Goal: Task Accomplishment & Management: Manage account settings

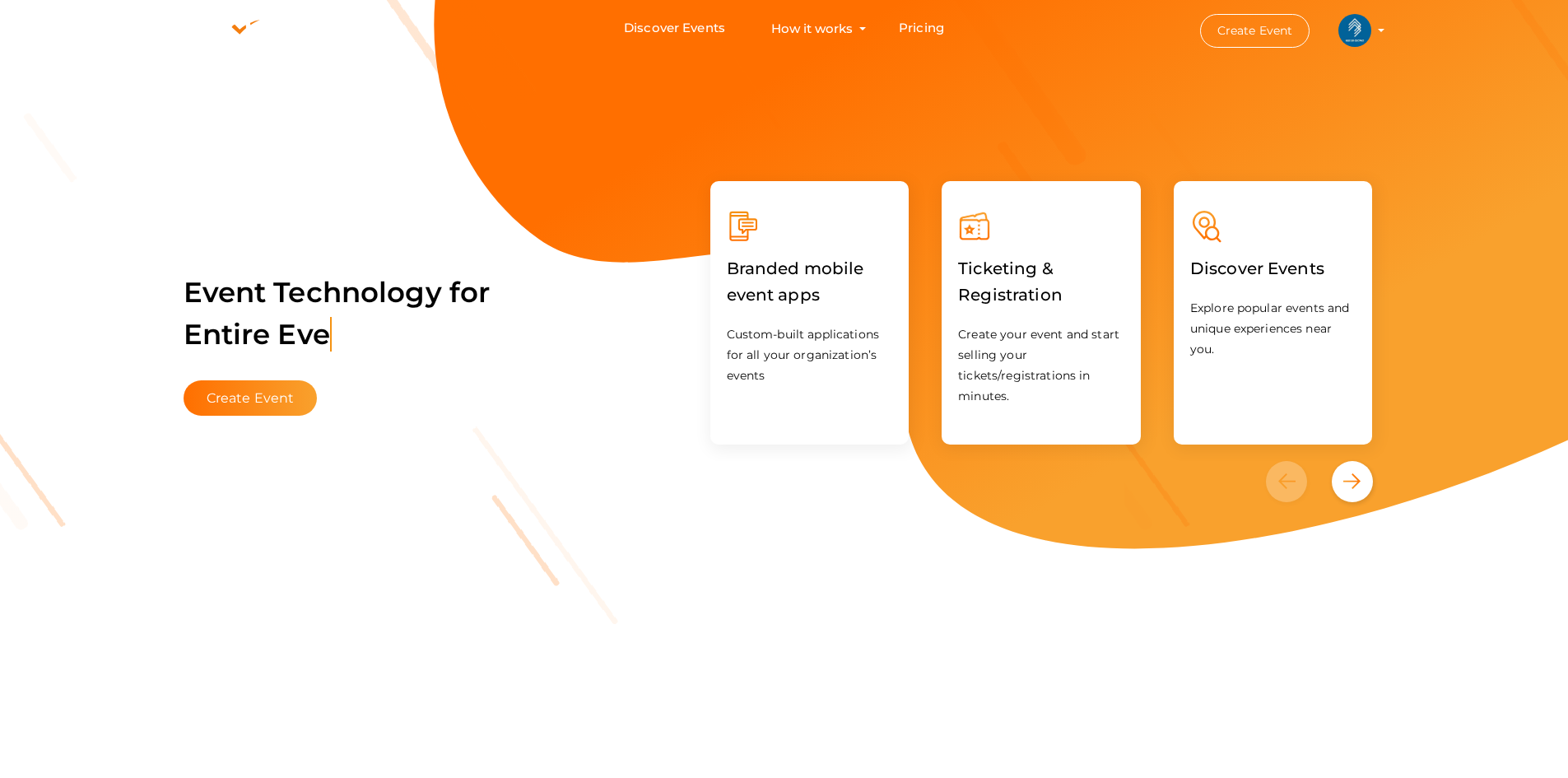
click at [1354, 31] on img at bounding box center [1355, 31] width 33 height 33
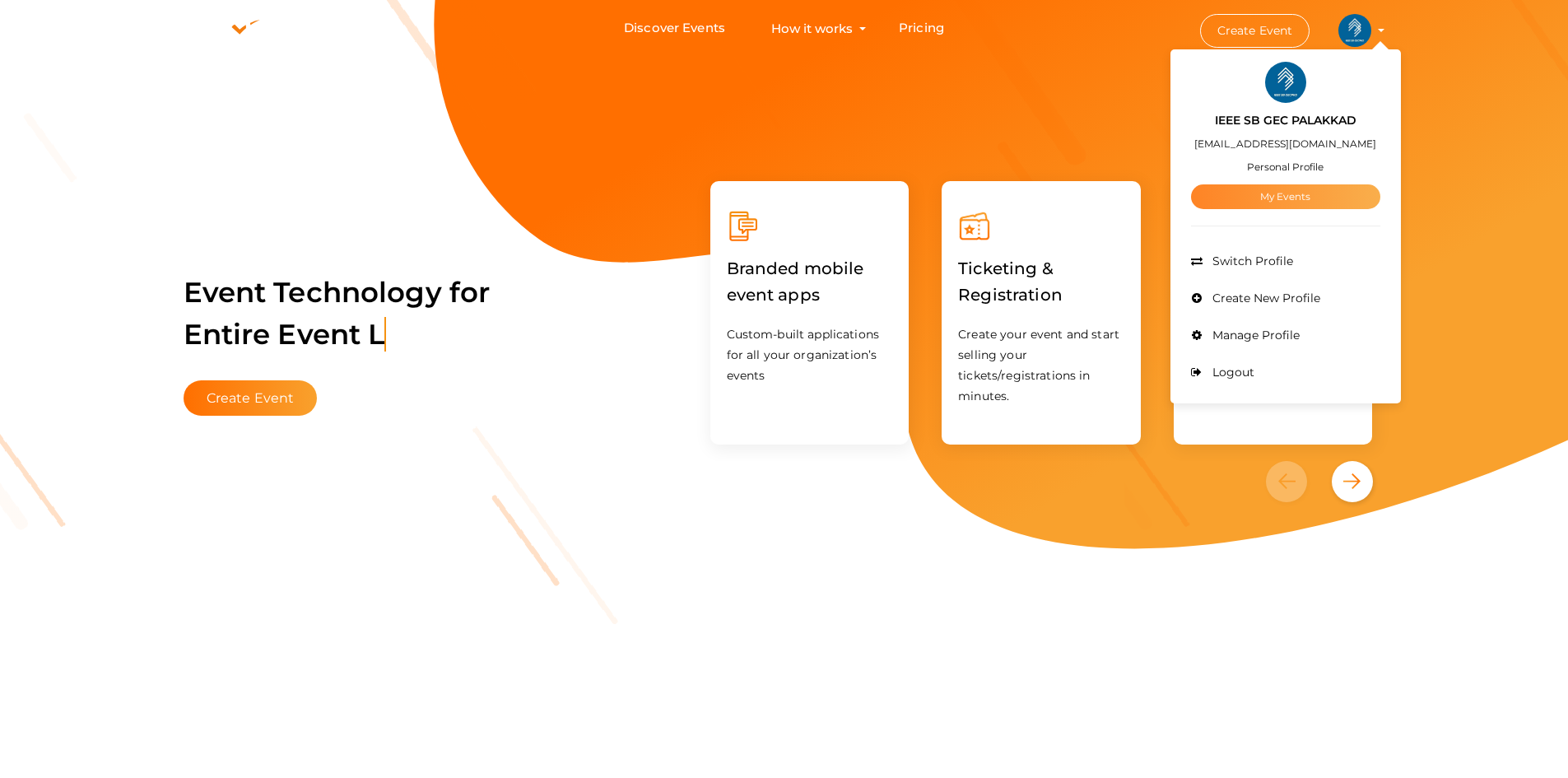
click at [1253, 195] on link "My Events" at bounding box center [1285, 197] width 189 height 25
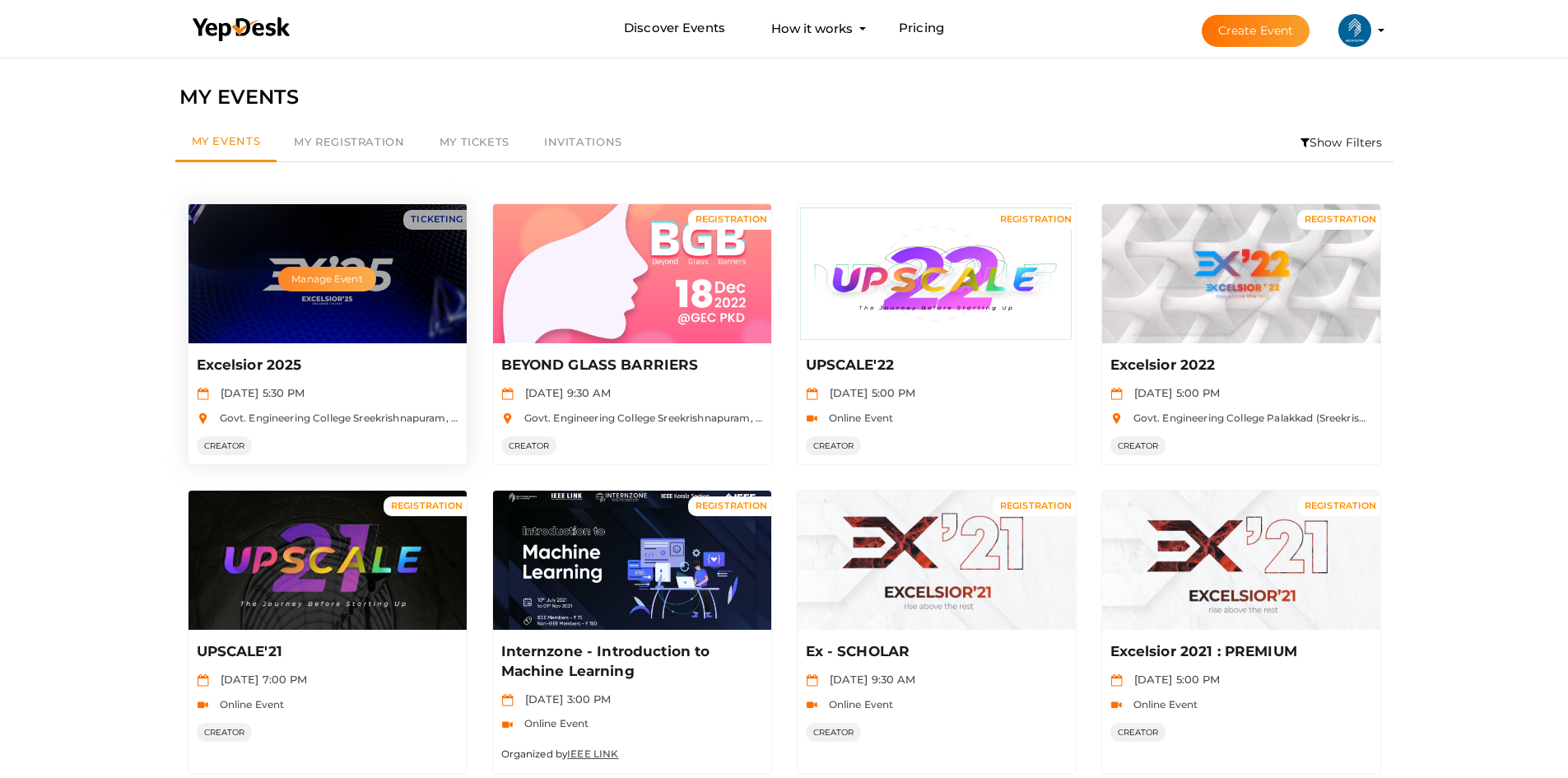
click at [322, 279] on button "Manage Event" at bounding box center [326, 279] width 97 height 25
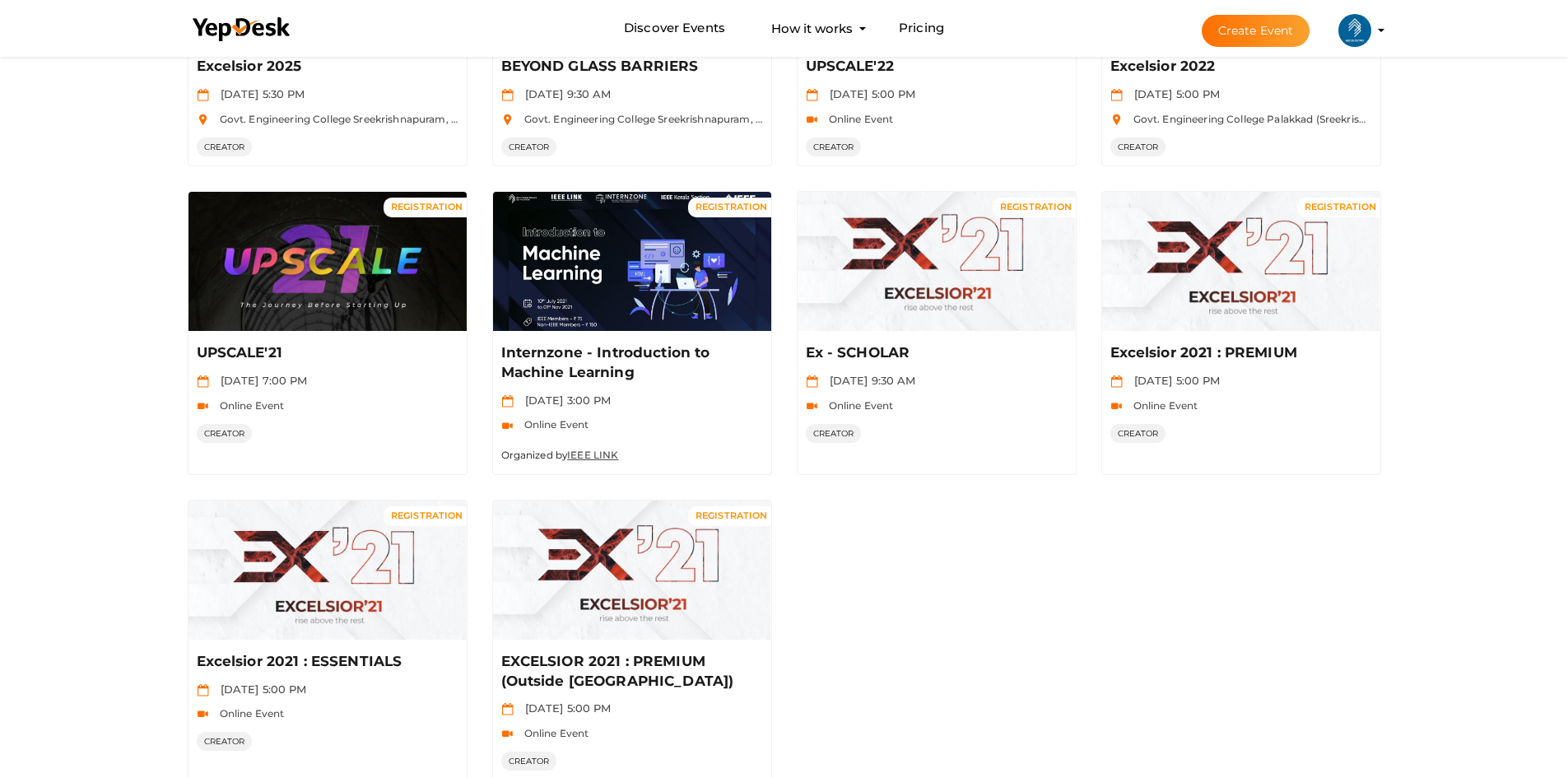
scroll to position [343, 0]
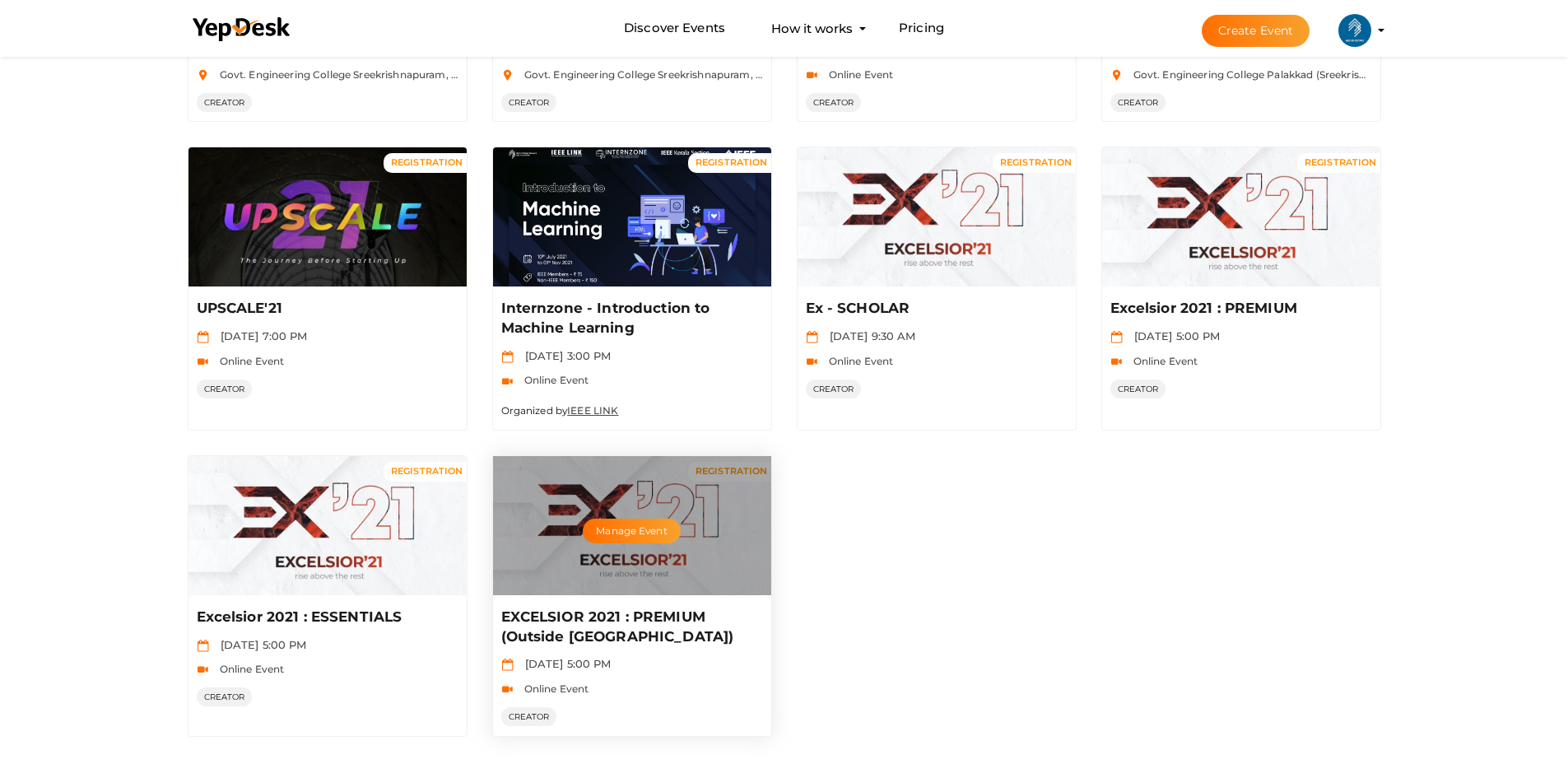
click at [637, 557] on div "Manage Event" at bounding box center [631, 526] width 279 height 139
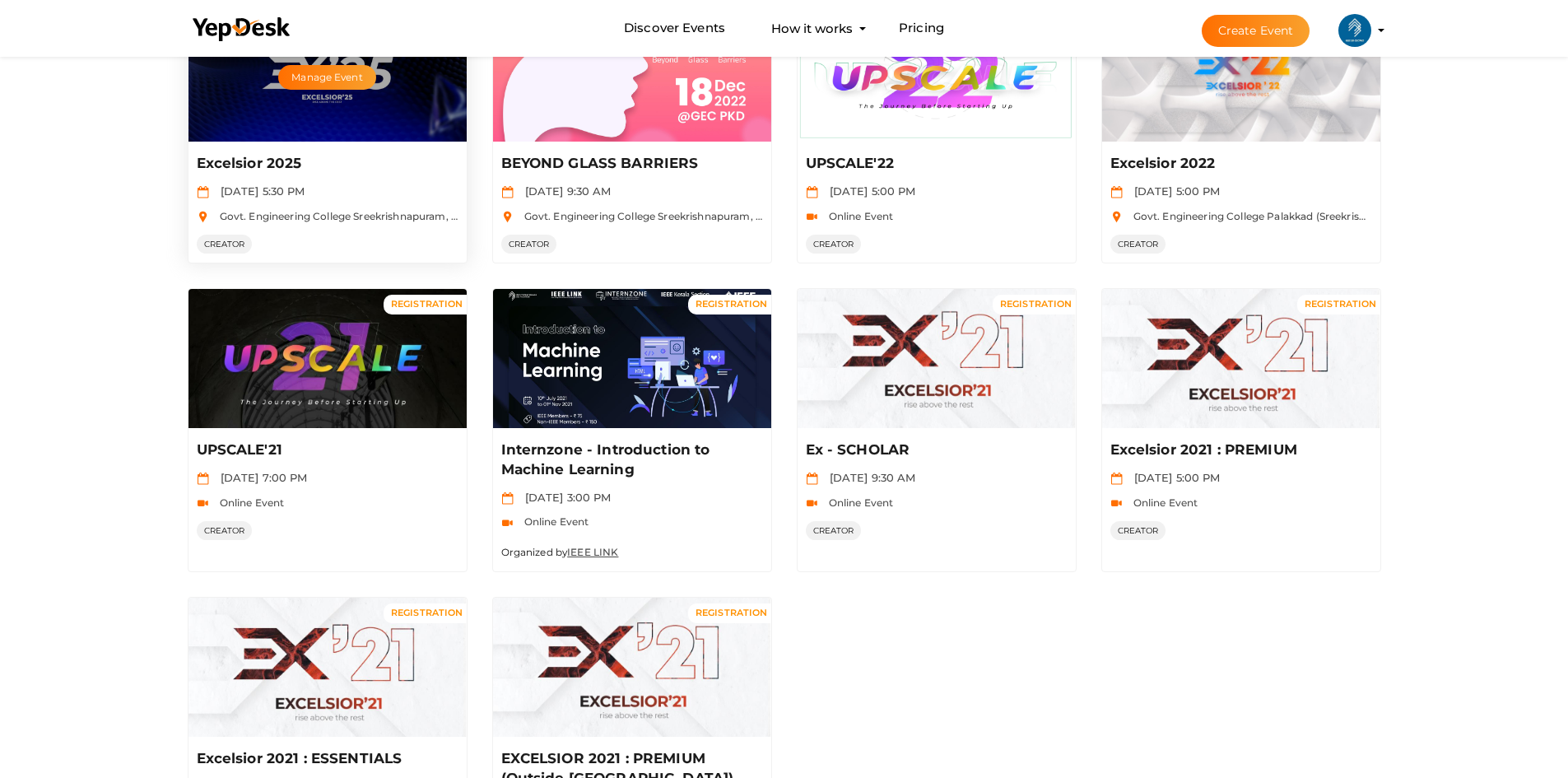
scroll to position [0, 0]
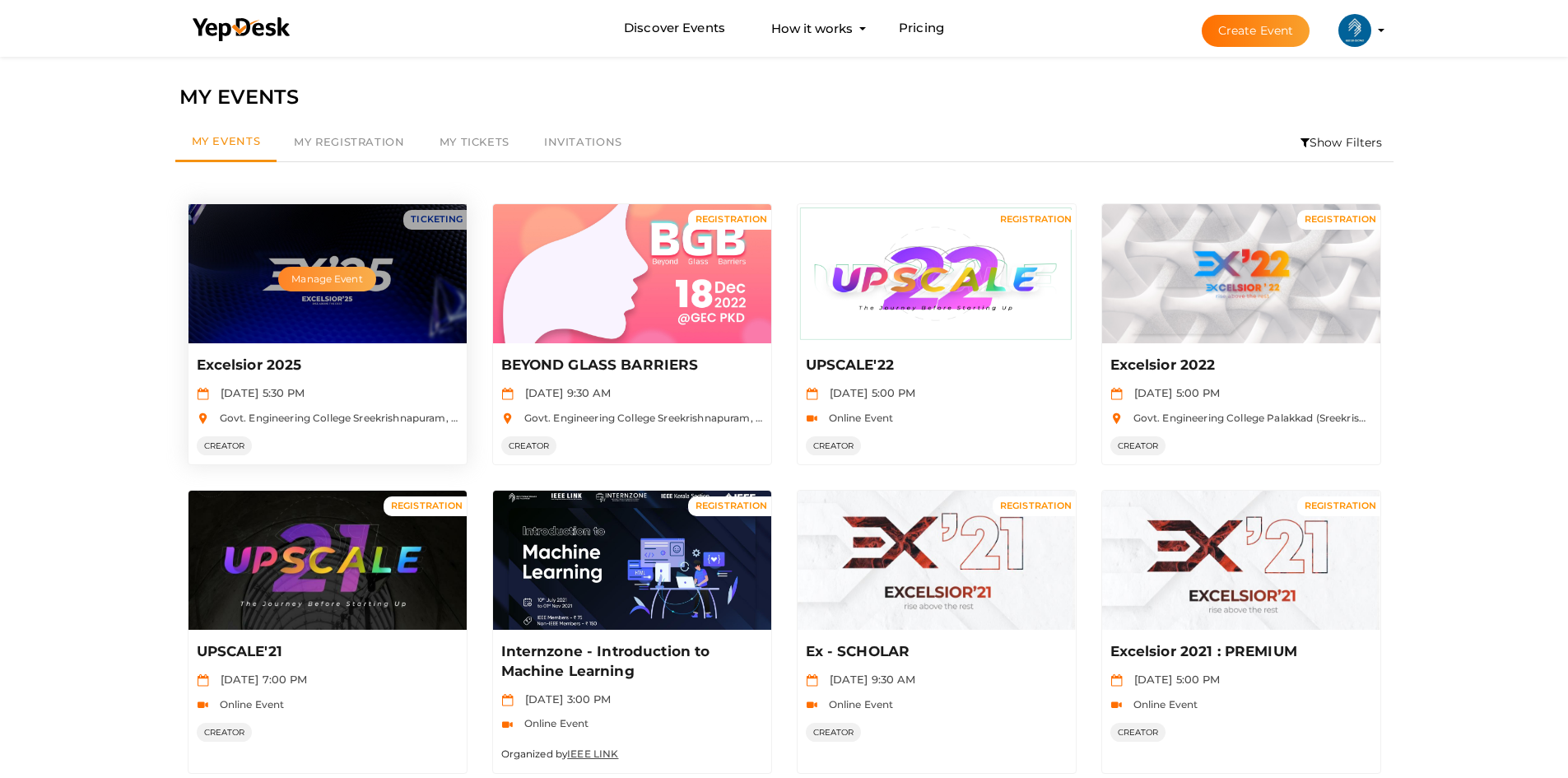
click at [332, 269] on button "Manage Event" at bounding box center [326, 279] width 97 height 25
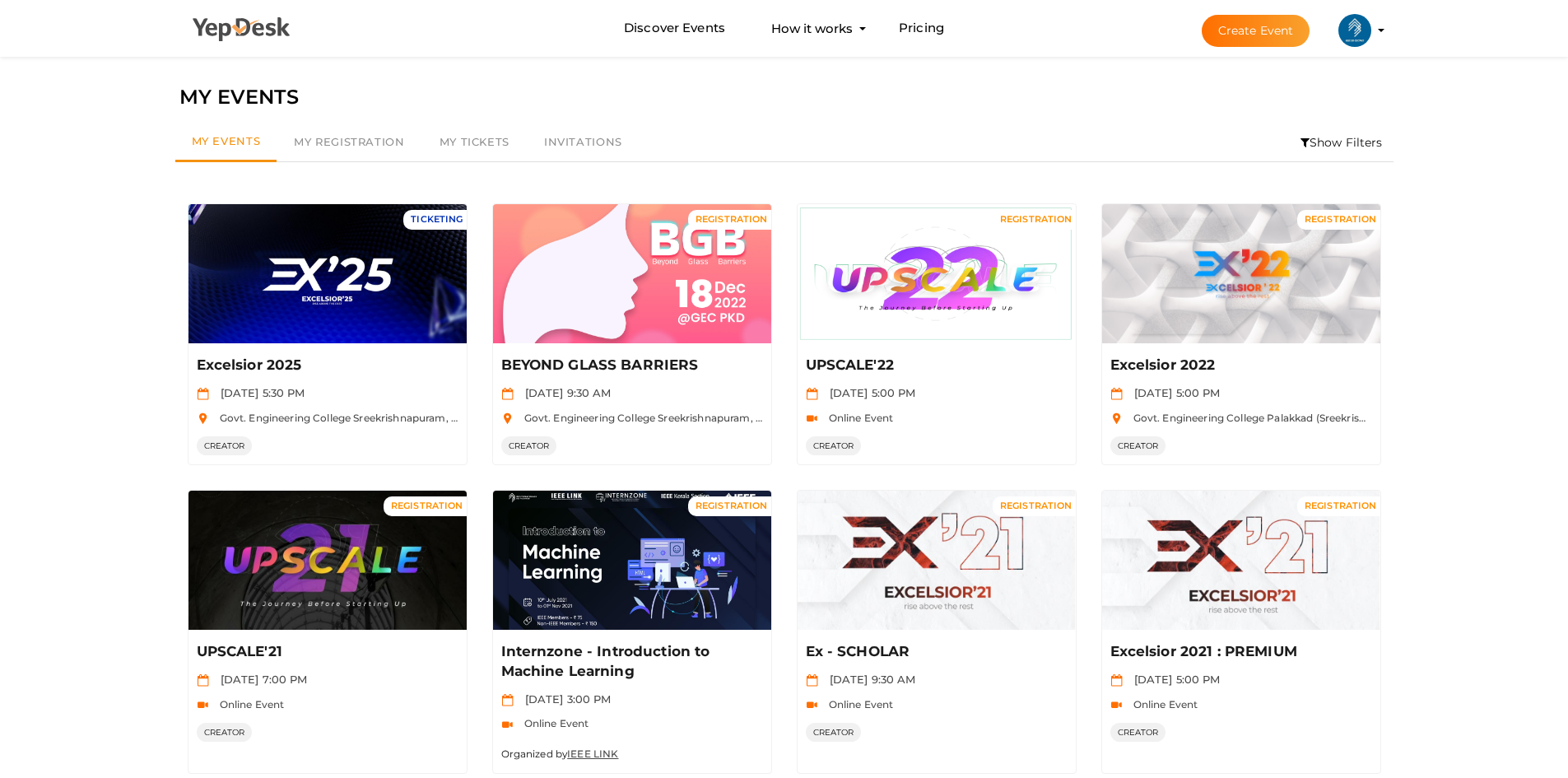
click at [190, 12] on li at bounding box center [241, 33] width 123 height 64
click at [204, 18] on icon at bounding box center [241, 30] width 98 height 25
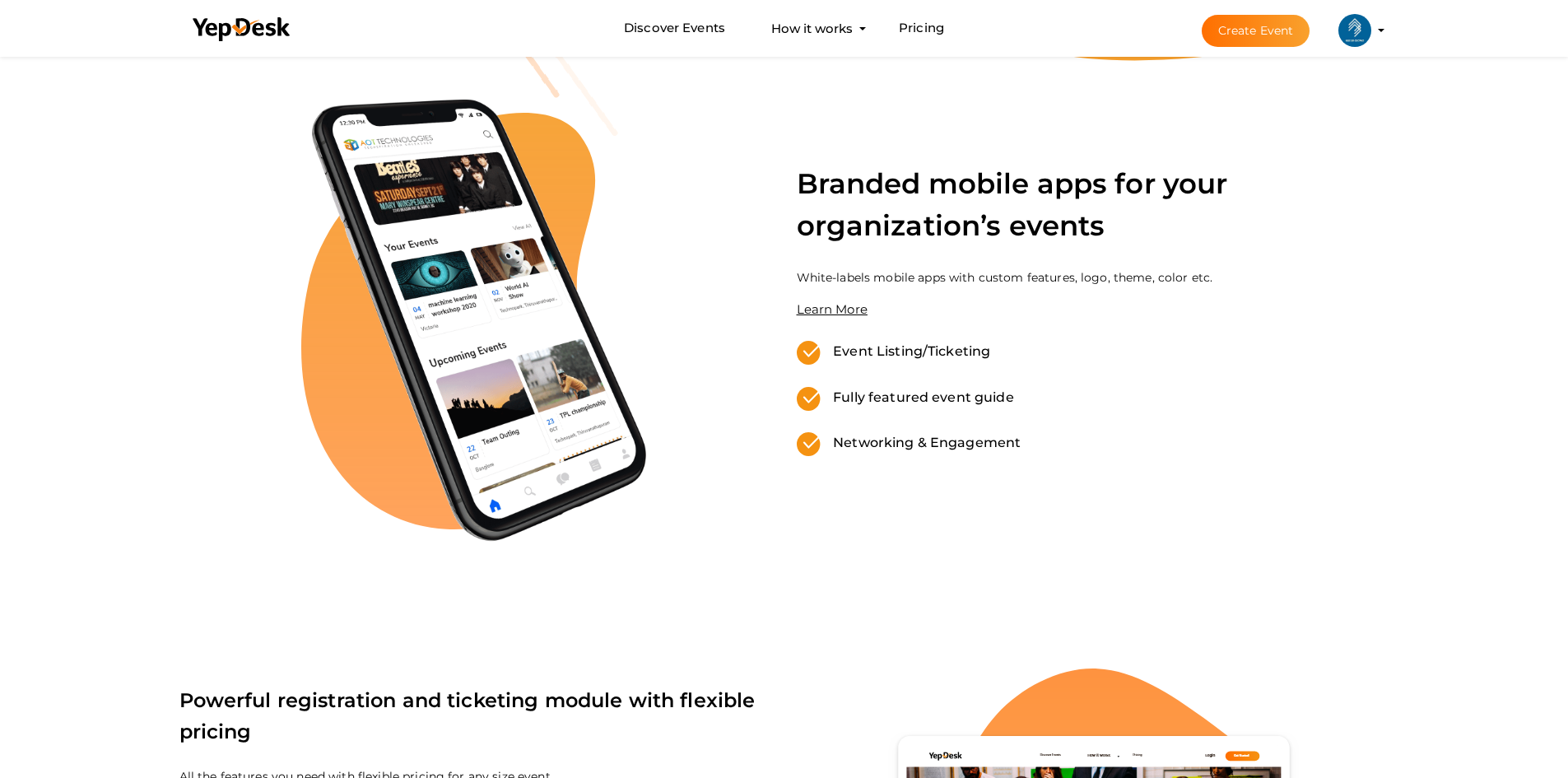
scroll to position [494, 0]
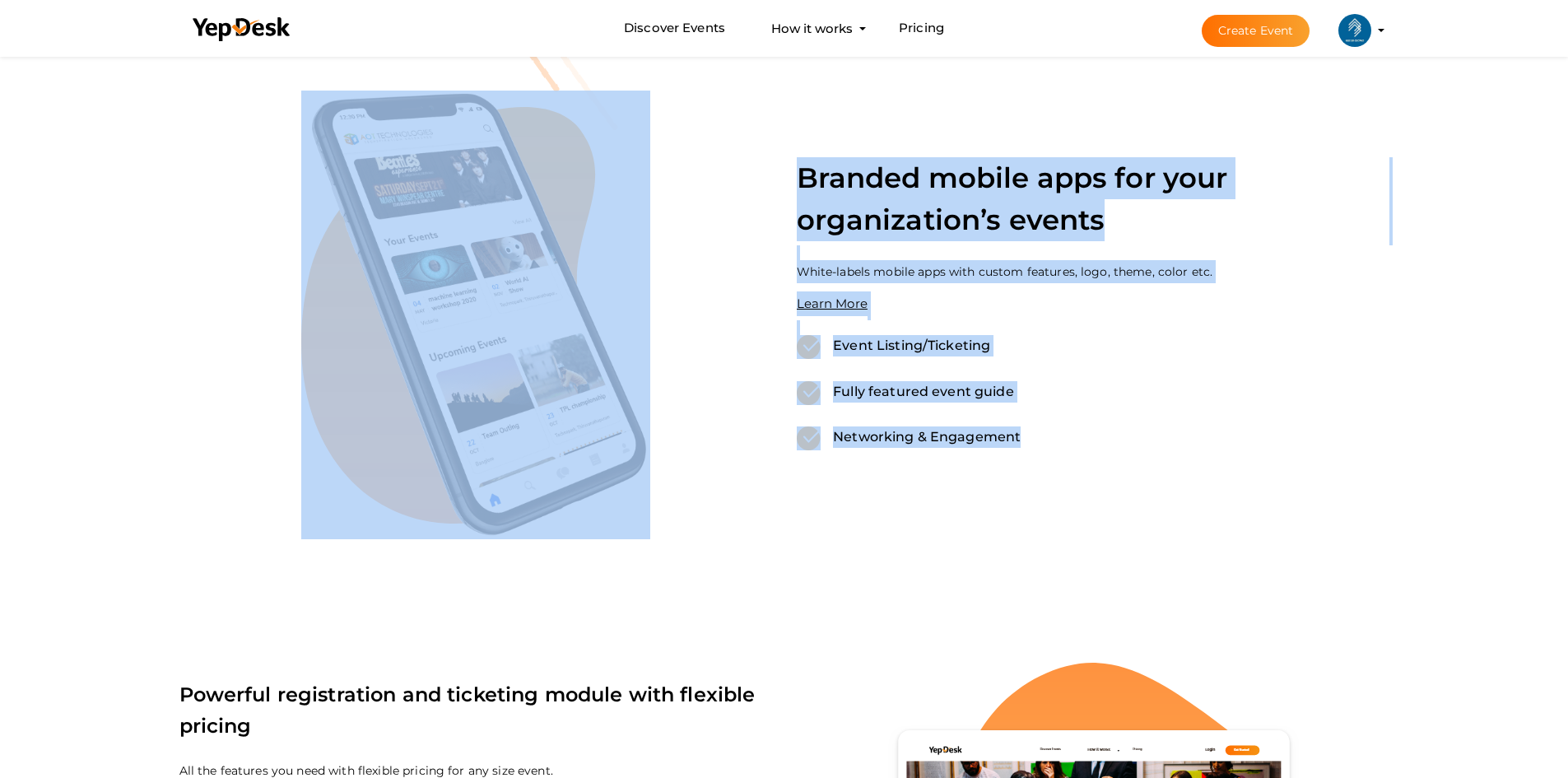
drag, startPoint x: 1562, startPoint y: 187, endPoint x: 1575, endPoint y: 492, distance: 305.3
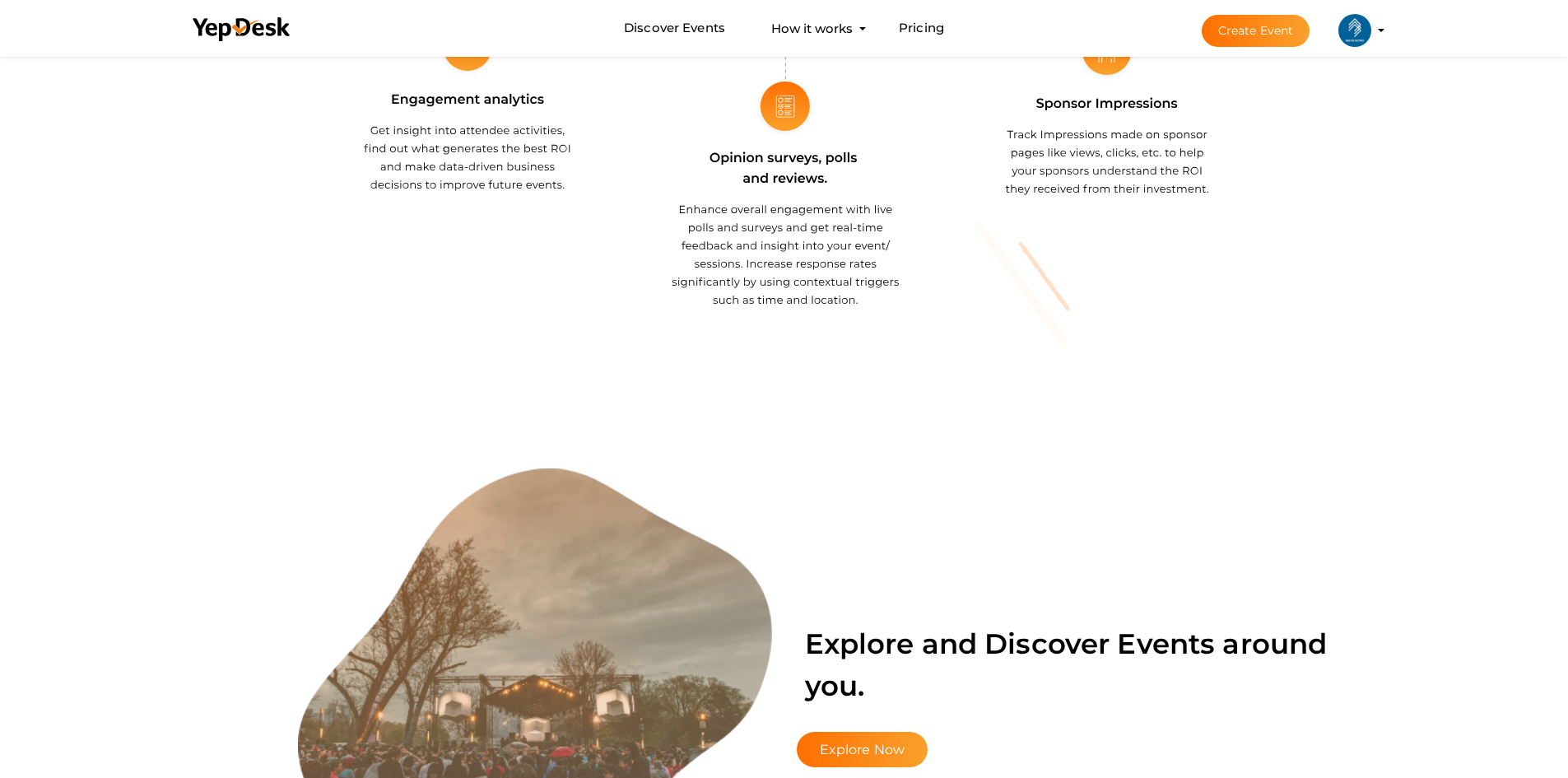
scroll to position [3210, 0]
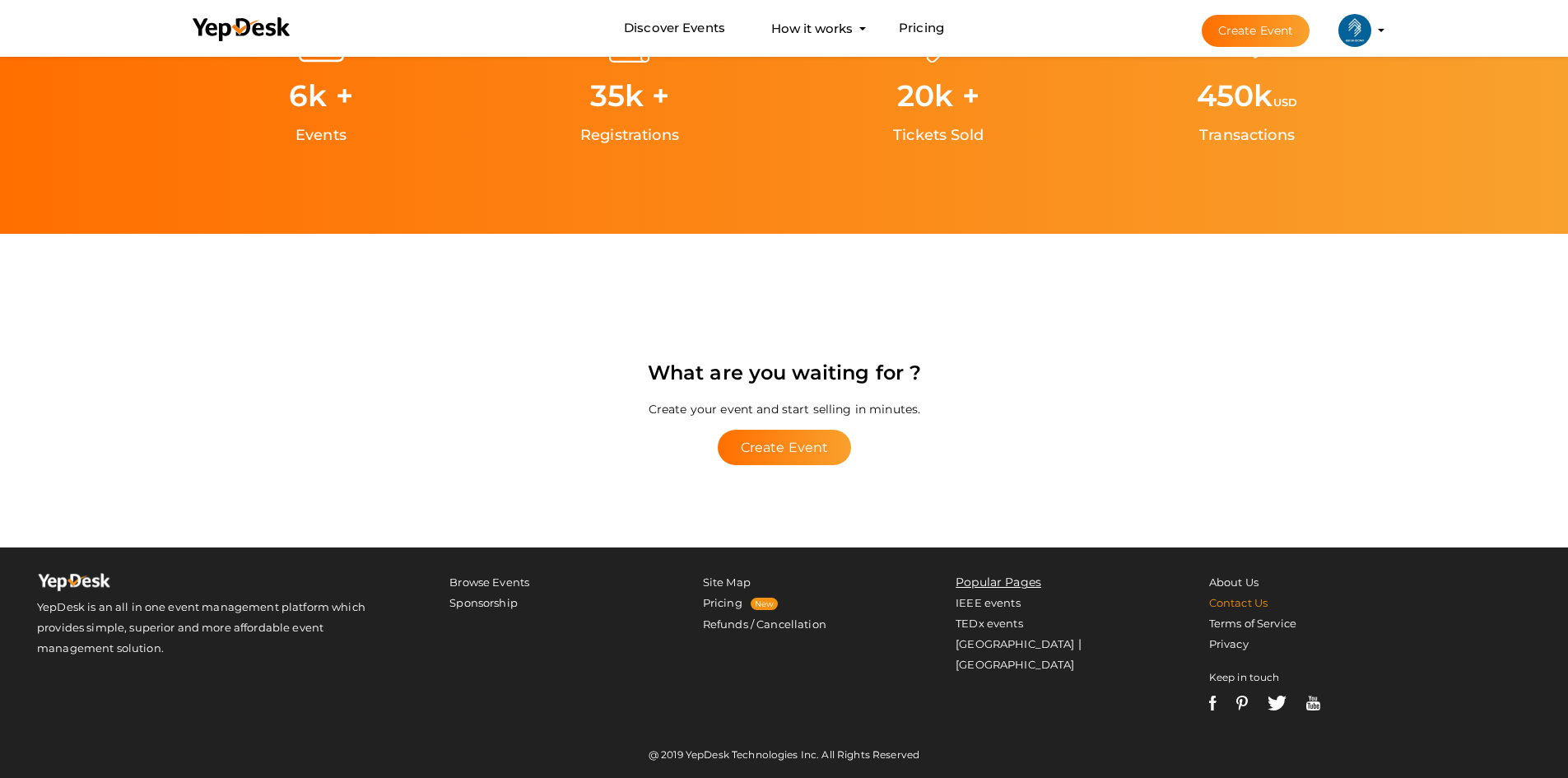
click at [1228, 609] on link "Contact Us" at bounding box center [1238, 603] width 59 height 13
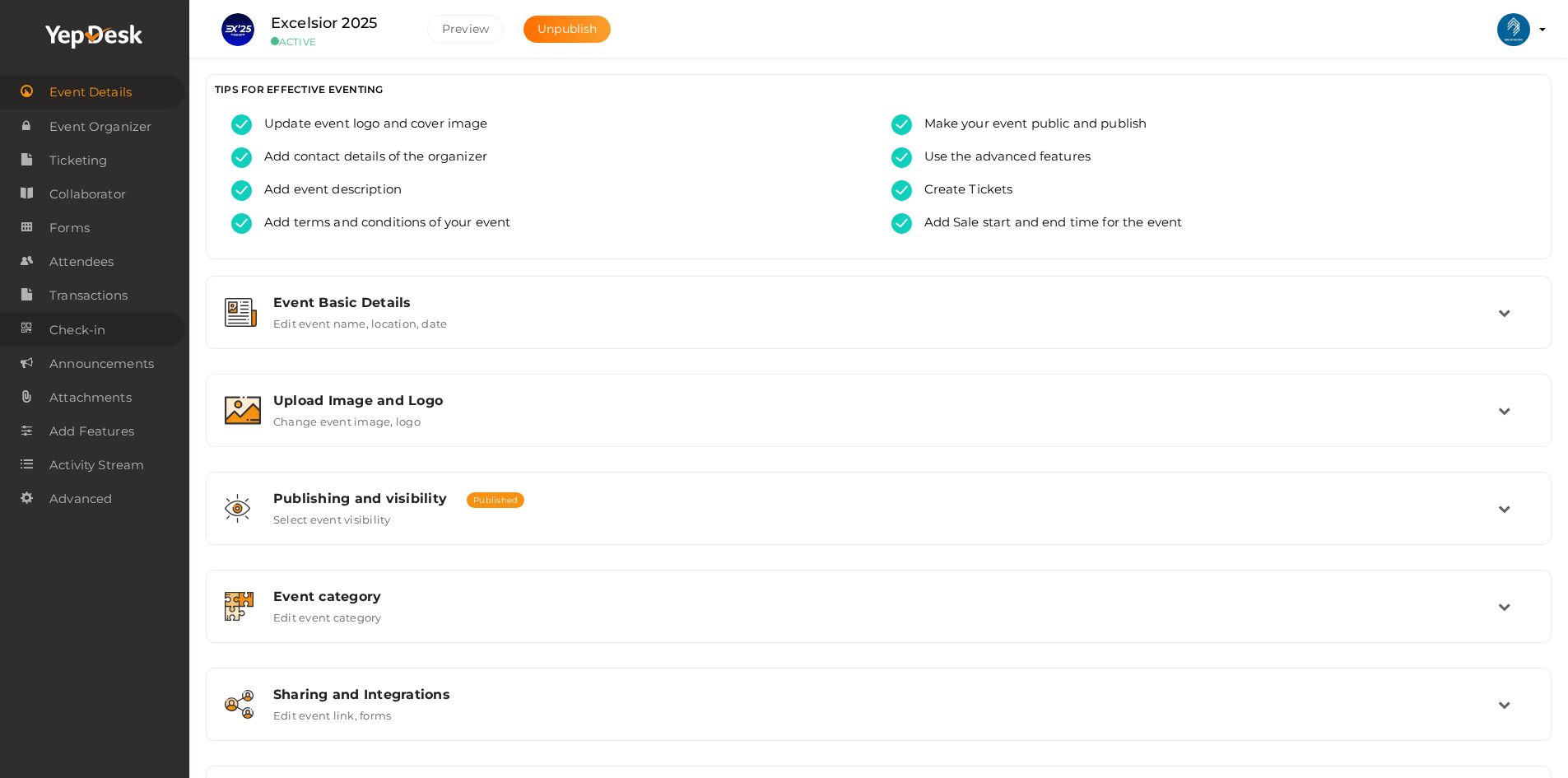
click at [102, 332] on span "Check-in" at bounding box center [78, 330] width 56 height 33
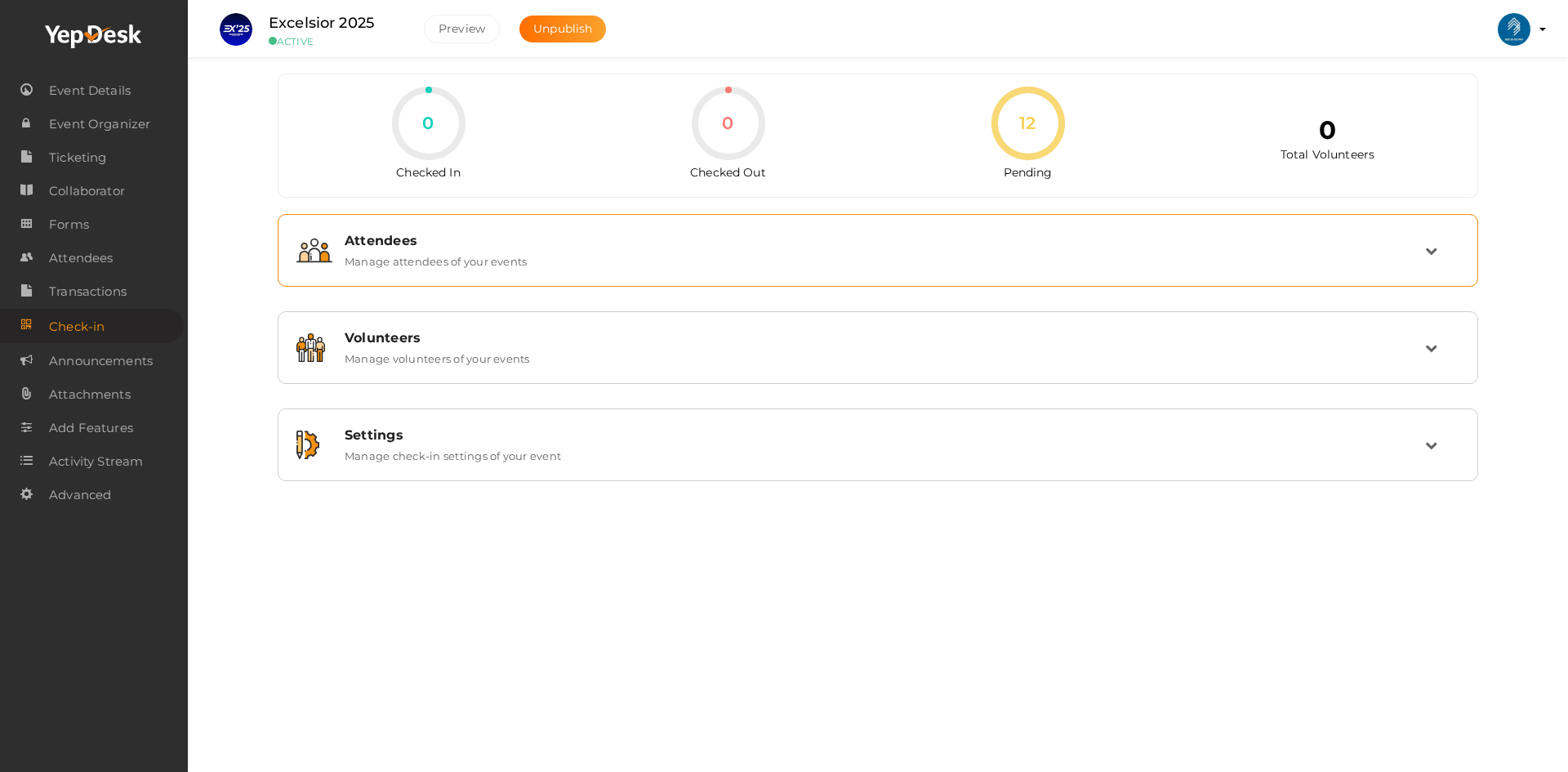
click at [430, 249] on label "Manage attendees of your events" at bounding box center [435, 258] width 182 height 20
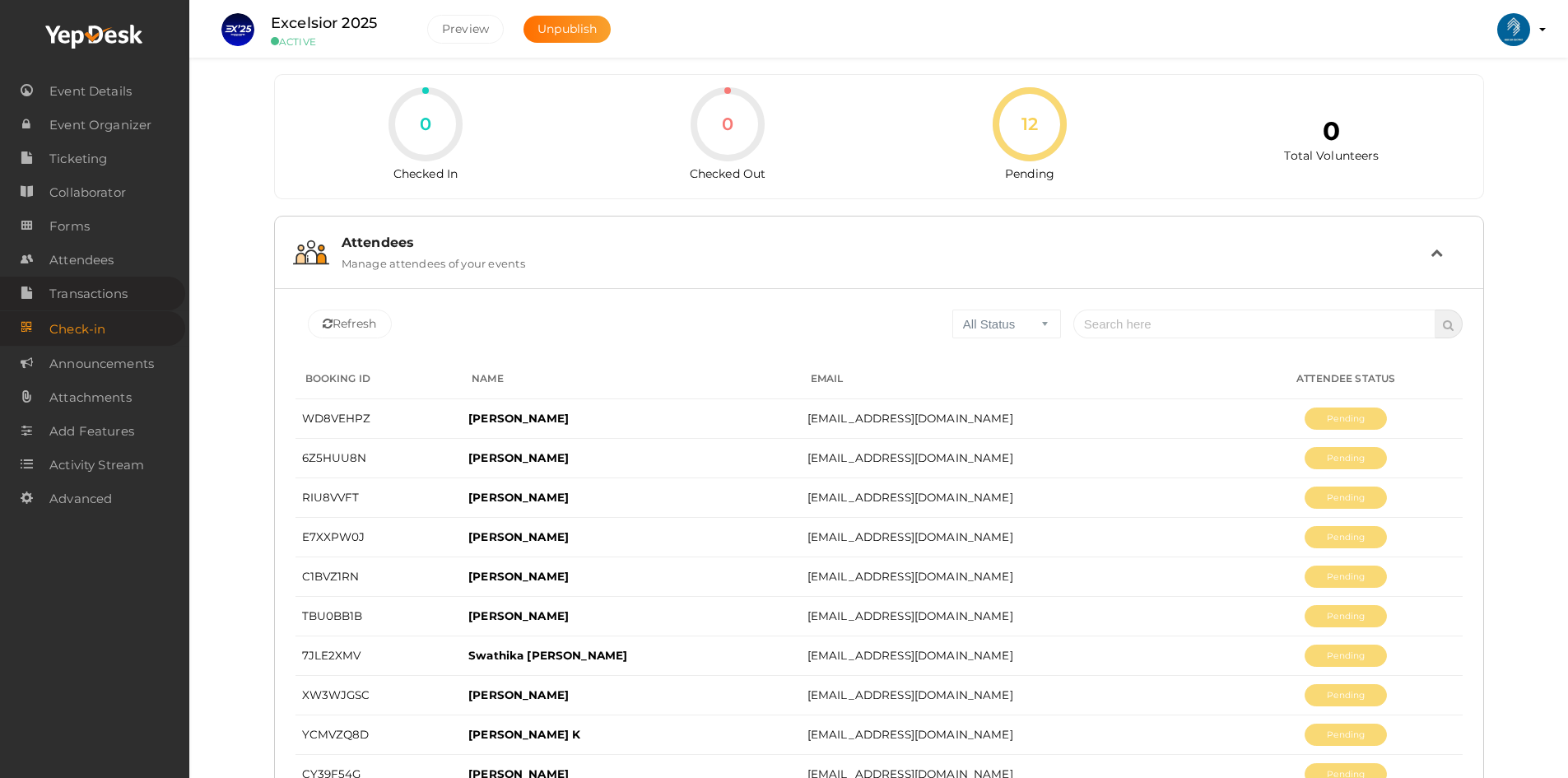
click at [63, 289] on span "Transactions" at bounding box center [88, 294] width 79 height 33
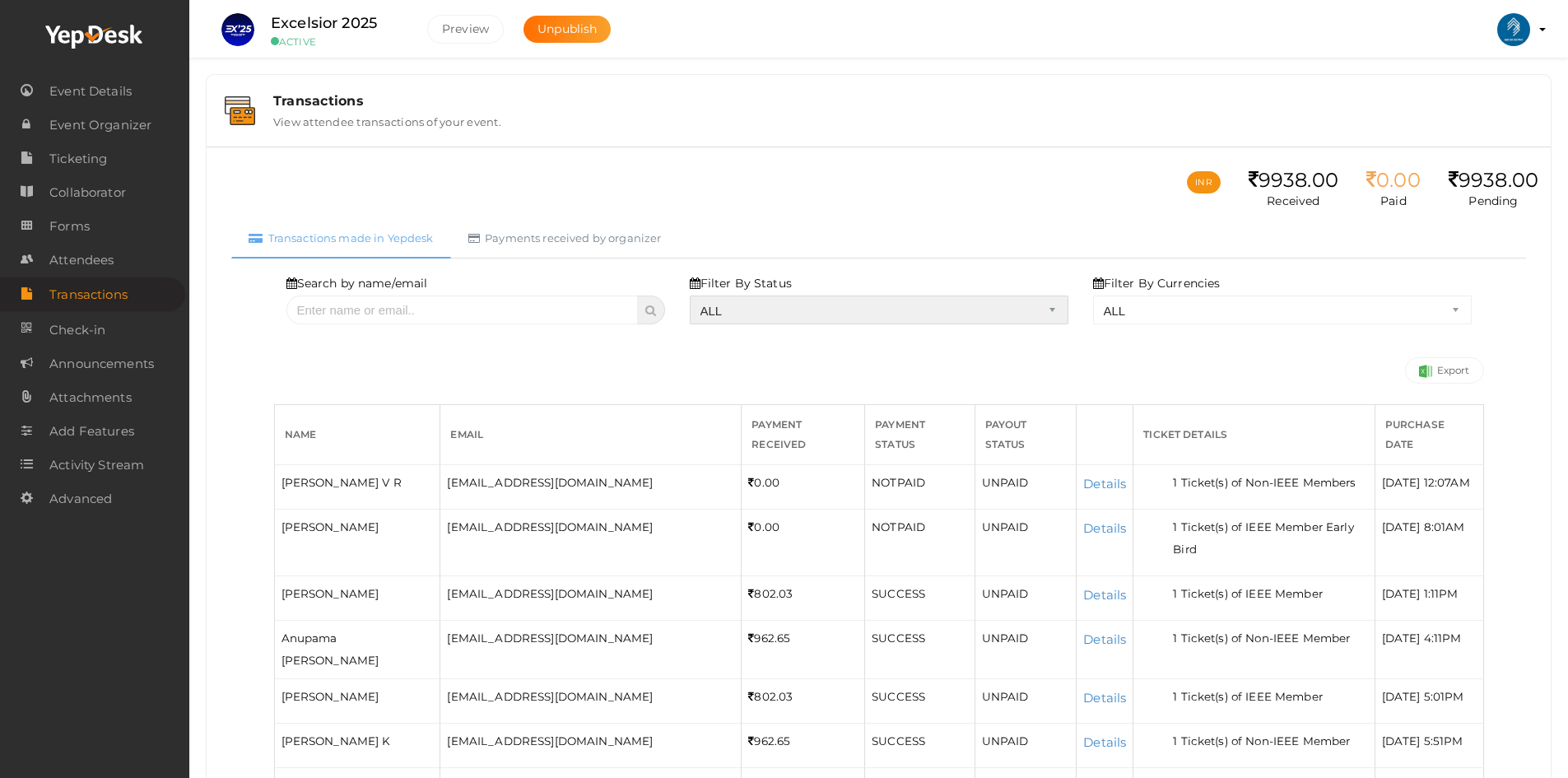
click at [788, 315] on select "ALL SUCCESS DECLINED UNAUTHORIZED FAILED NOTPAID FREE REFUNDED NA" at bounding box center [879, 309] width 379 height 29
click at [695, 295] on select "ALL SUCCESS DECLINED UNAUTHORIZED FAILED NOTPAID FREE REFUNDED NA" at bounding box center [879, 309] width 379 height 29
select select "? string:SUCCESS ?"
select select "? string:ALL ?"
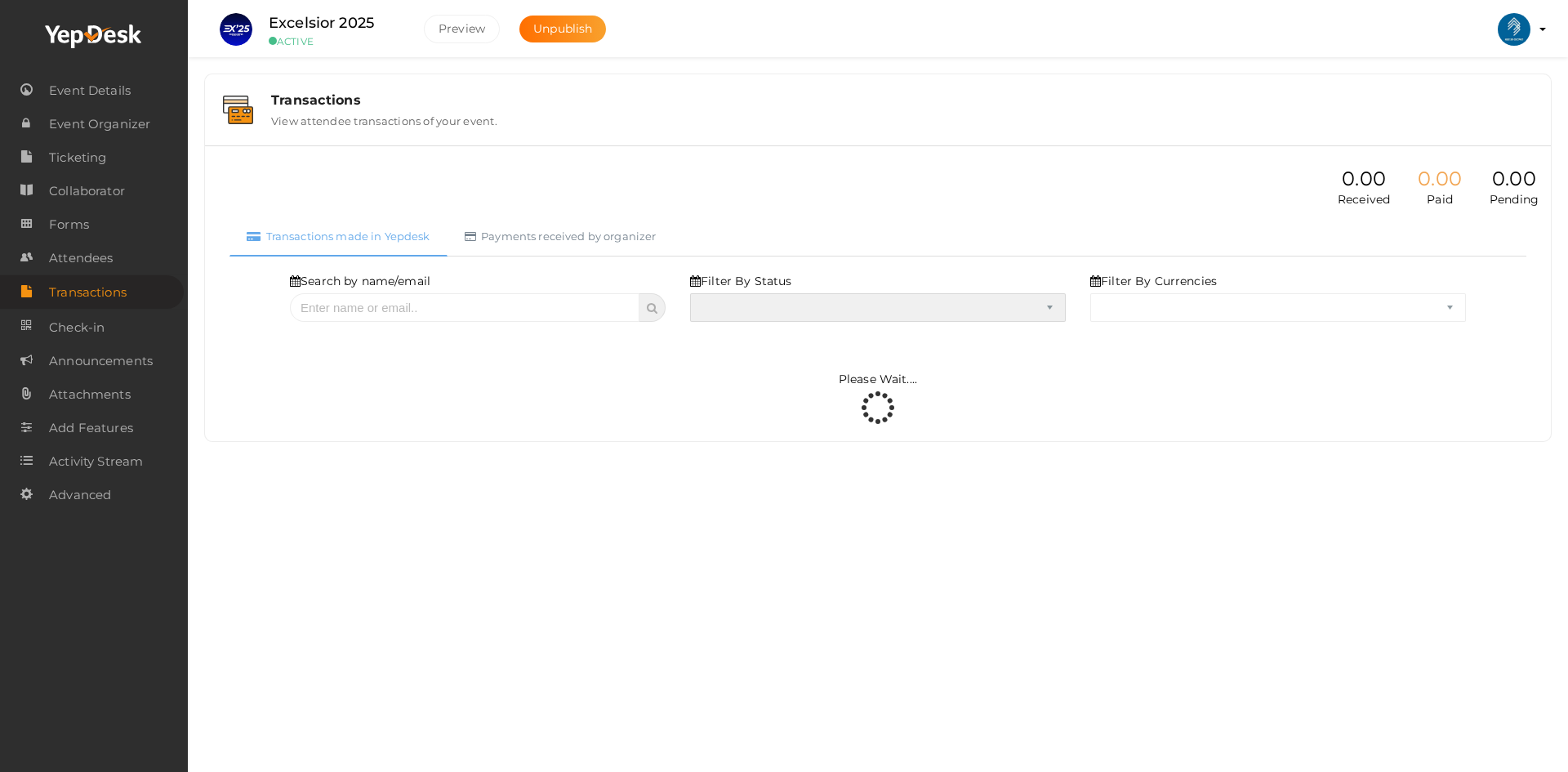
select select "SUCCESS"
select select "ALL"
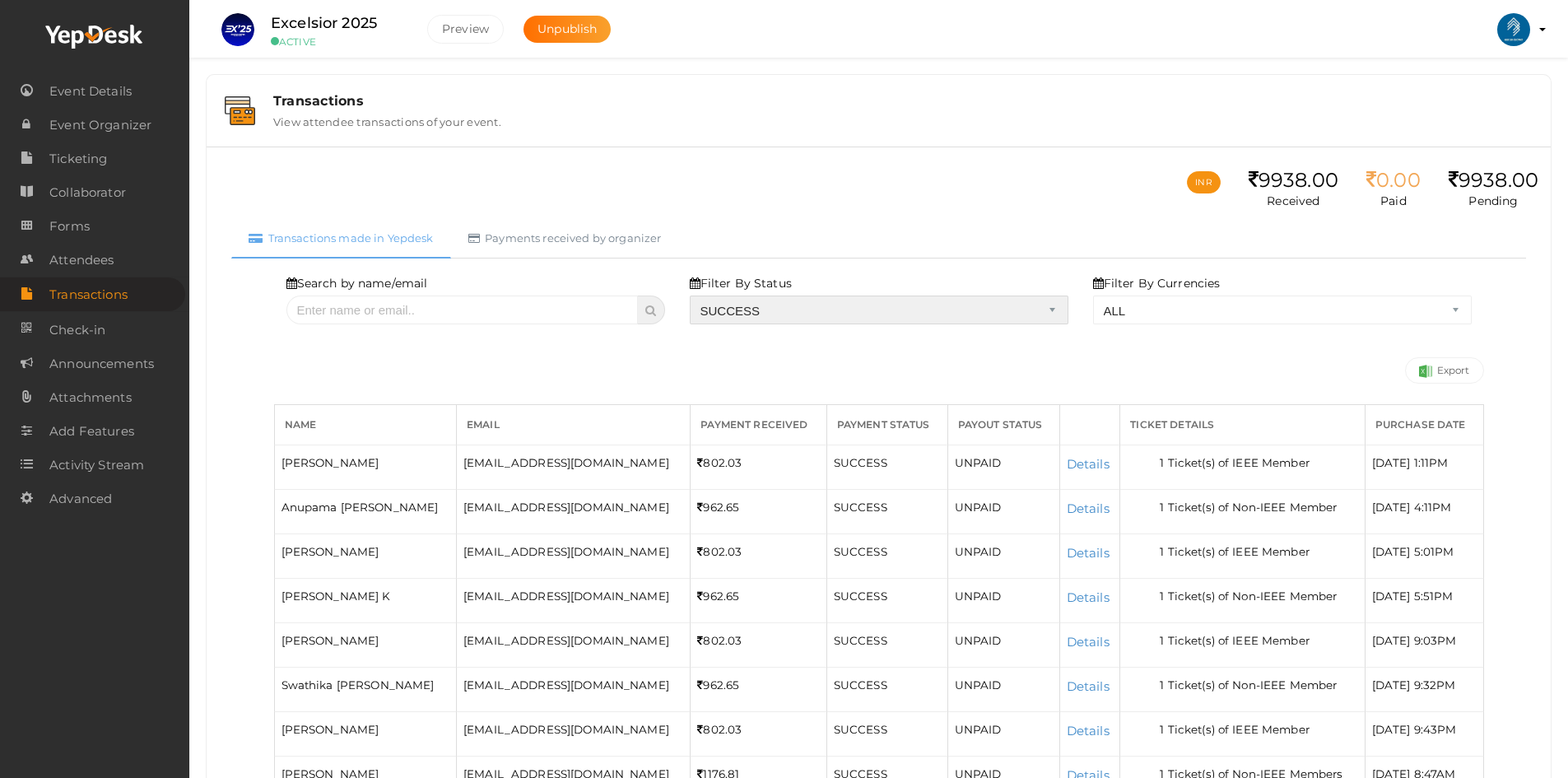
click at [760, 316] on select "ALL SUCCESS DECLINED UNAUTHORIZED FAILED NOTPAID FREE REFUNDED NA" at bounding box center [879, 309] width 379 height 29
click at [695, 295] on select "ALL SUCCESS DECLINED UNAUTHORIZED FAILED NOTPAID FREE REFUNDED NA" at bounding box center [879, 309] width 379 height 29
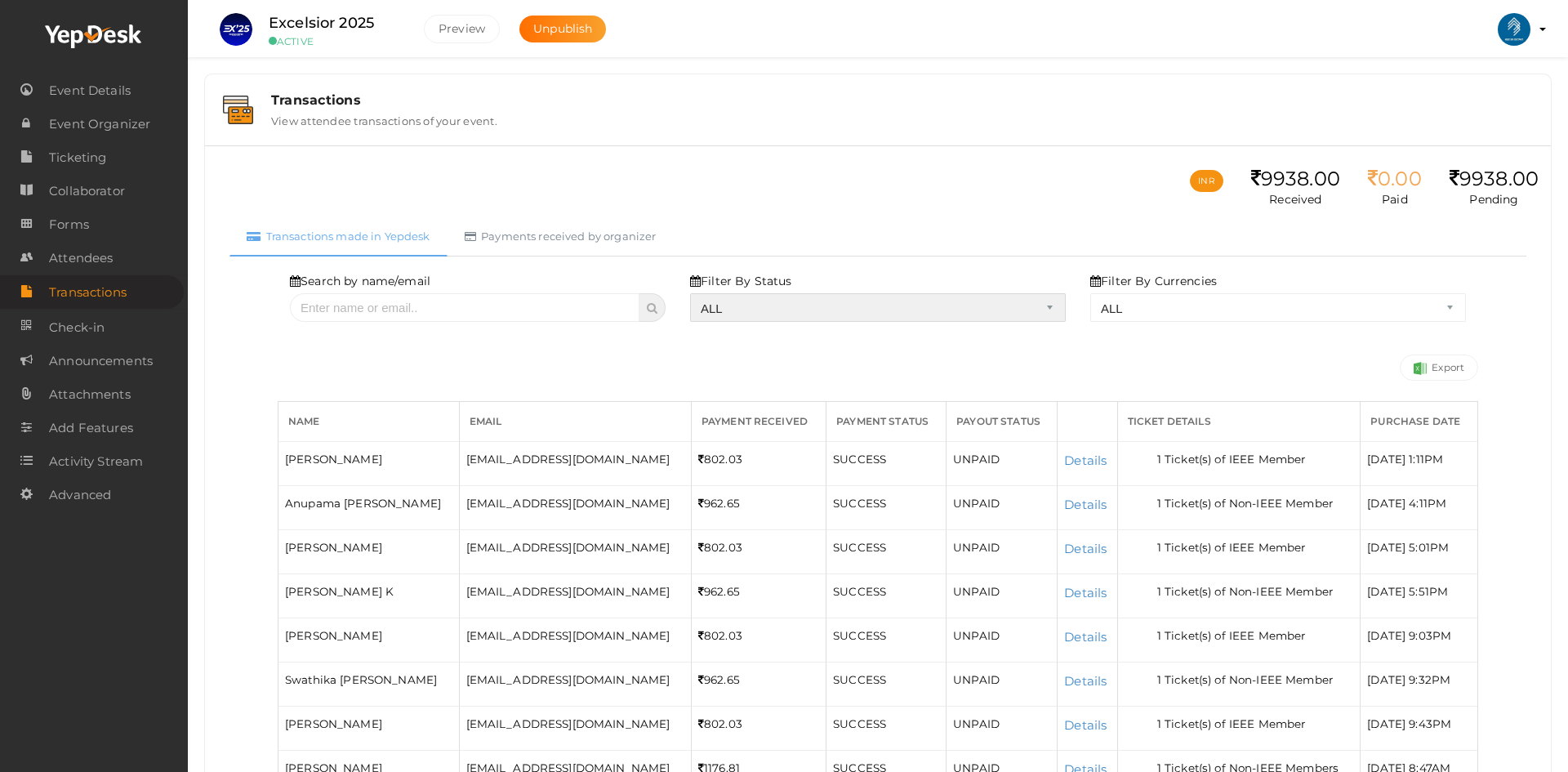
select select "? string:ALL ?"
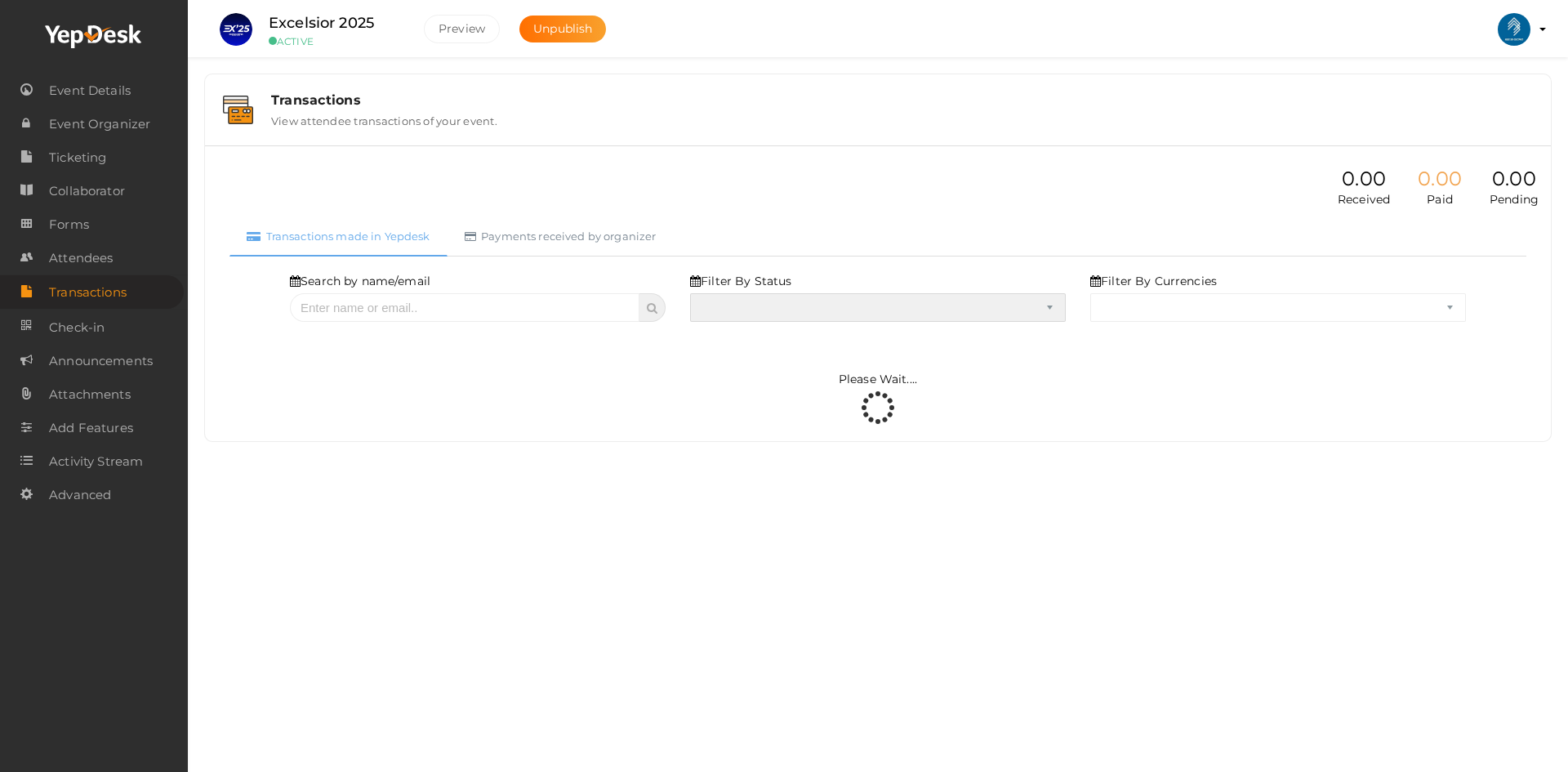
select select "ALL"
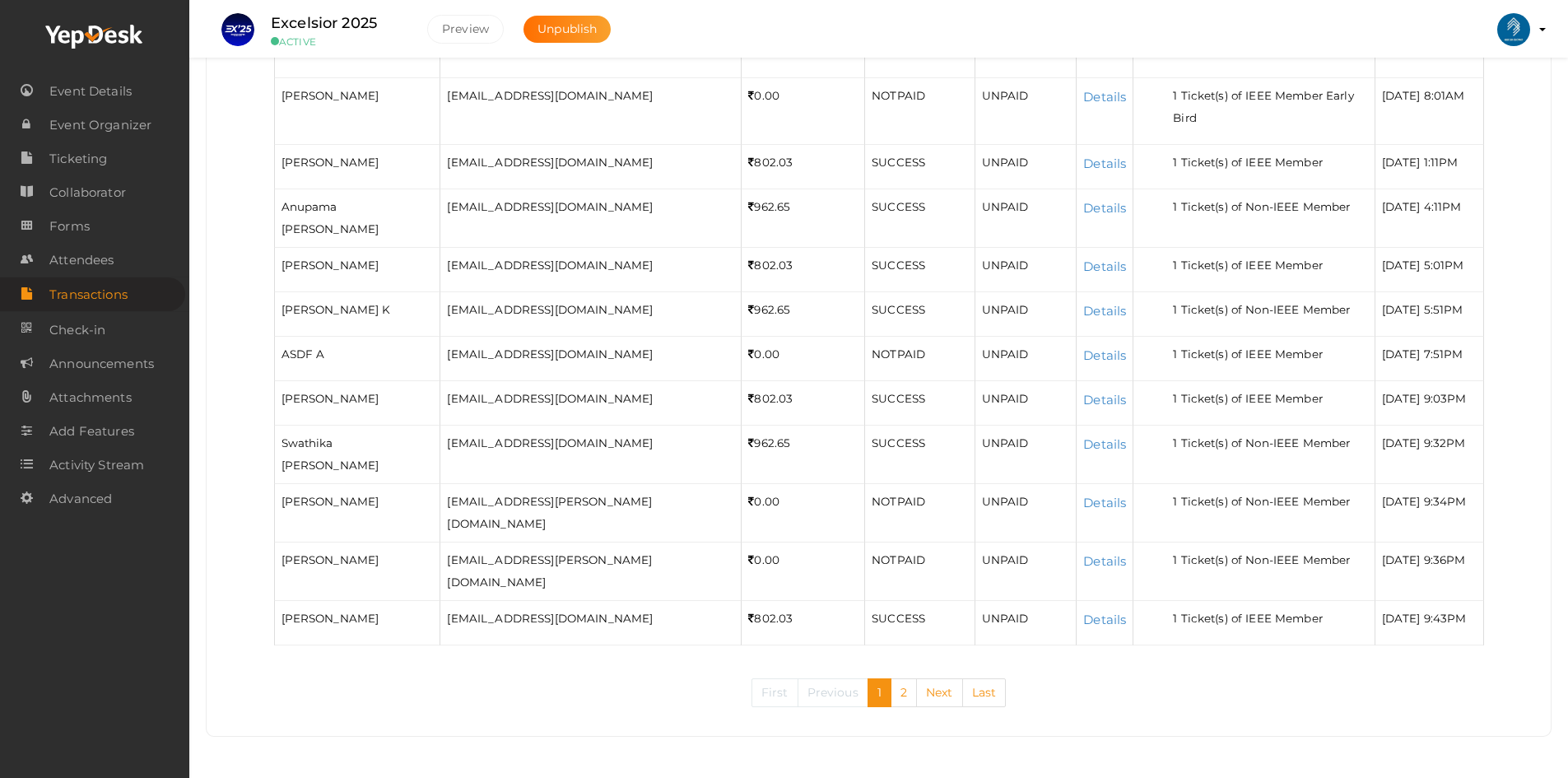
scroll to position [446, 0]
click at [901, 690] on link "2" at bounding box center [903, 692] width 26 height 29
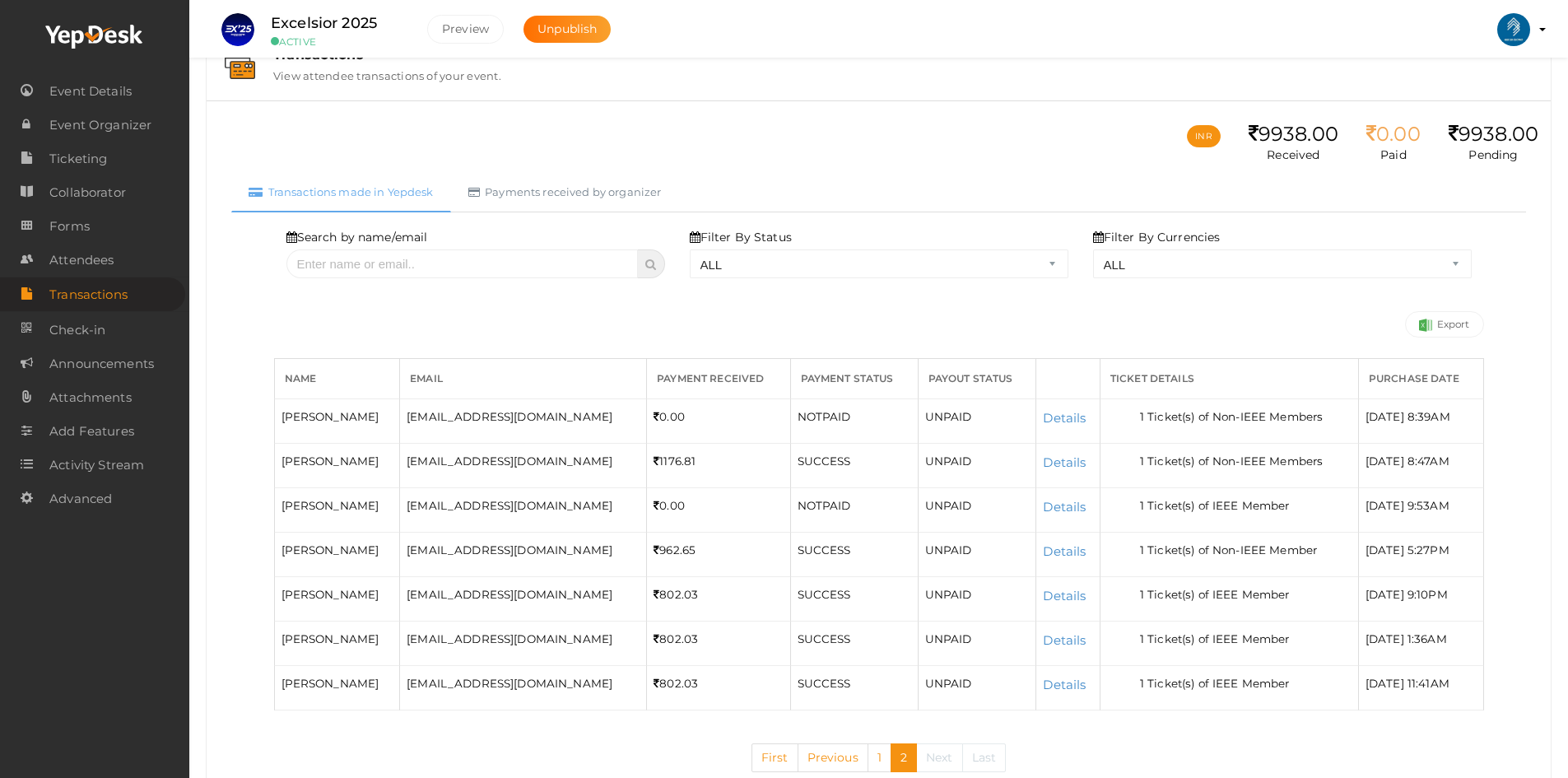
scroll to position [111, 0]
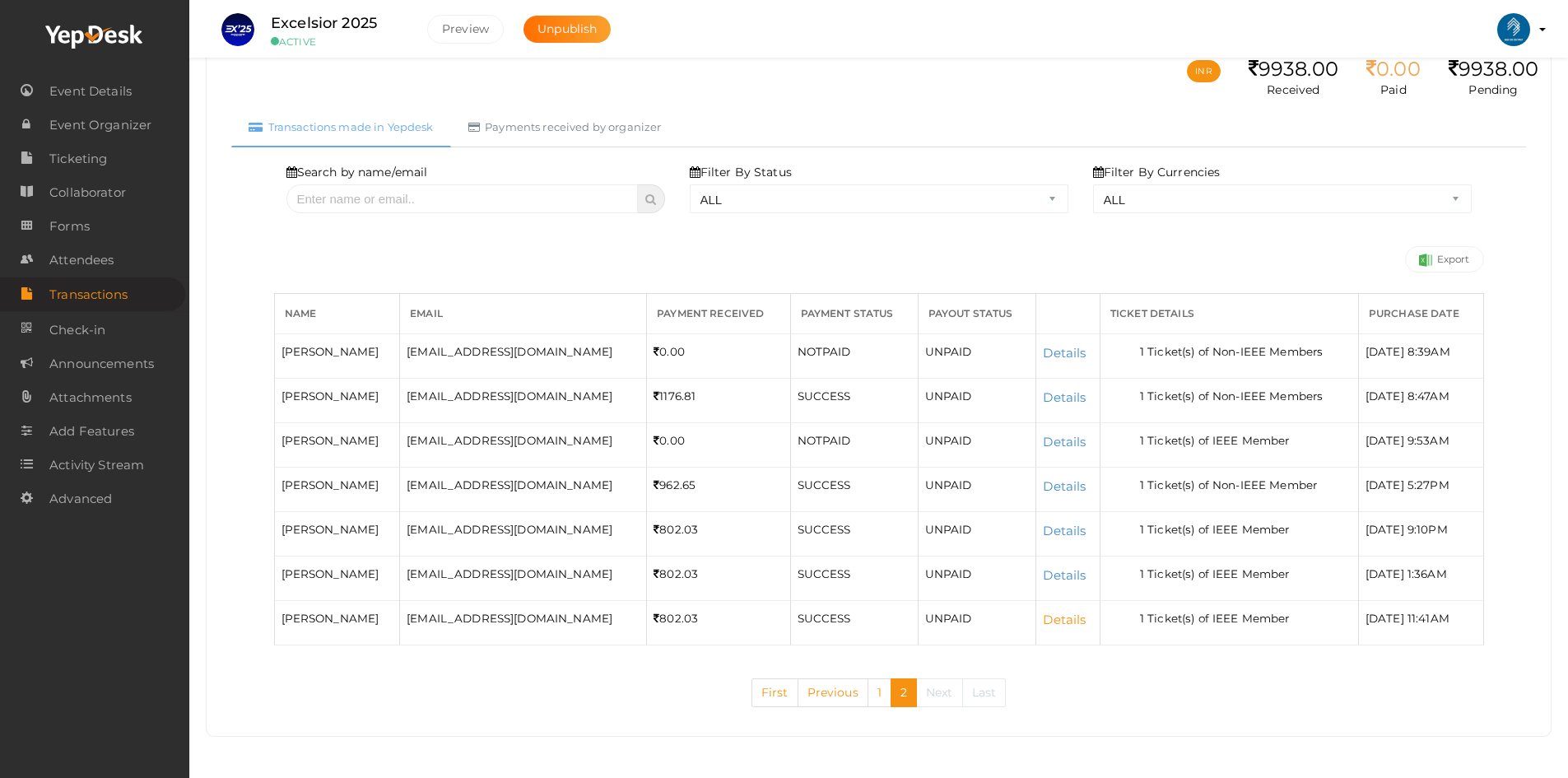
click at [1043, 620] on link "Details" at bounding box center [1065, 619] width 43 height 16
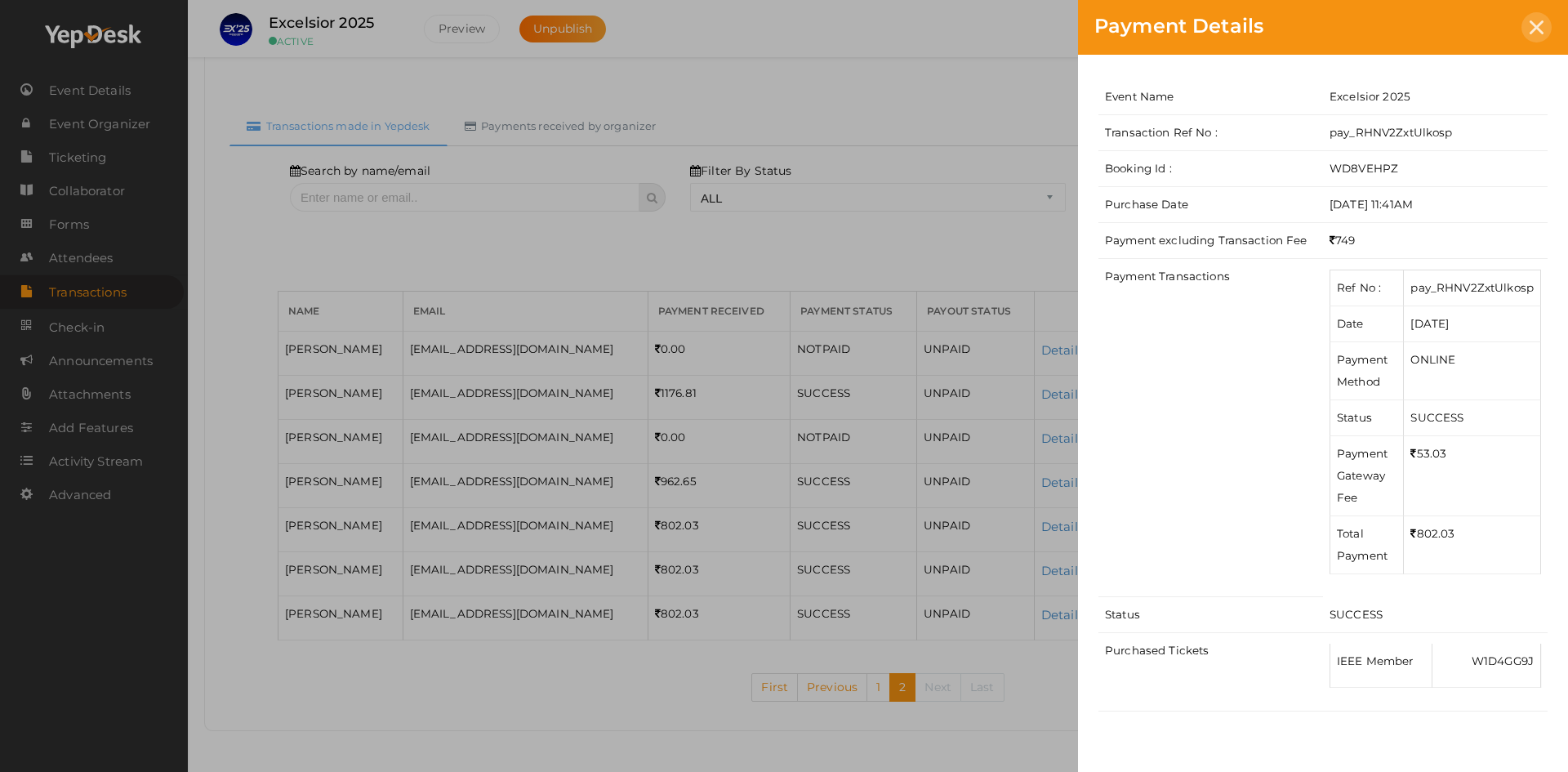
click at [1547, 29] on div at bounding box center [1536, 27] width 30 height 30
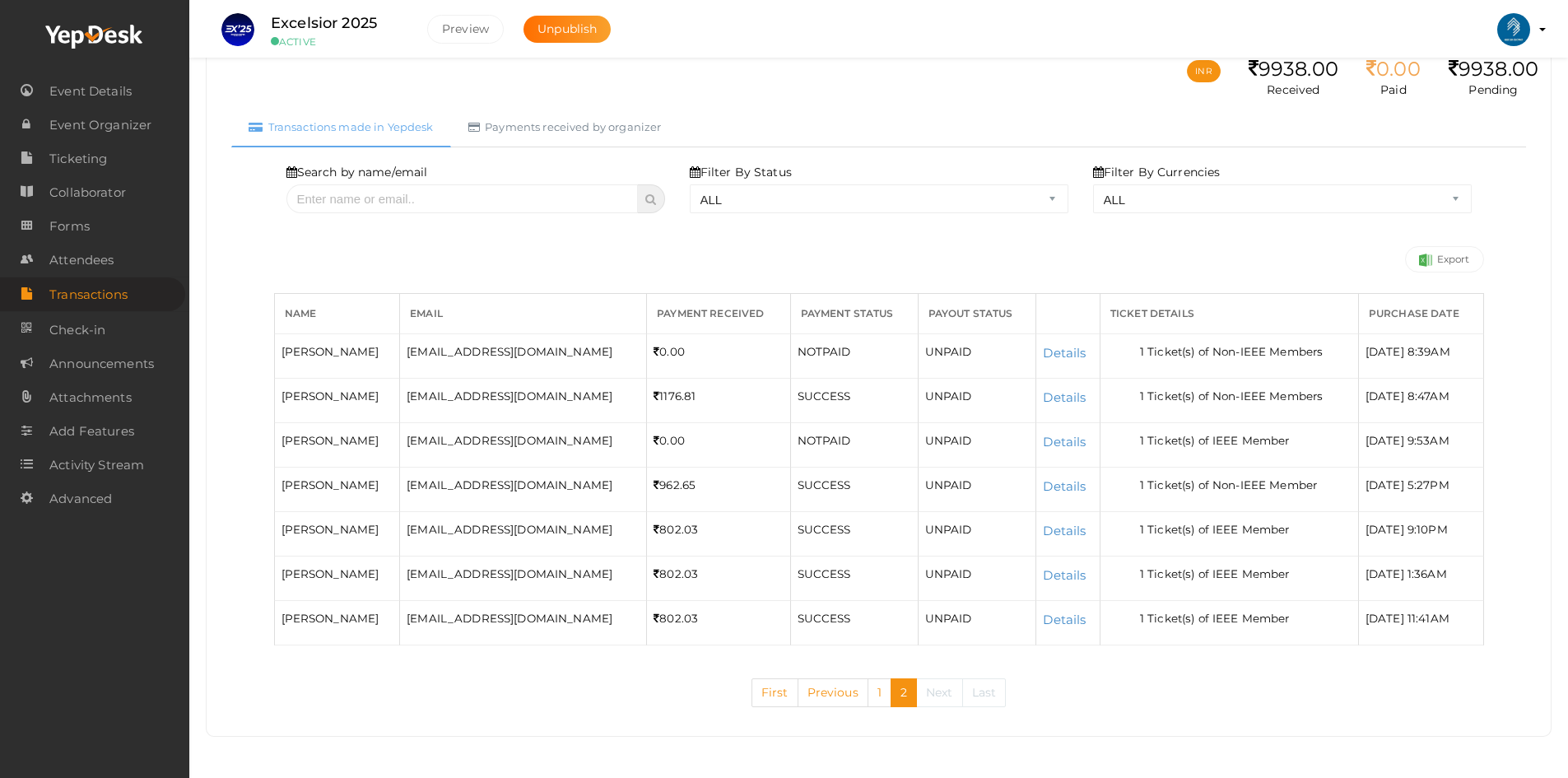
click at [1228, 253] on div "Search by name/email Filter By Status ALL SUCCESS DECLINED UNAUTHORIZED FAILED …" at bounding box center [879, 217] width 1210 height 108
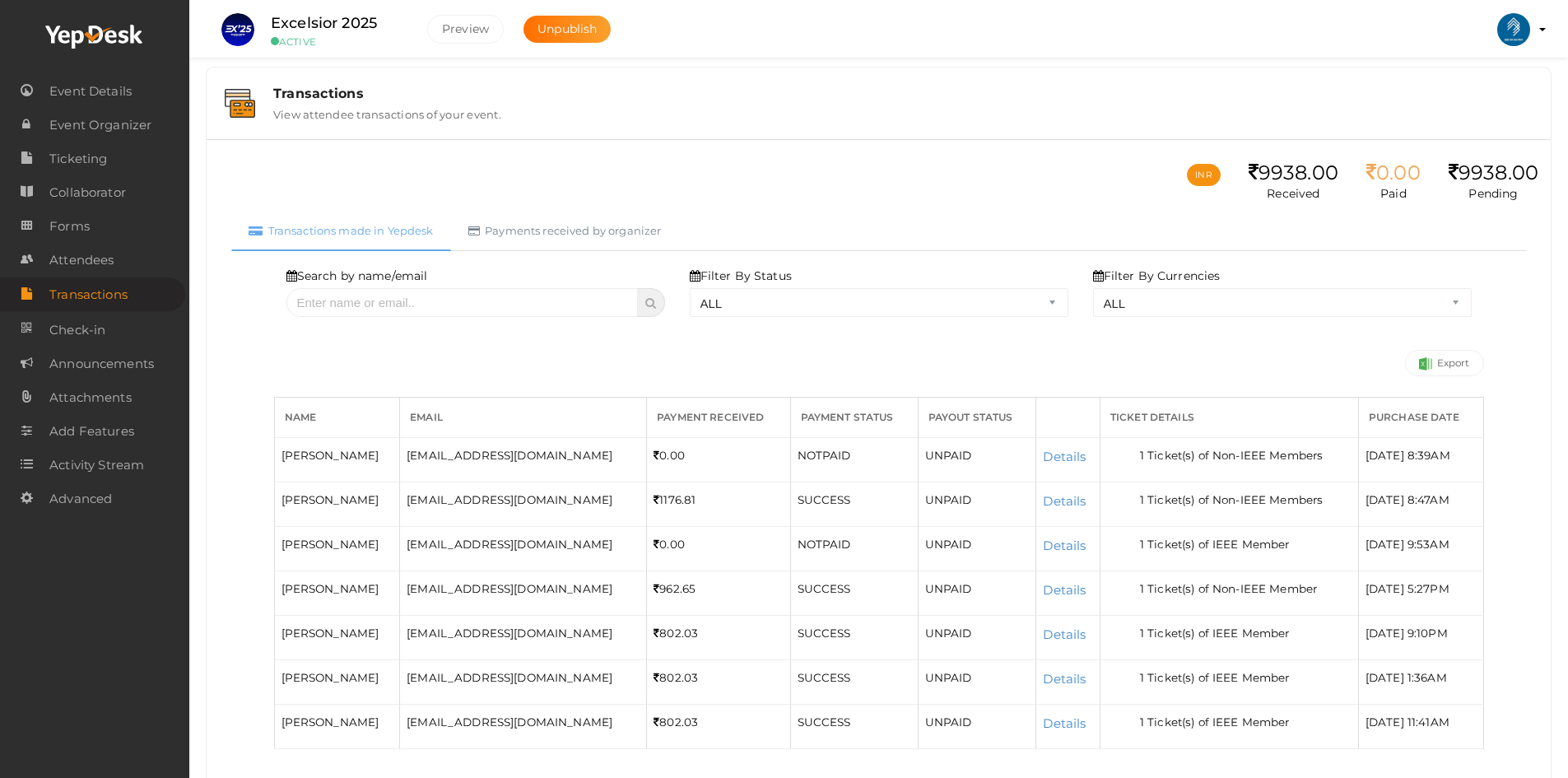
scroll to position [0, 0]
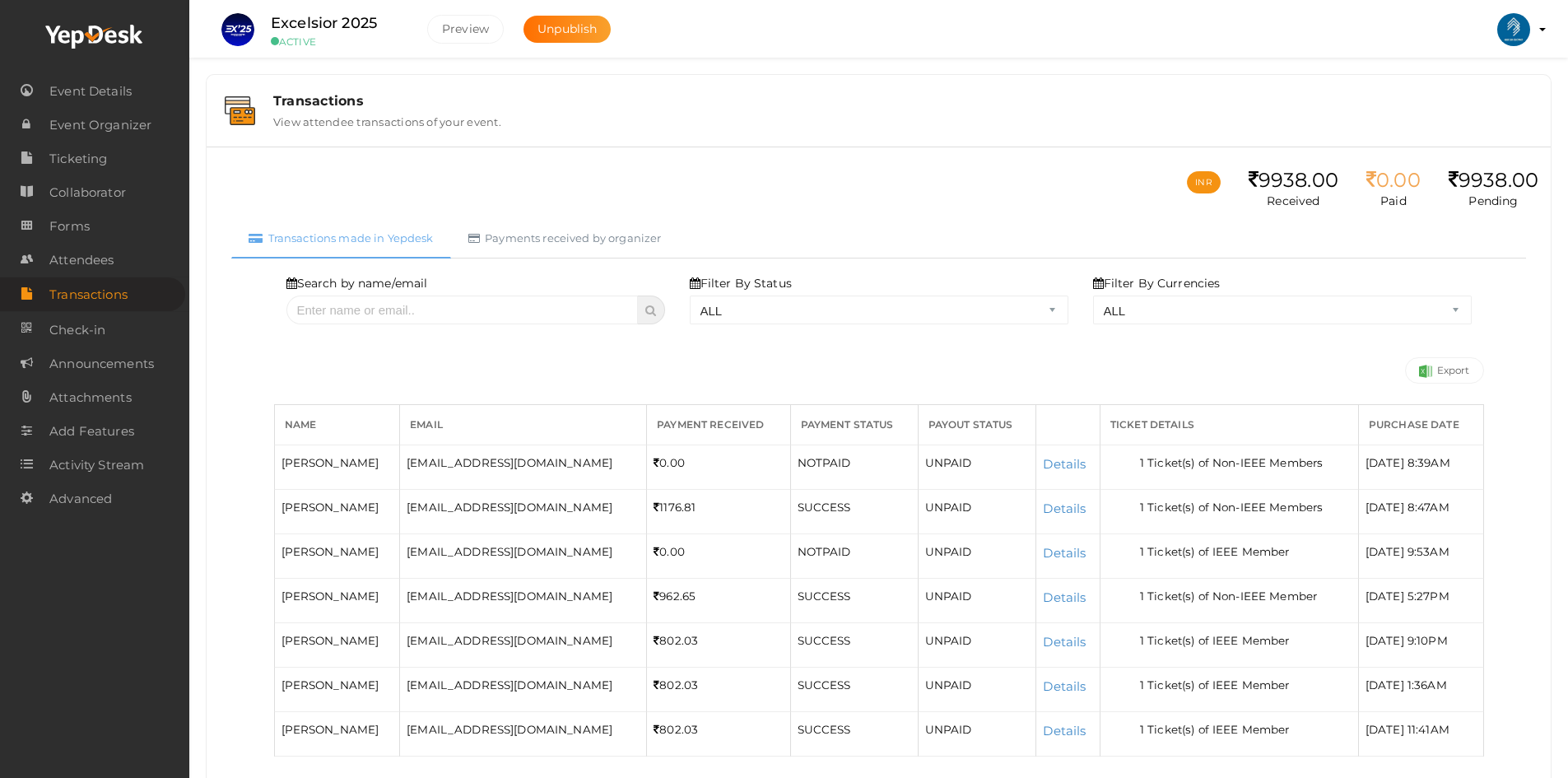
click at [1547, 31] on ul "Excelsior 2025 ACTIVE Preview Unpublish Preview IEEE SB GEC PALAKKAD ieee@gecsk…" at bounding box center [879, 21] width 1337 height 41
click at [1542, 31] on li "Preview IEEE SB GEC PALAKKAD ieee@gecskp.ac.in Personal Profile My Events Admin…" at bounding box center [1513, 30] width 66 height 58
click at [1539, 26] on li "Preview IEEE SB GEC PALAKKAD ieee@gecskp.ac.in Personal Profile My Events Admin…" at bounding box center [1513, 30] width 66 height 58
click at [1523, 29] on img at bounding box center [1513, 30] width 33 height 33
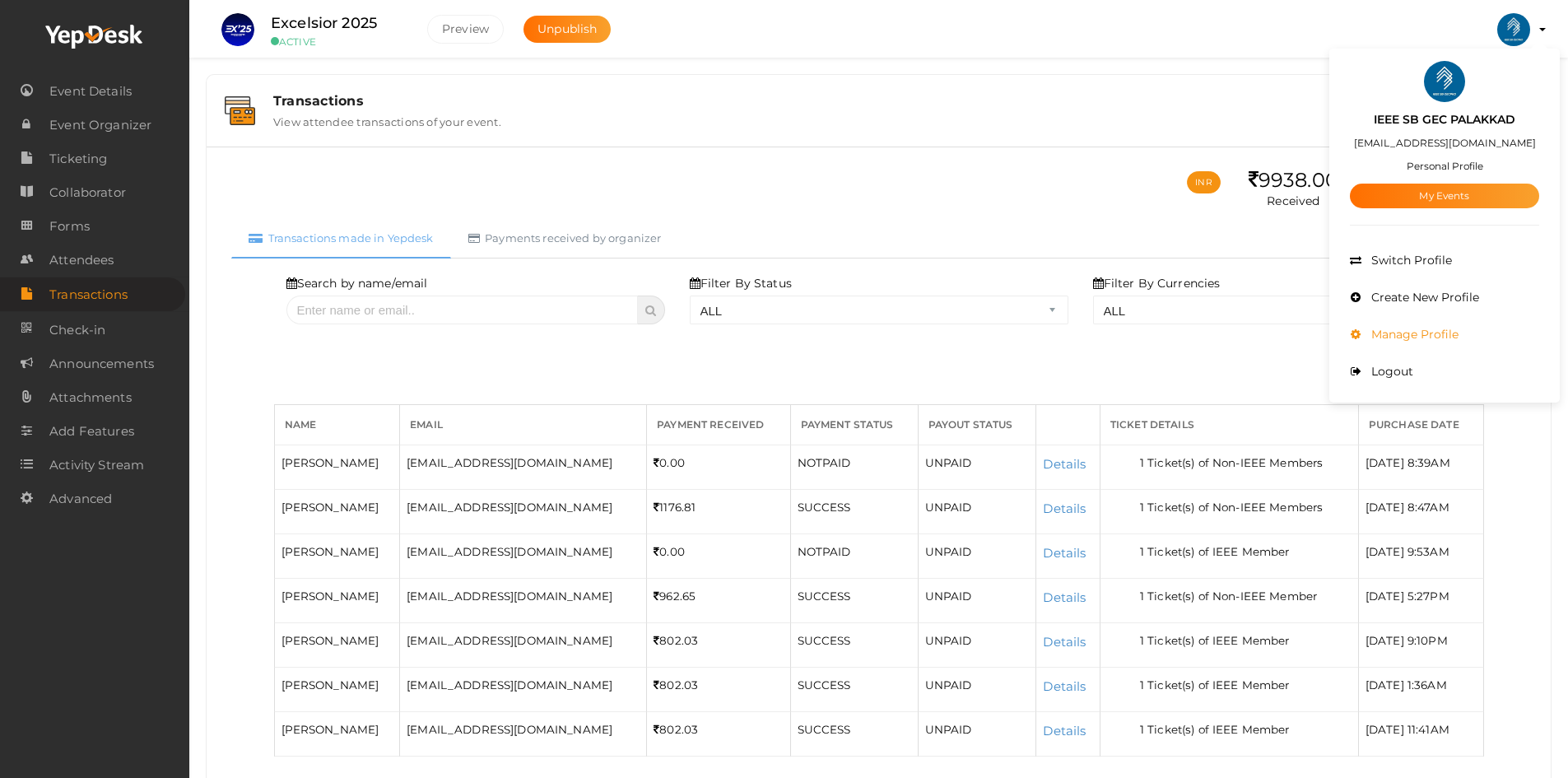
click at [1414, 335] on span "Manage Profile" at bounding box center [1413, 334] width 92 height 15
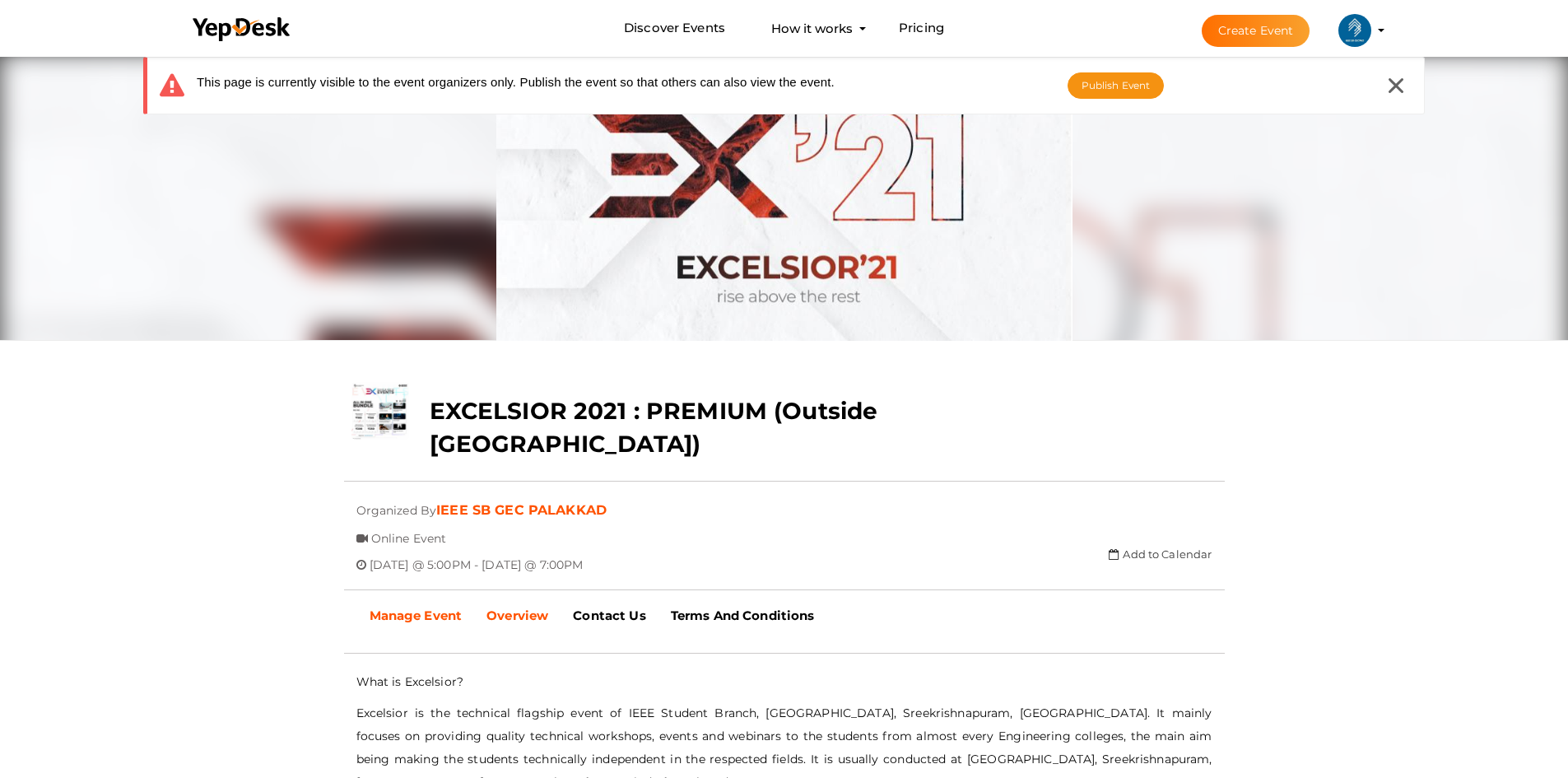
click at [447, 608] on b "Manage Event" at bounding box center [416, 615] width 93 height 16
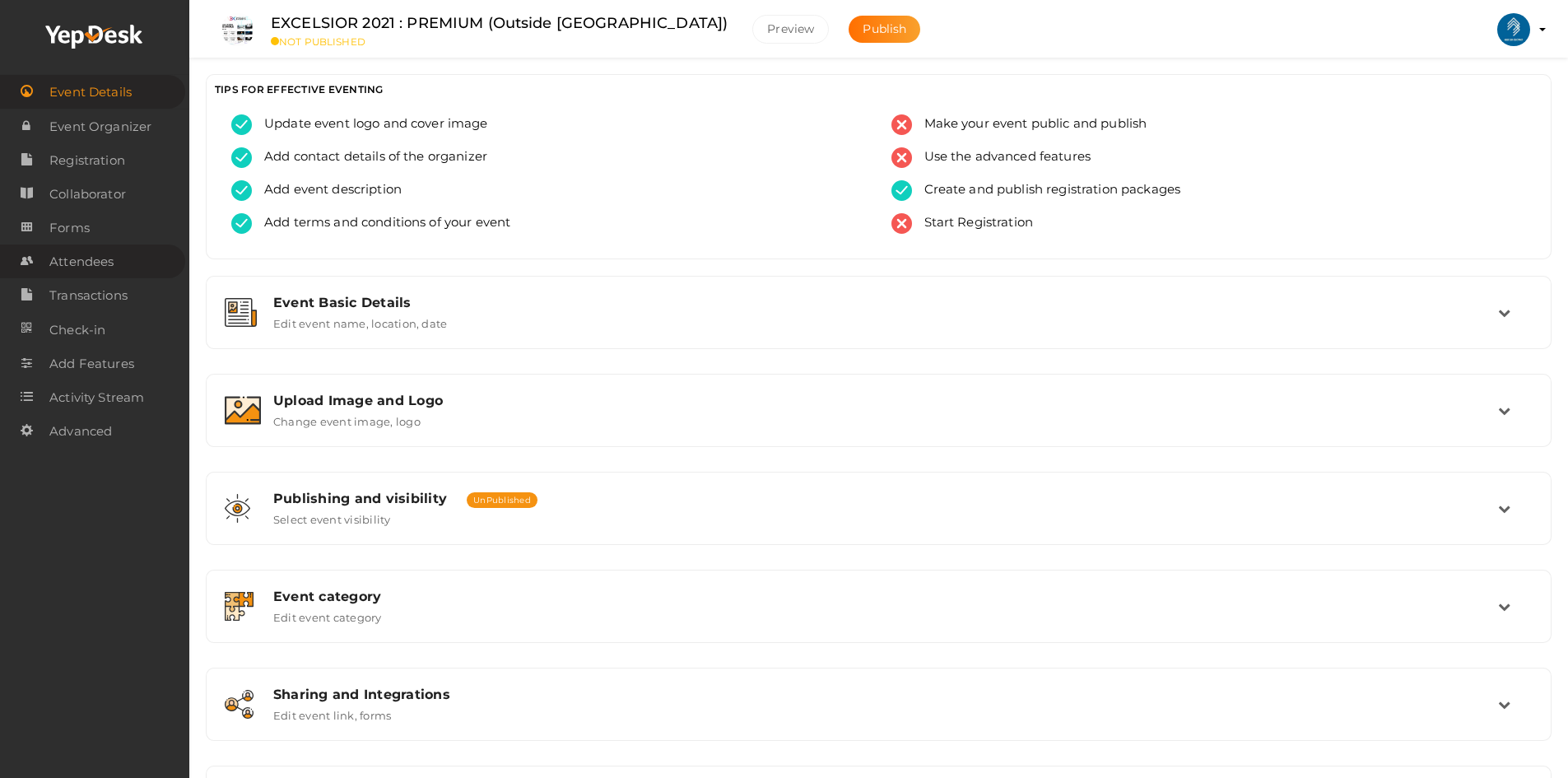
click at [100, 252] on span "Attendees" at bounding box center [82, 262] width 64 height 33
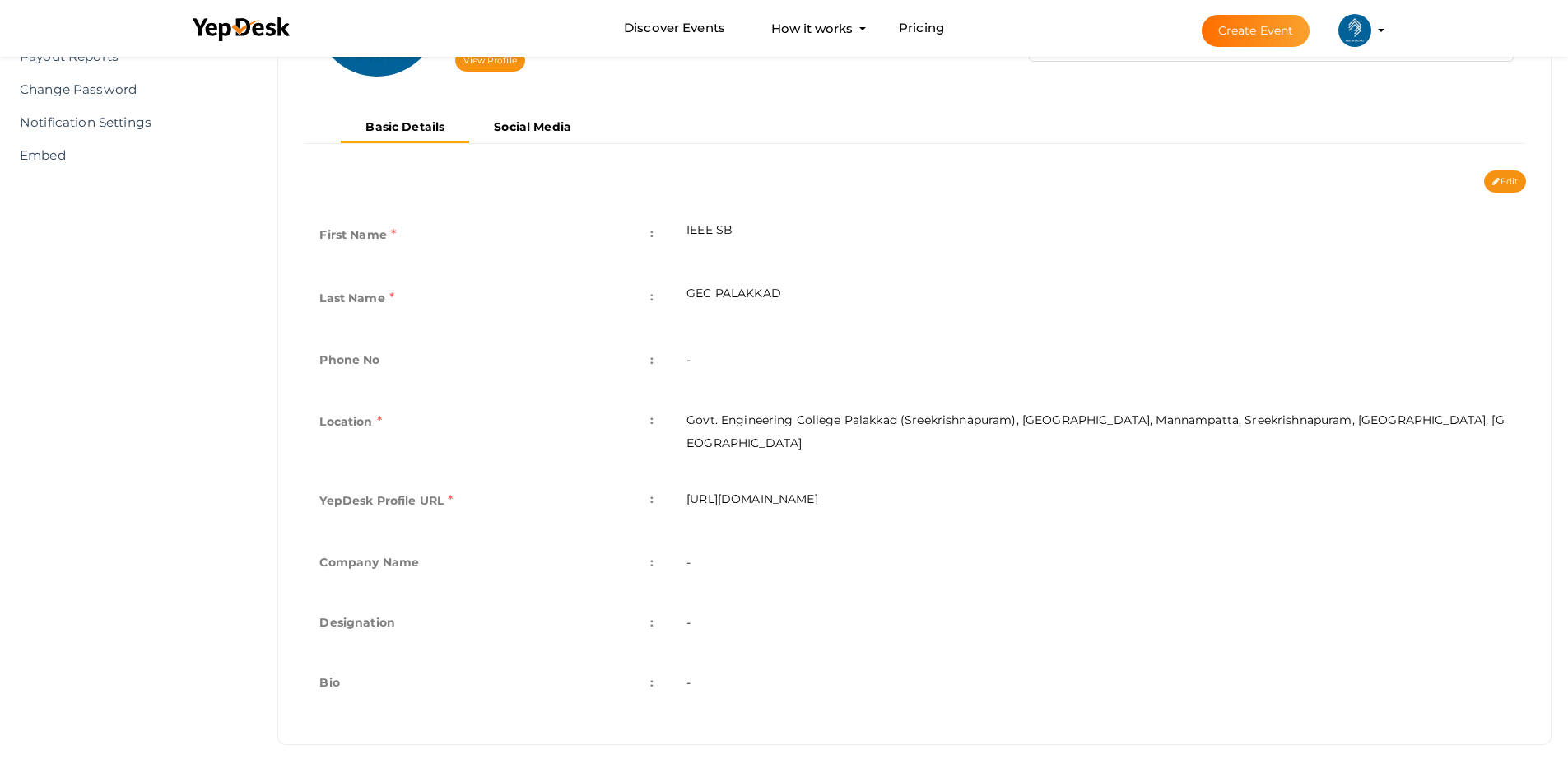
scroll to position [88, 0]
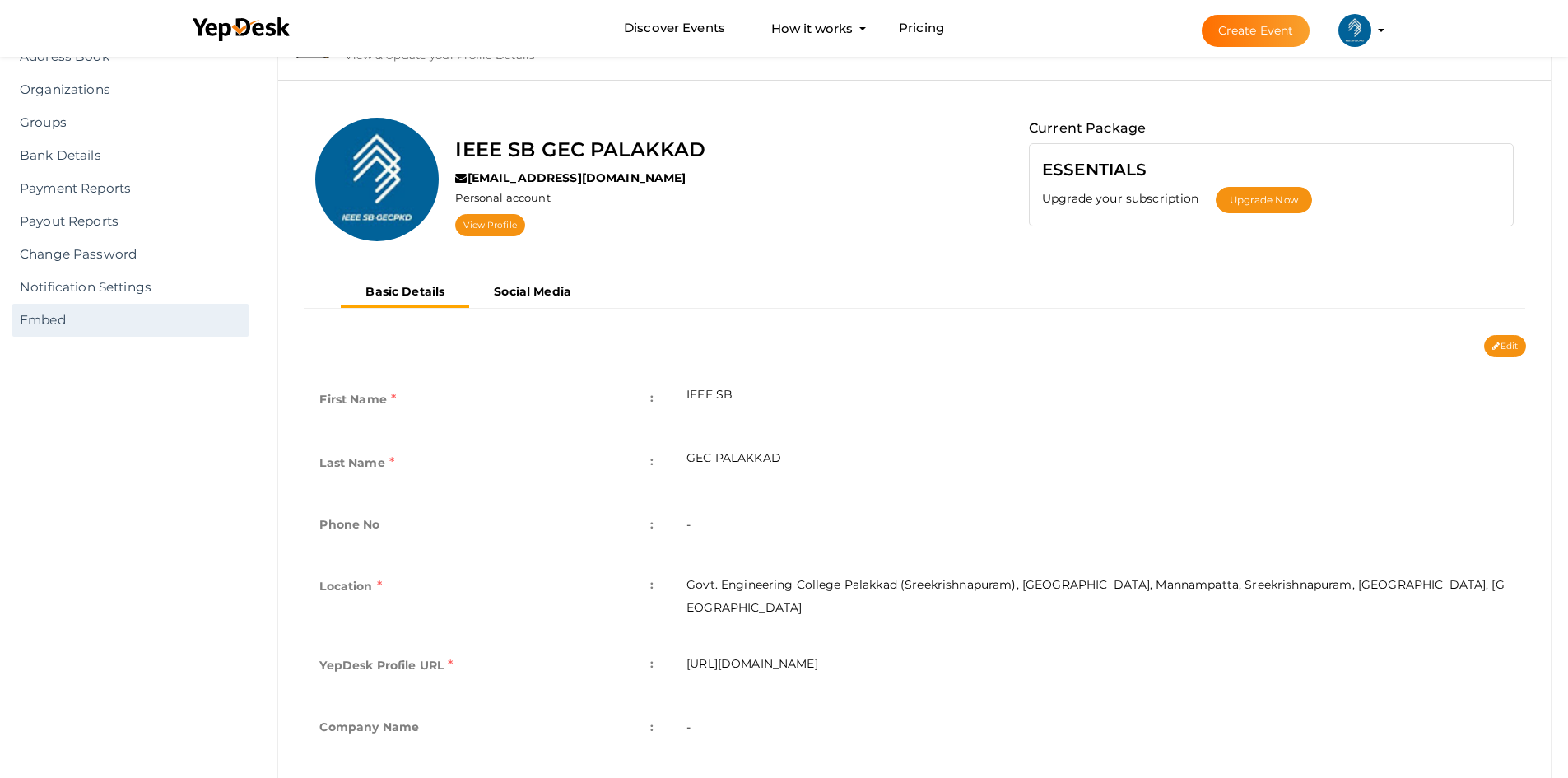
click at [70, 327] on link "Embed" at bounding box center [131, 320] width 236 height 33
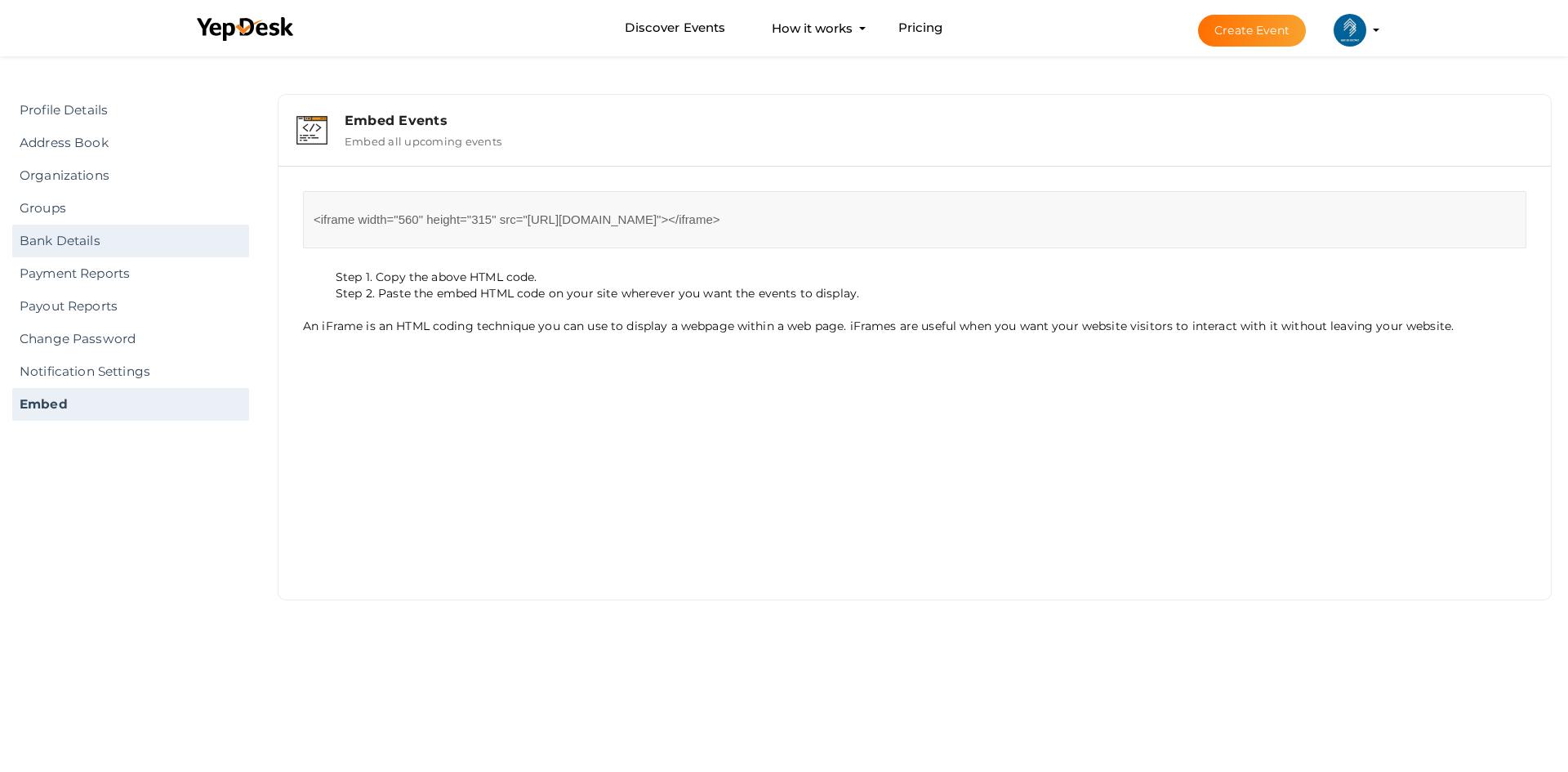
click at [84, 240] on link "Bank Details" at bounding box center [130, 241] width 237 height 33
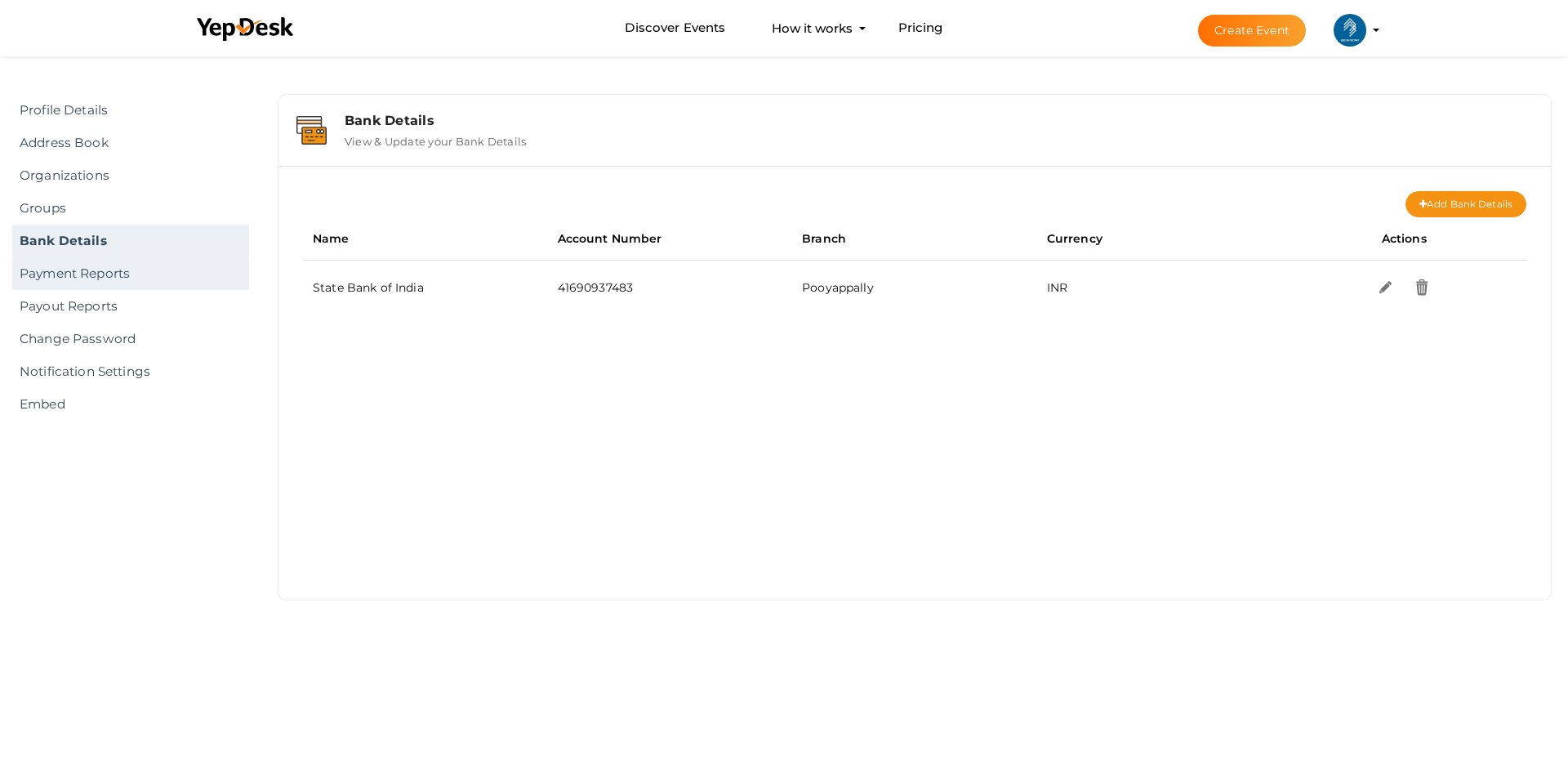
click at [112, 279] on link "Payment Reports" at bounding box center [130, 274] width 237 height 33
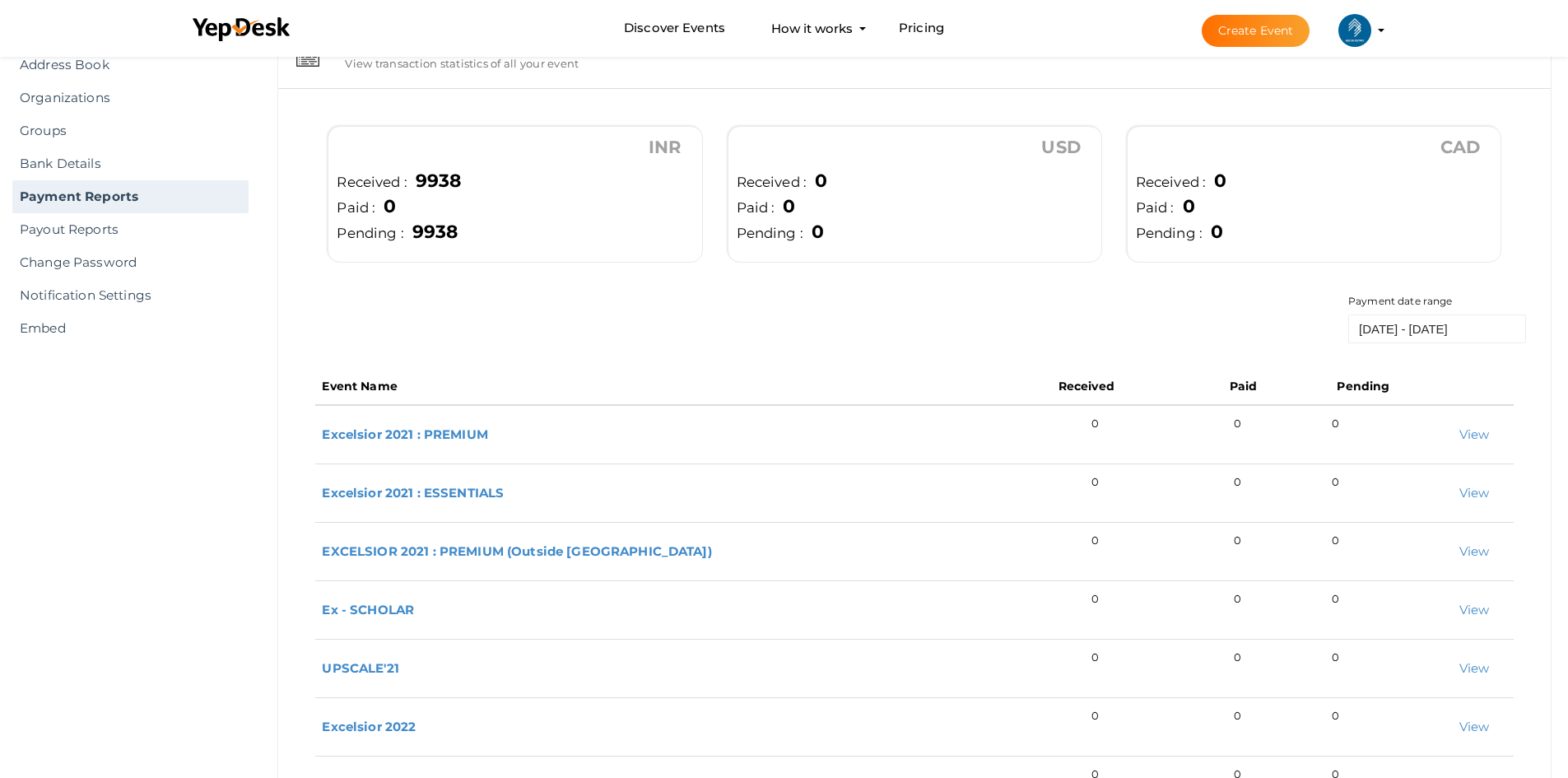
scroll to position [303, 0]
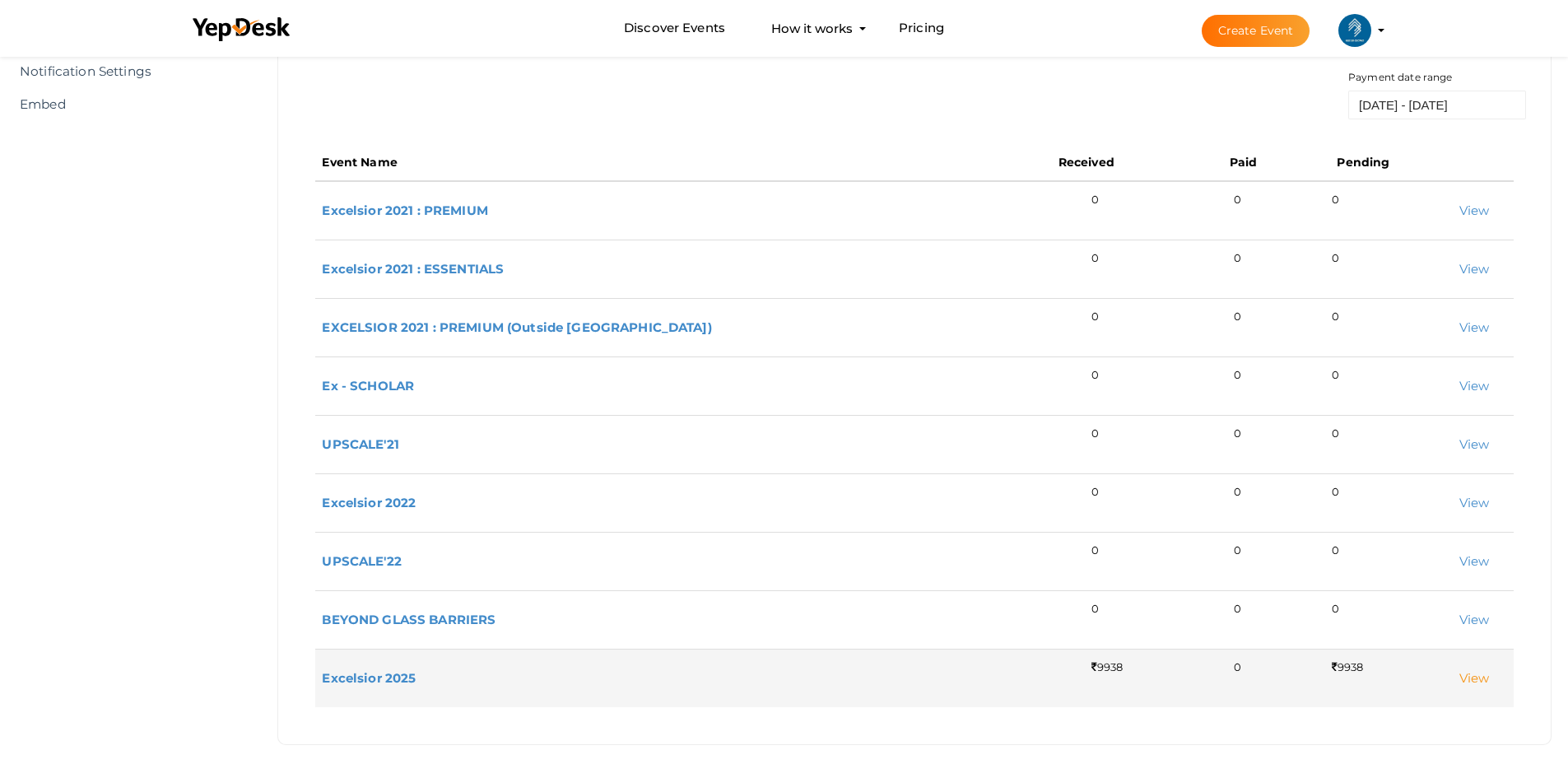
click at [1476, 677] on link "View" at bounding box center [1474, 677] width 31 height 16
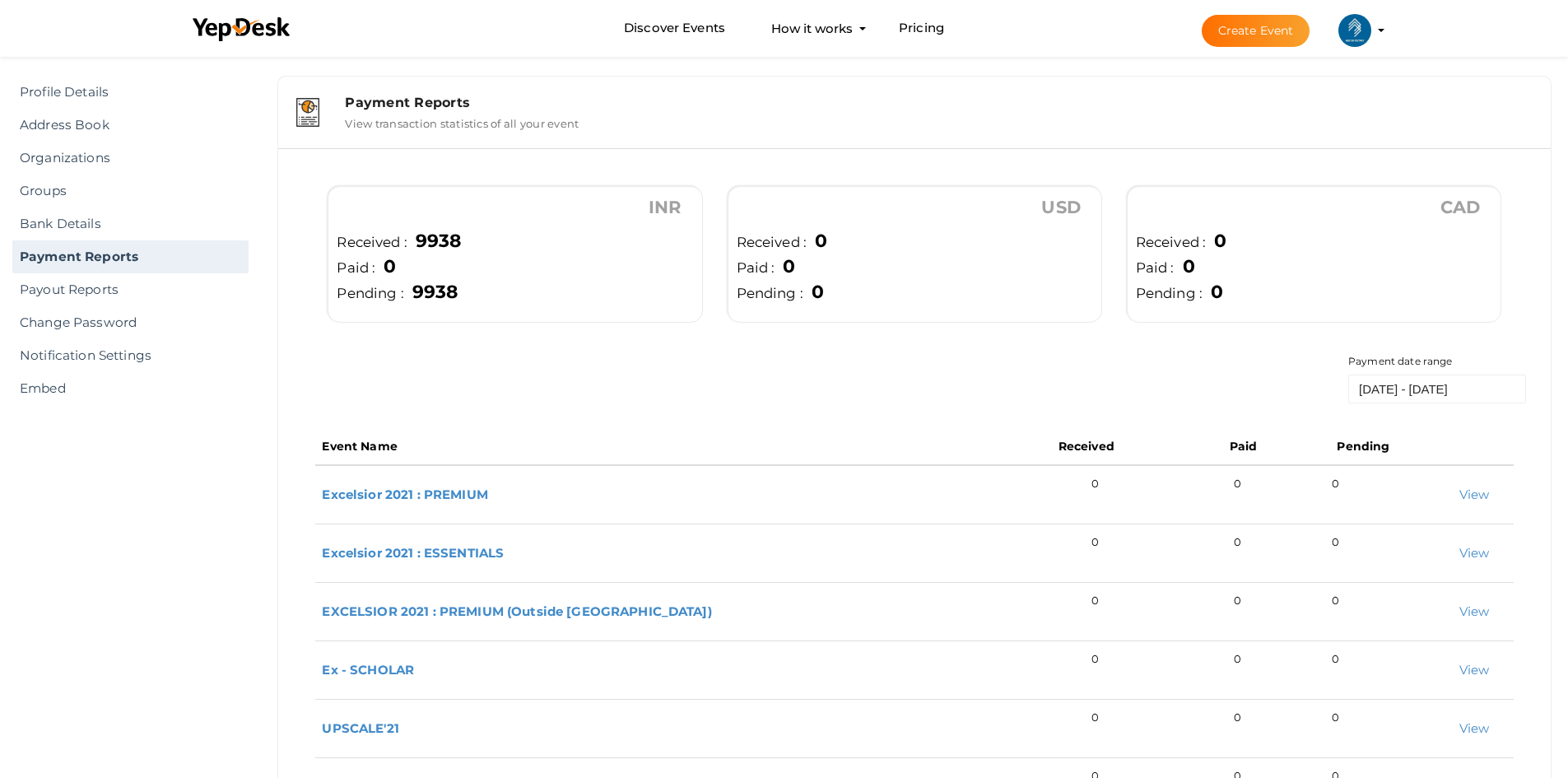
scroll to position [0, 0]
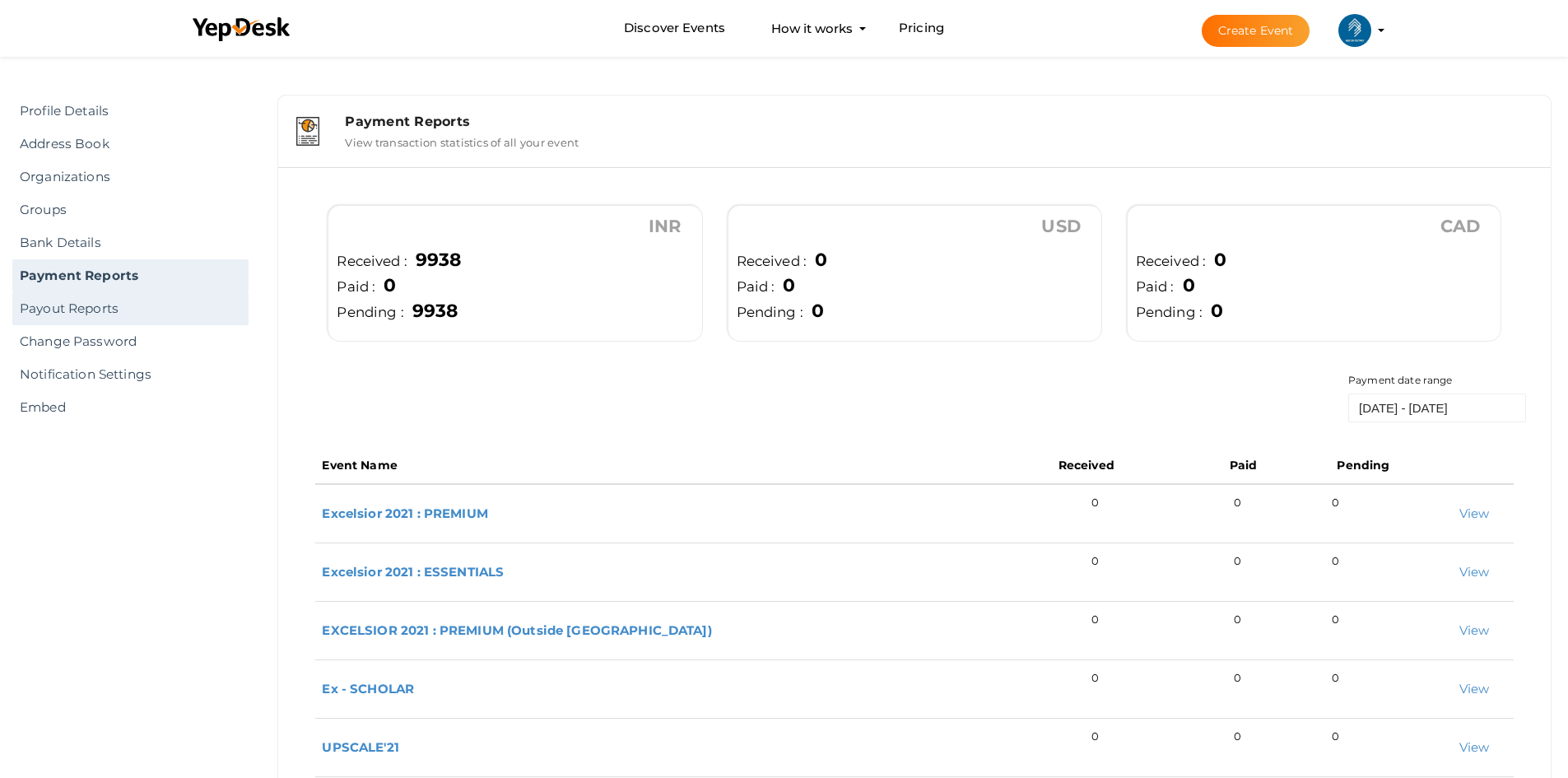
click at [123, 305] on link "Payout Reports" at bounding box center [131, 308] width 236 height 33
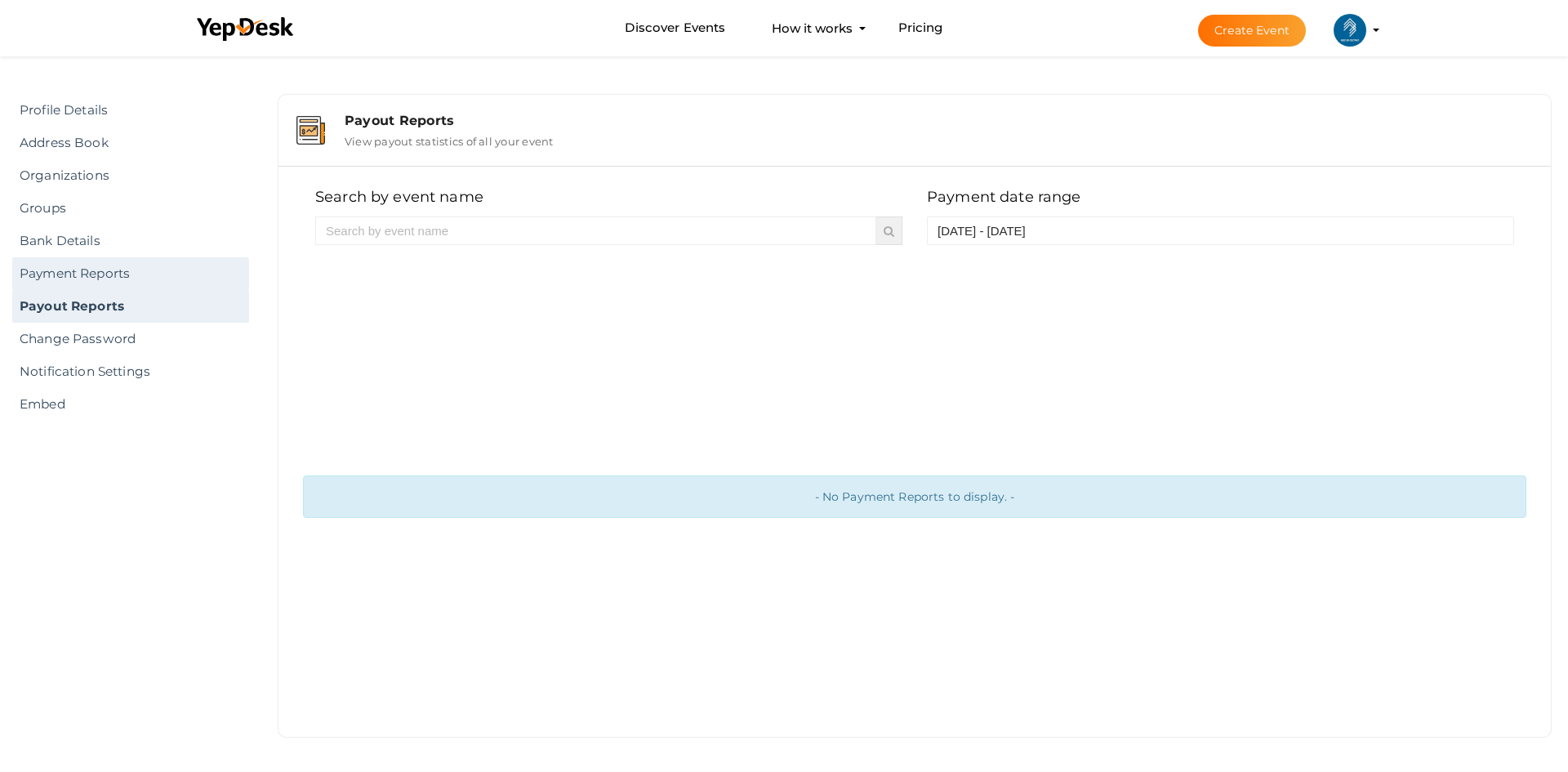
click at [138, 273] on link "Payment Reports" at bounding box center [130, 274] width 237 height 33
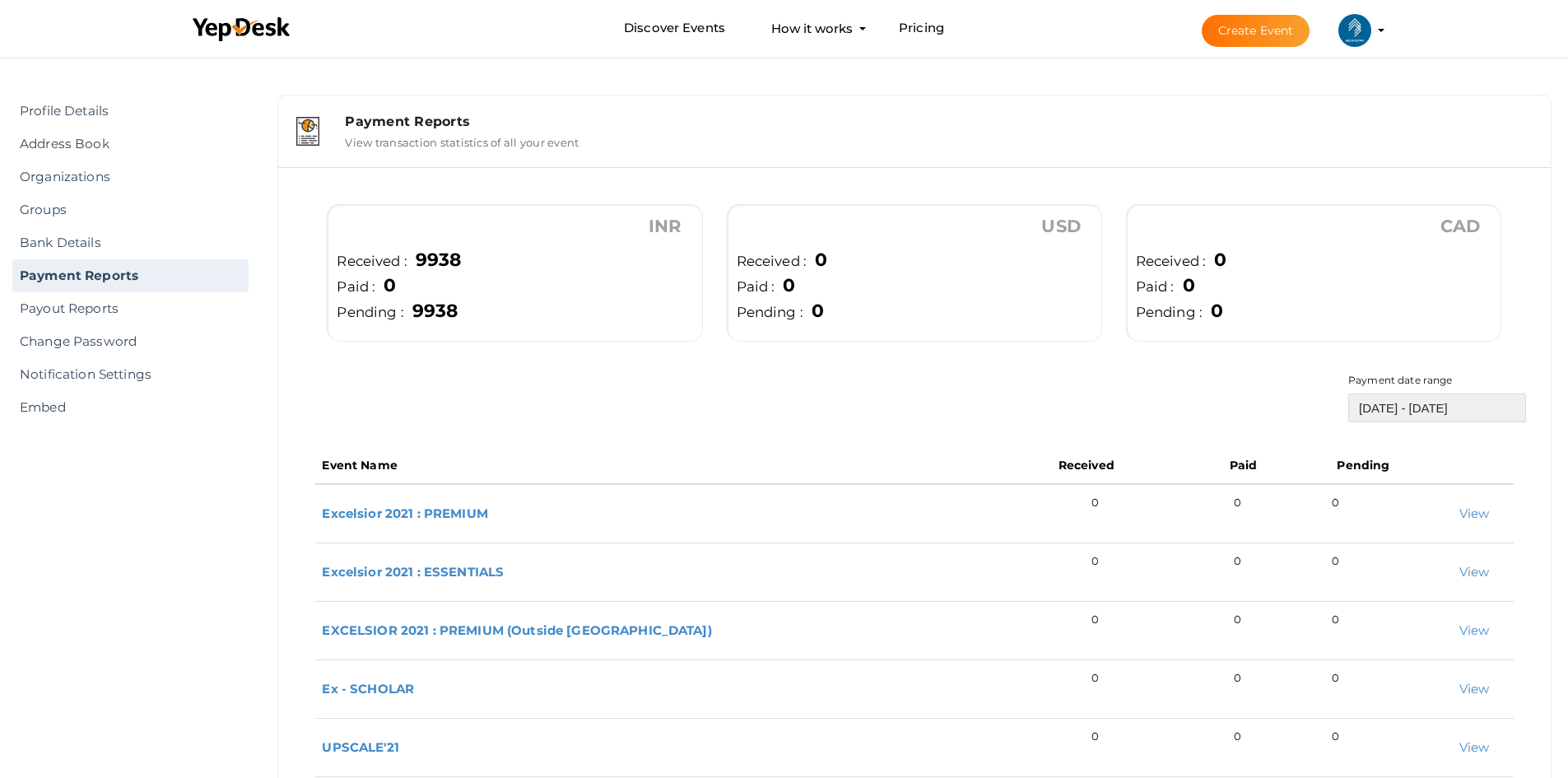
type input "16-Aug-25"
type input "14-Sep-25"
click at [1381, 419] on input "16-Aug-25 - 14-Sep-25" at bounding box center [1437, 408] width 178 height 29
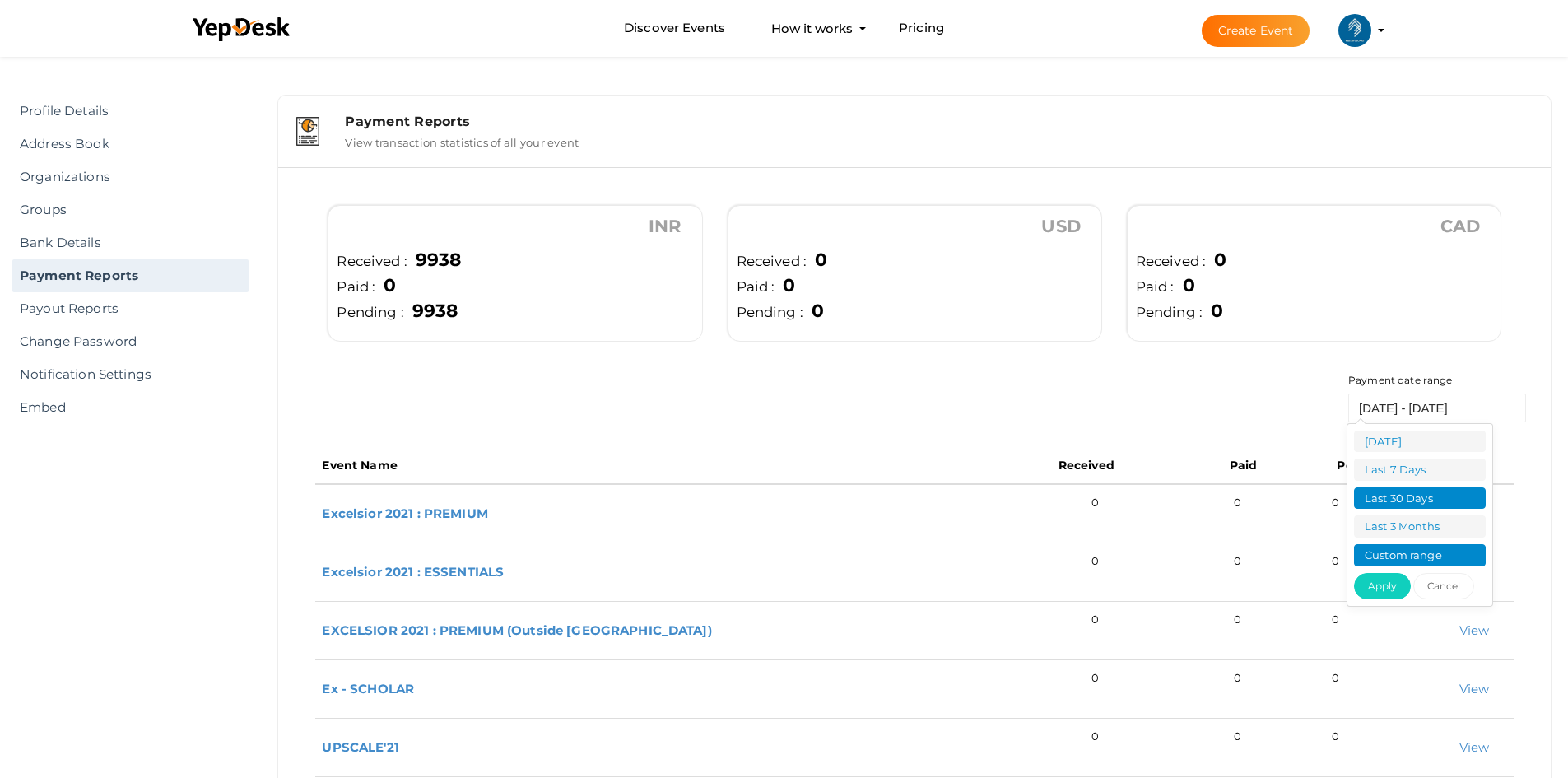
click at [1408, 547] on li "Custom range" at bounding box center [1419, 555] width 131 height 22
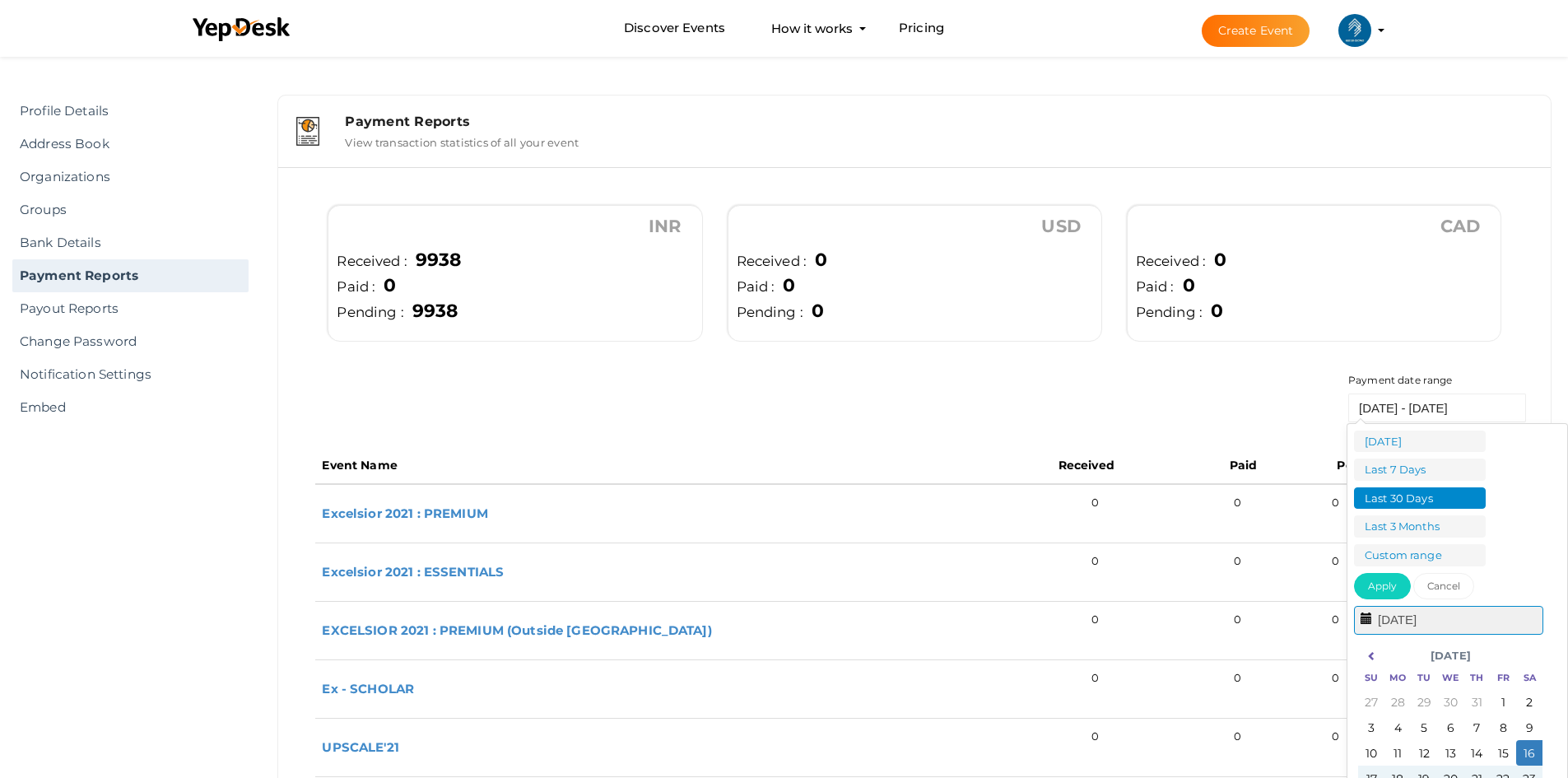
click at [1435, 623] on input "16-Aug-25" at bounding box center [1448, 620] width 189 height 29
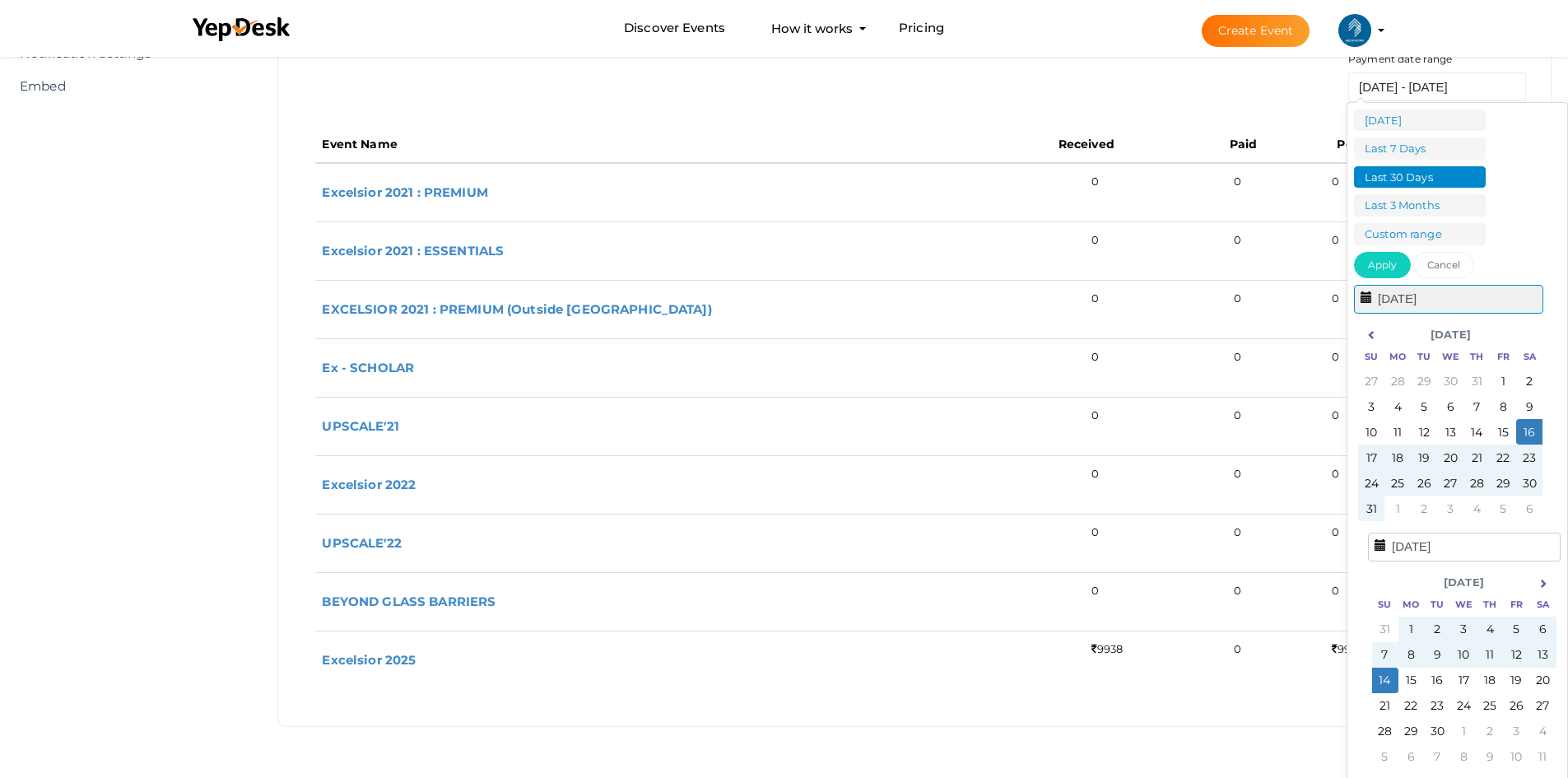
scroll to position [324, 0]
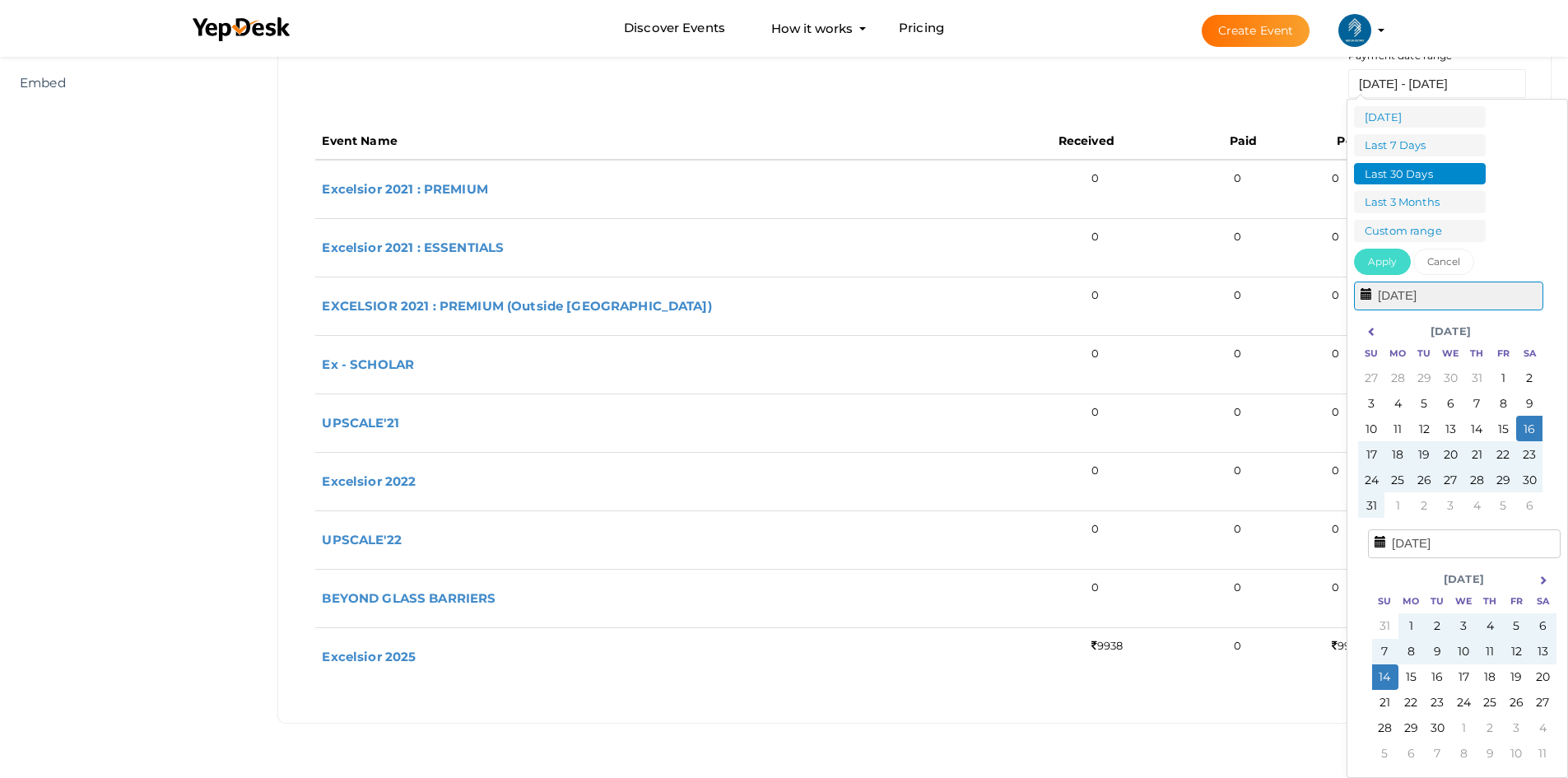
type input "16-Aug-20"
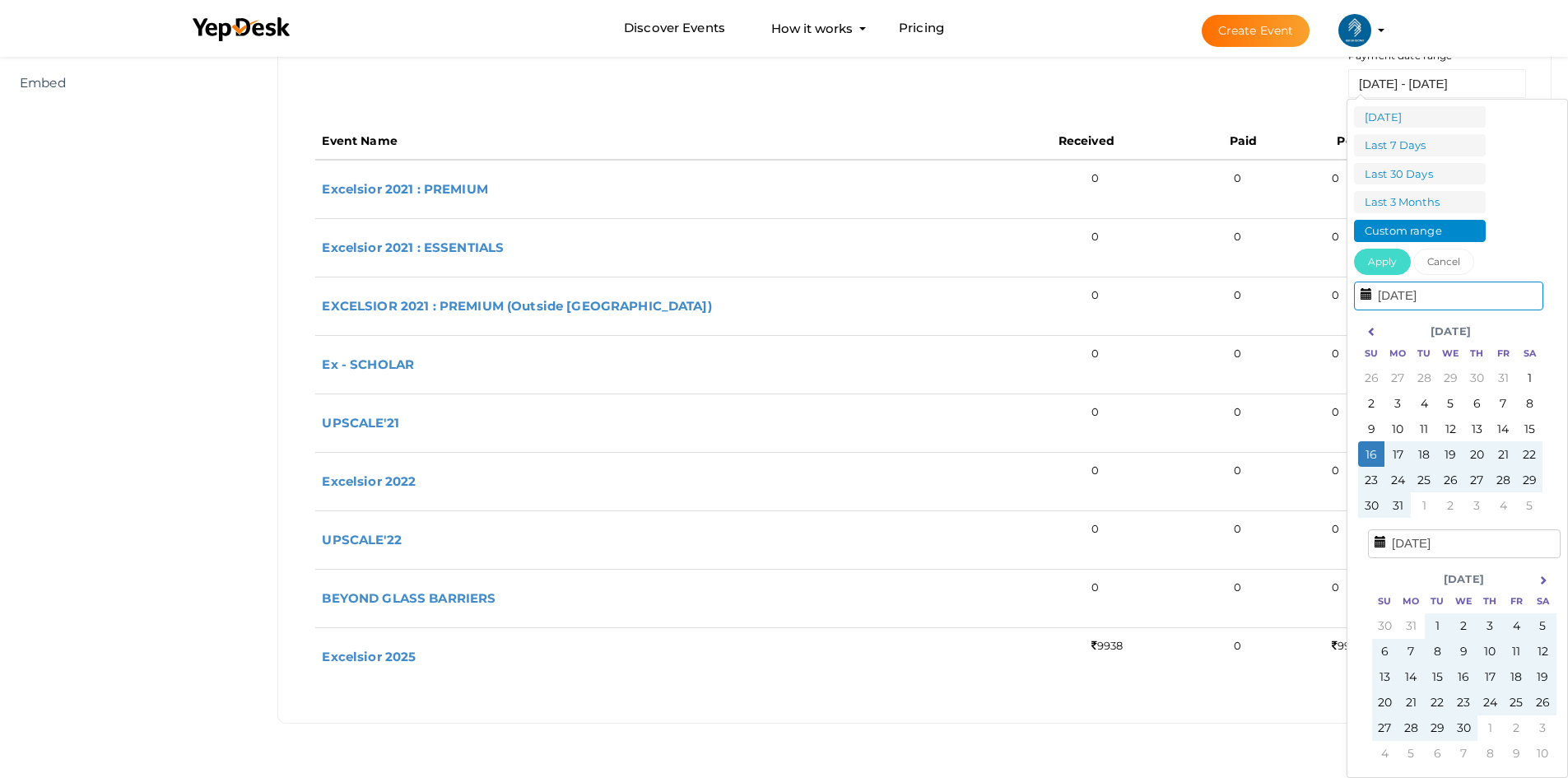
click at [1379, 260] on button "Apply" at bounding box center [1382, 262] width 57 height 26
type input "16-Aug-20 - 14-Sep-25"
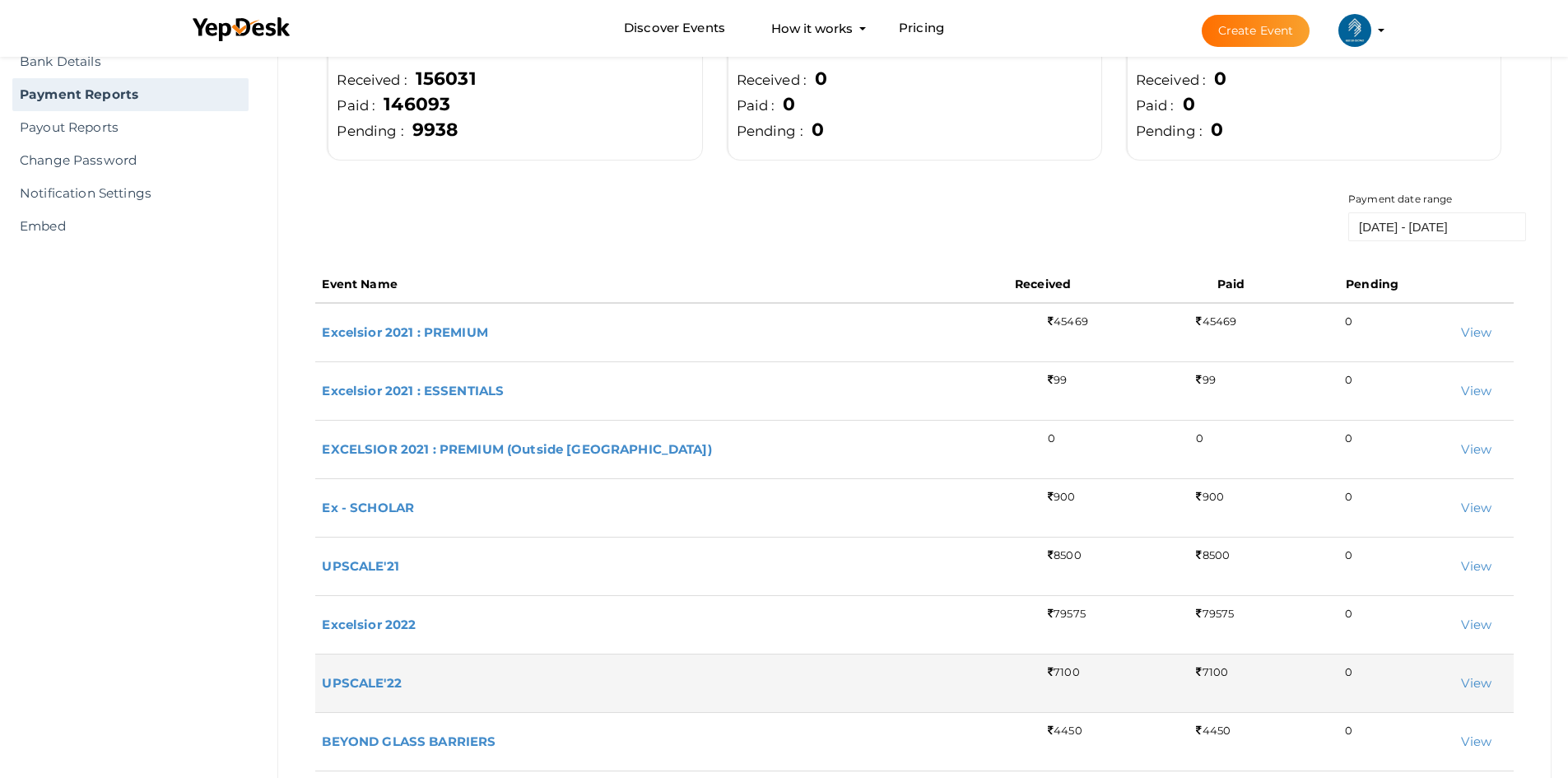
scroll to position [0, 0]
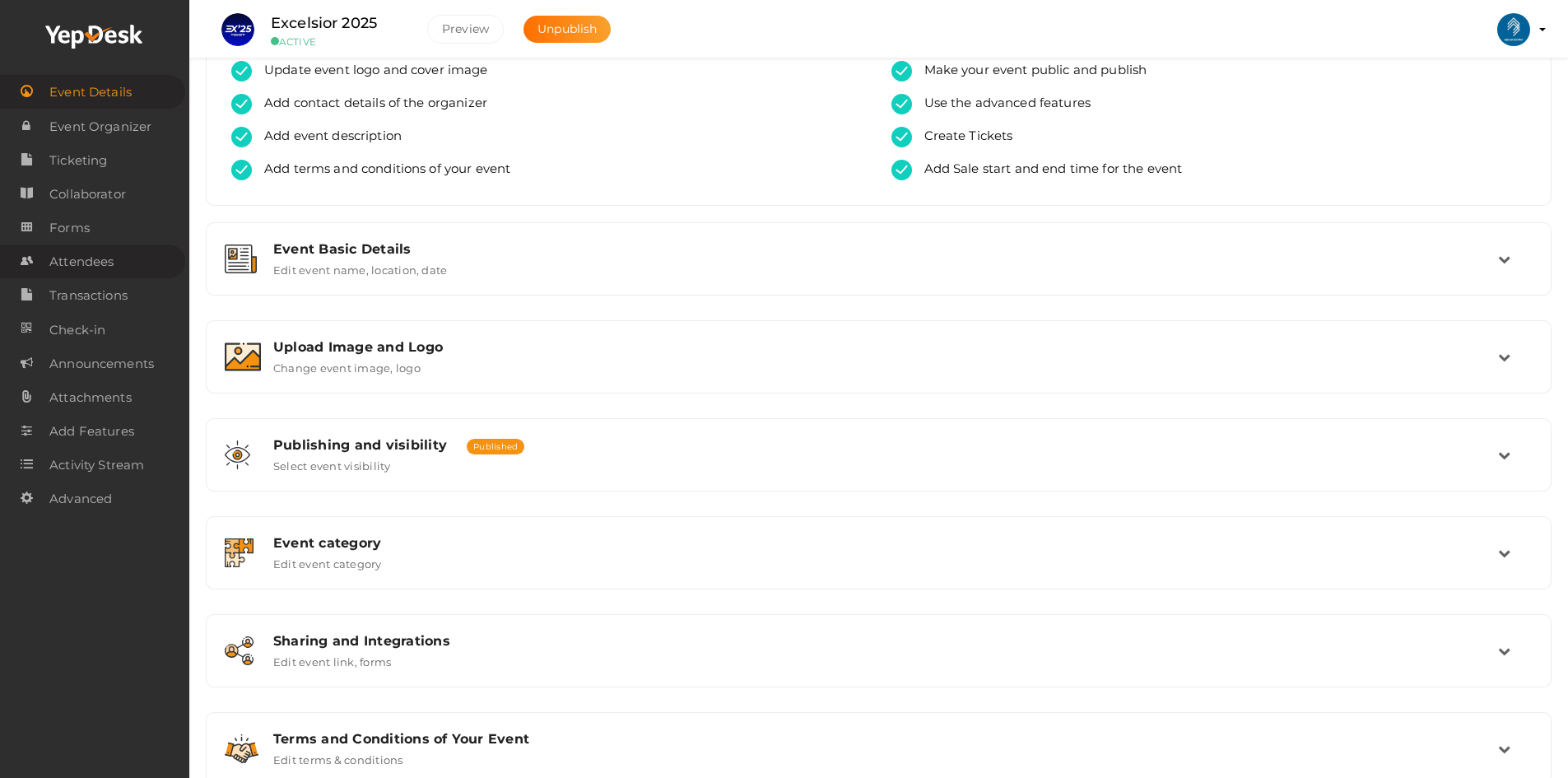
scroll to position [102, 0]
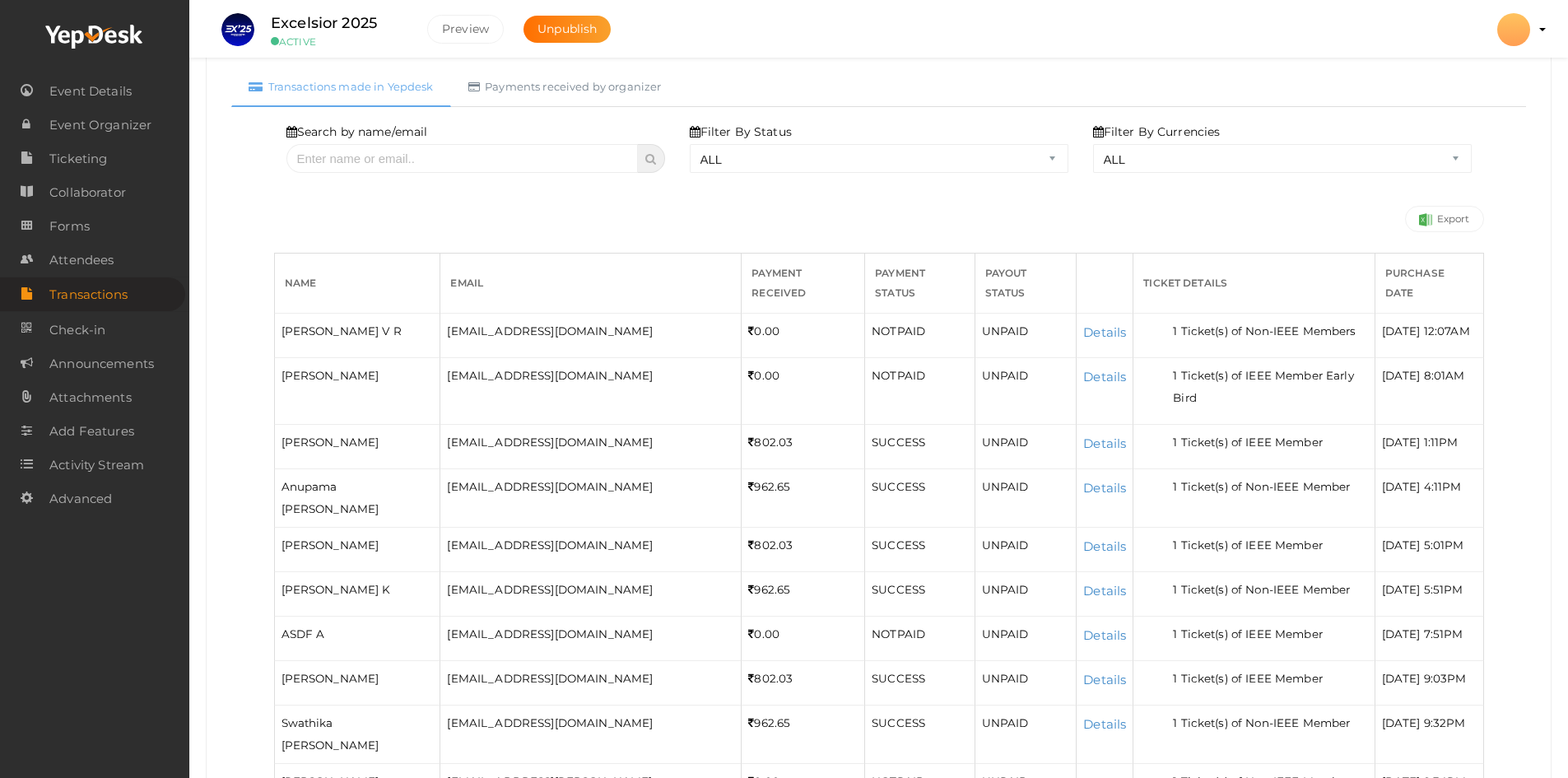
scroll to position [198, 0]
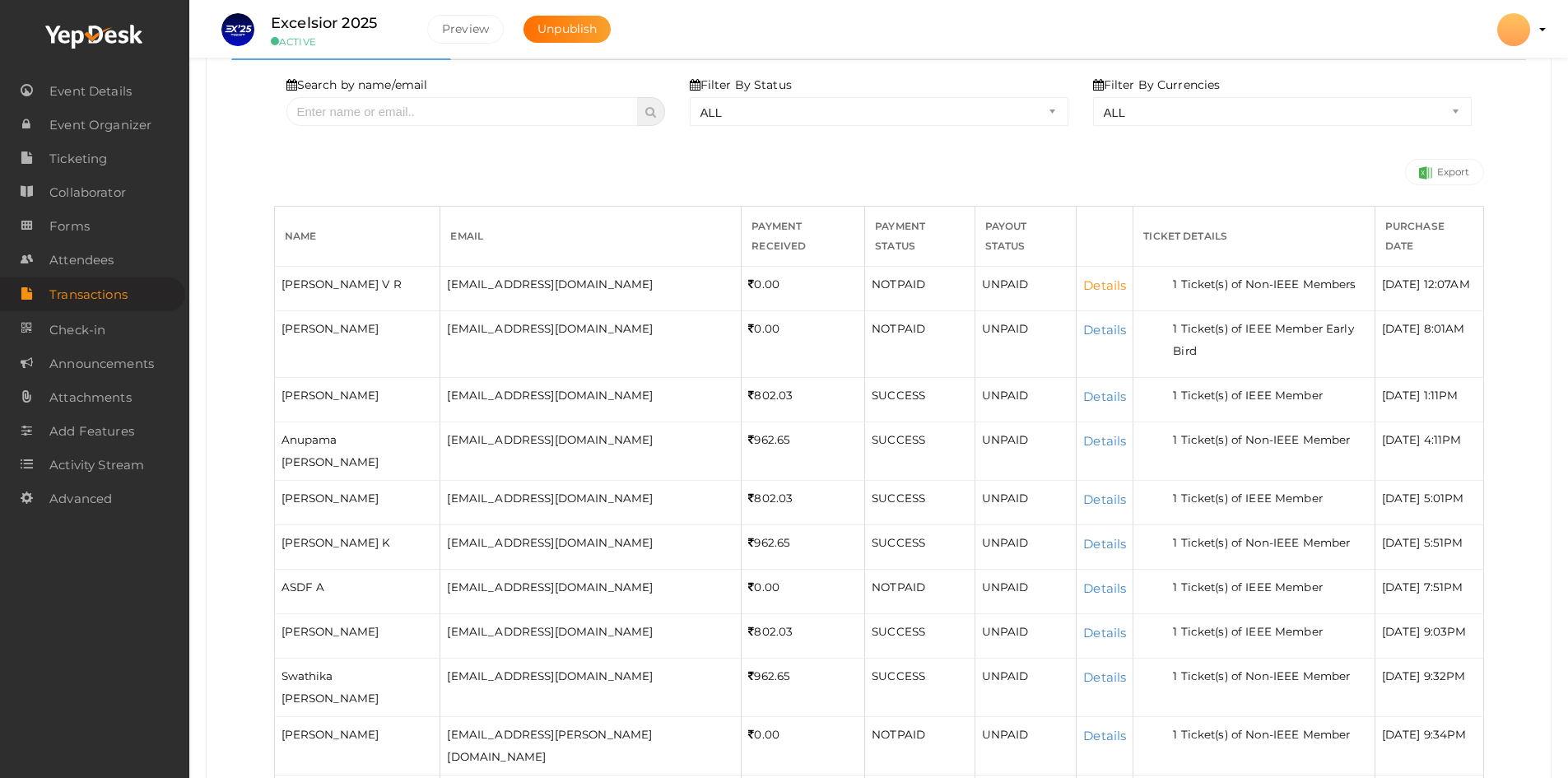
click at [1083, 279] on link "Details" at bounding box center [1104, 285] width 43 height 16
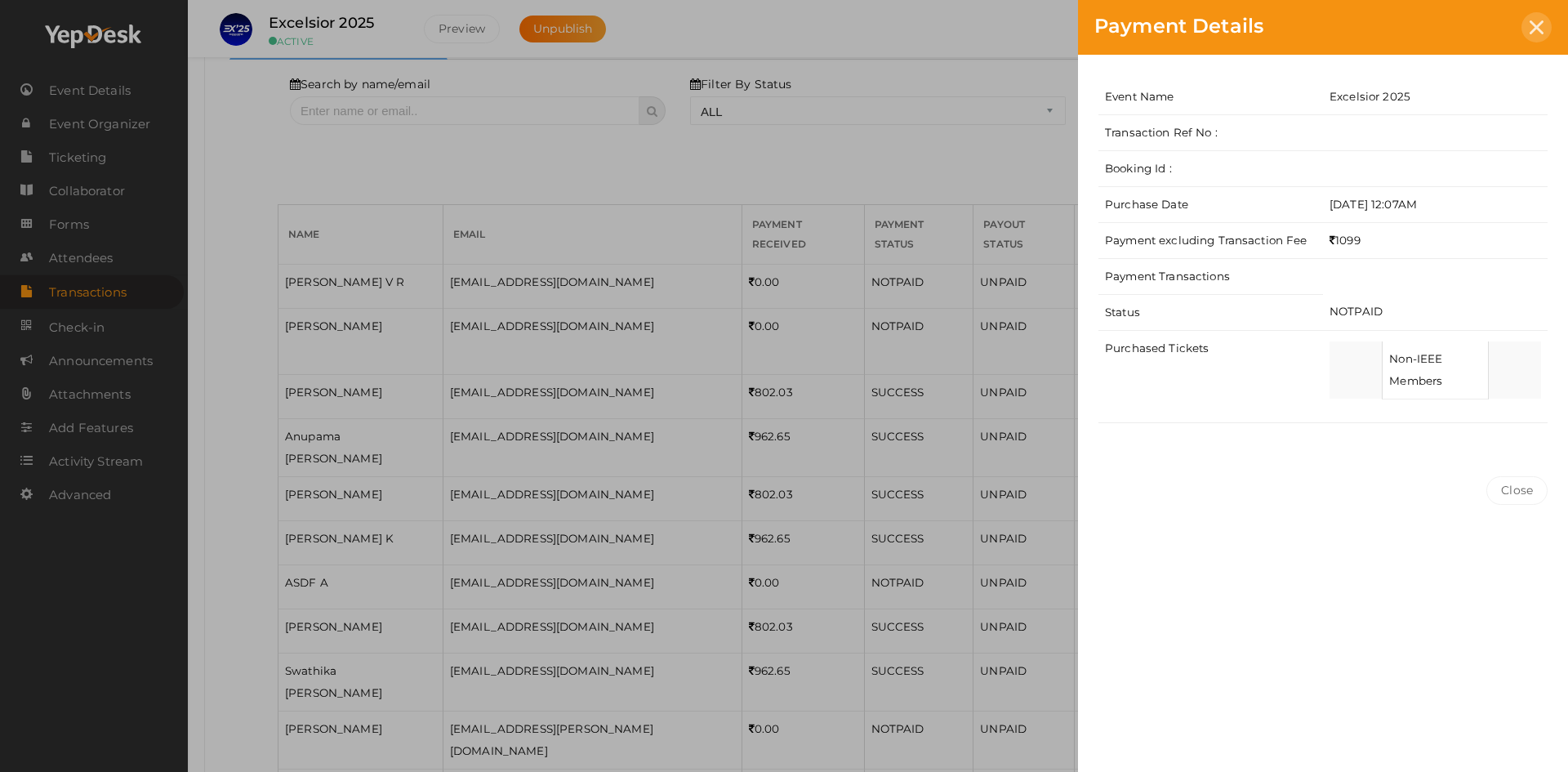
click at [1536, 25] on icon at bounding box center [1536, 27] width 14 height 14
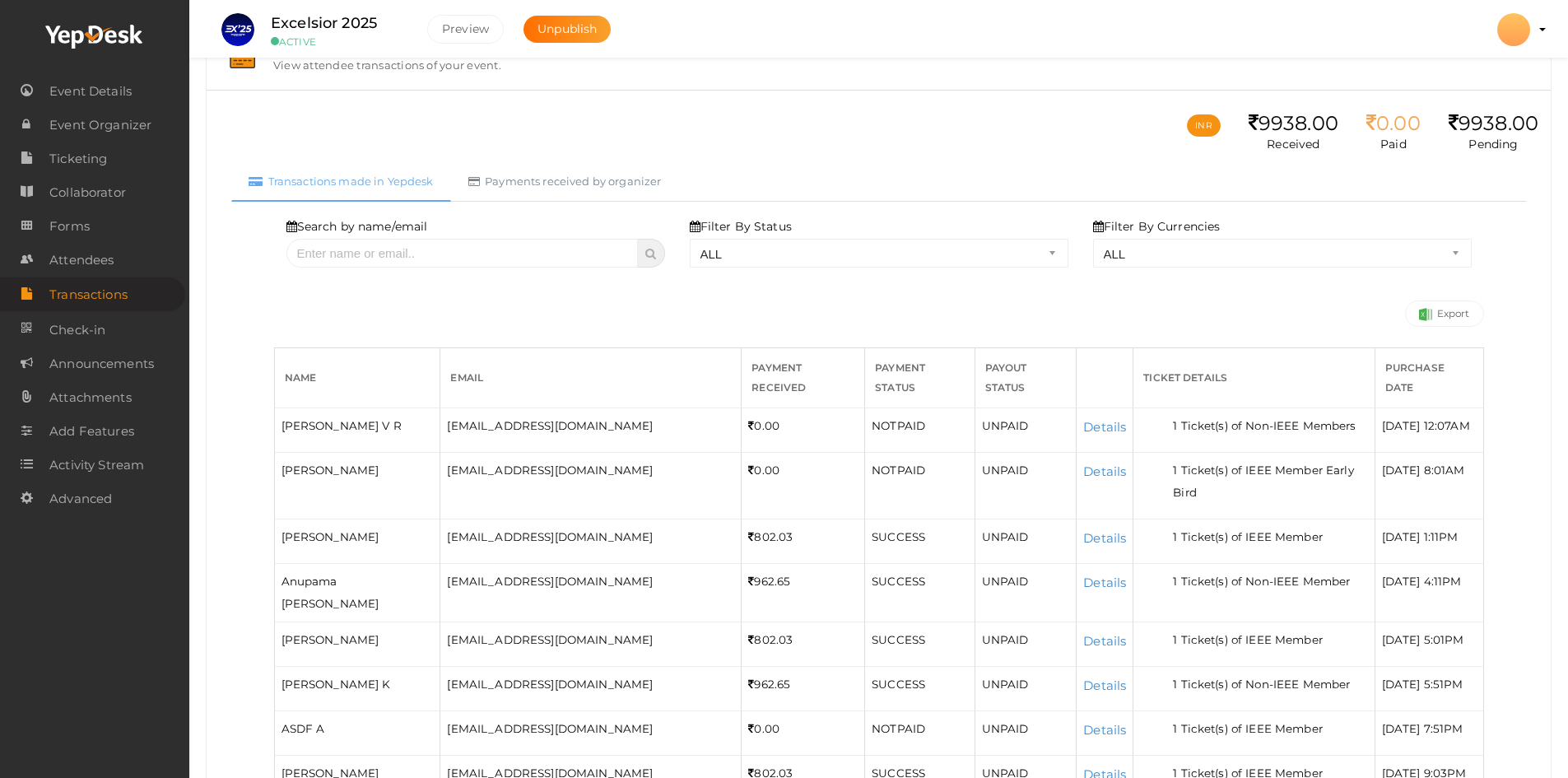
scroll to position [83, 0]
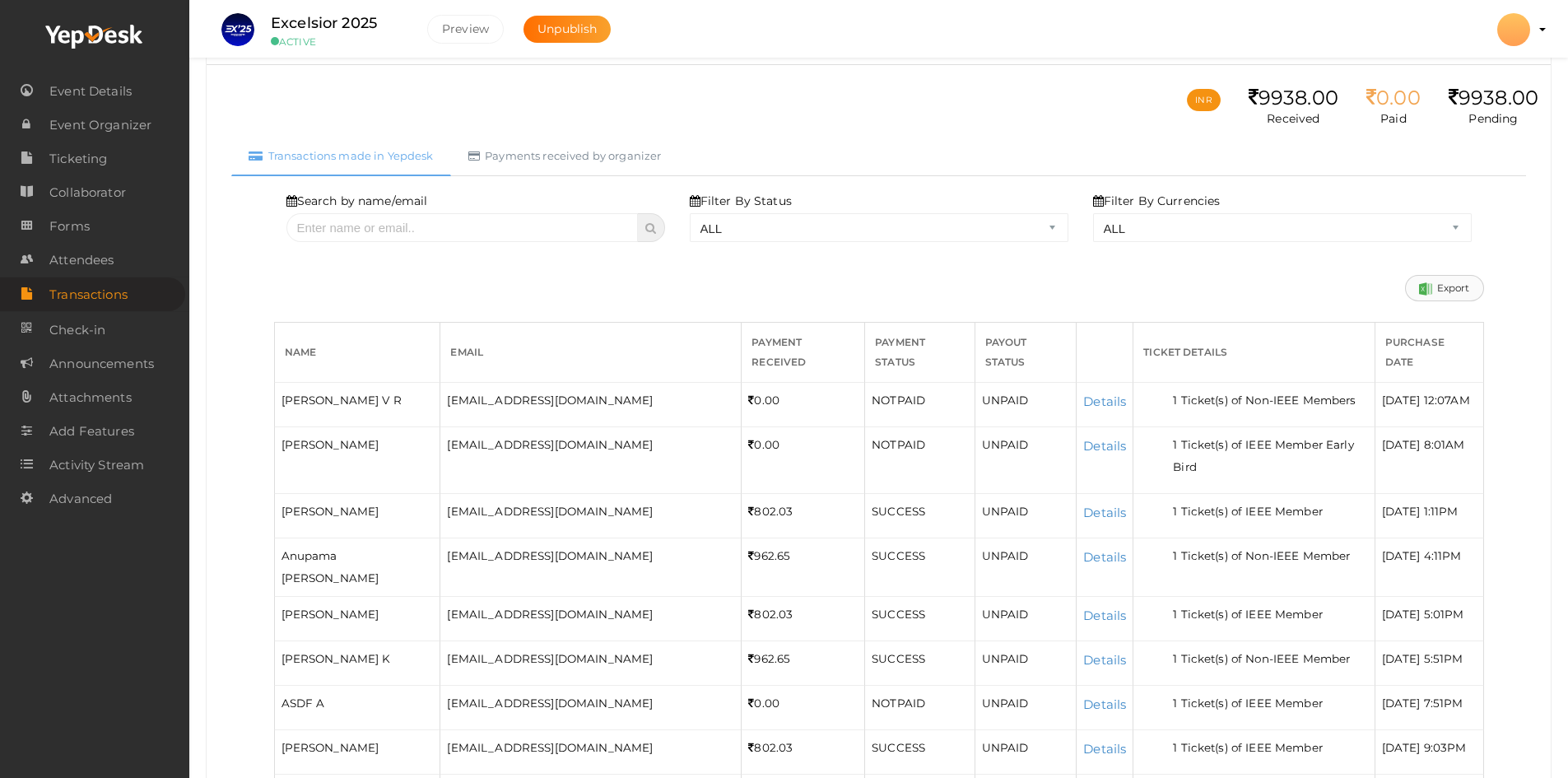
click at [1450, 292] on link "Export" at bounding box center [1445, 289] width 79 height 26
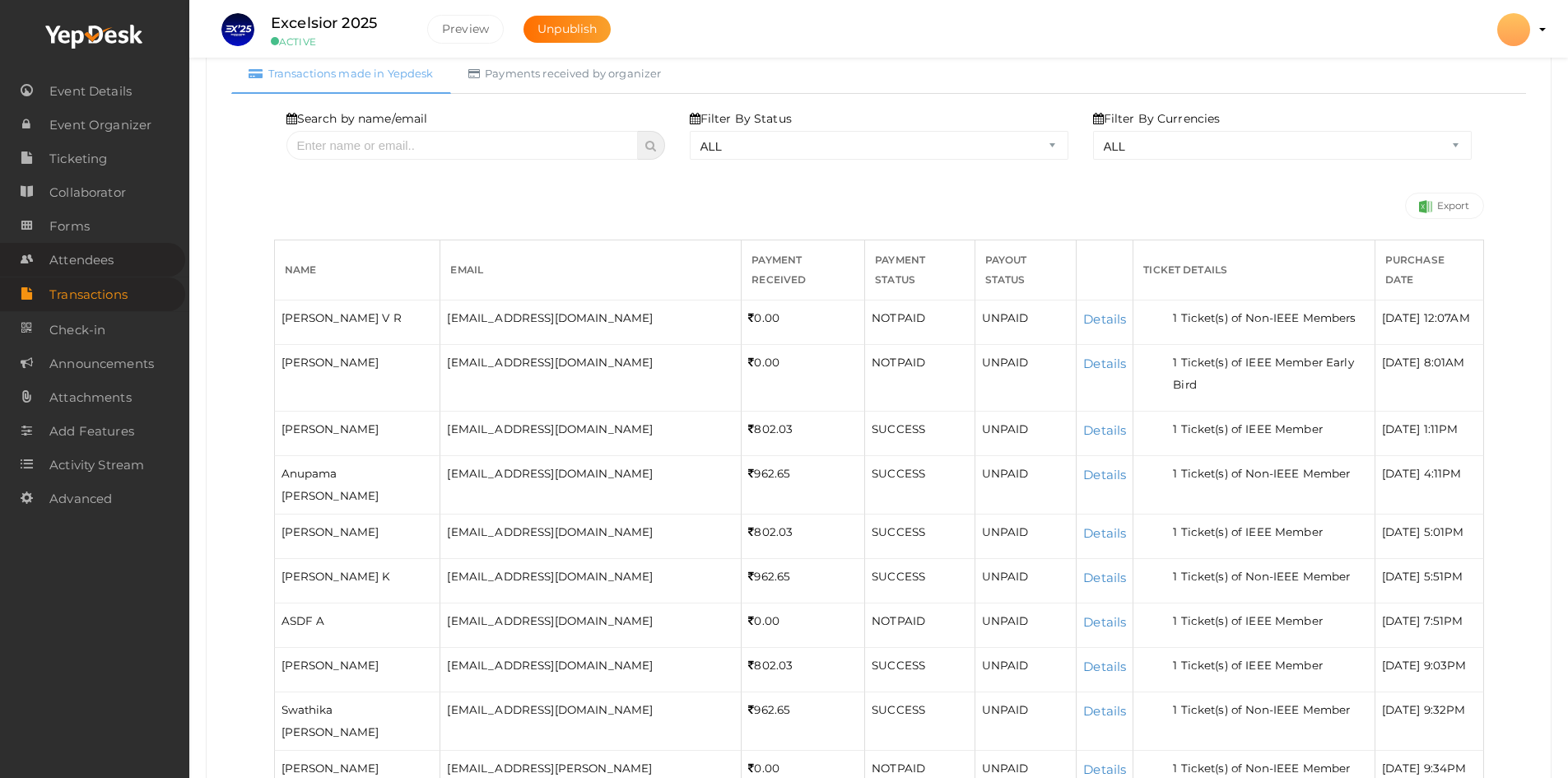
click at [56, 245] on span "Attendees" at bounding box center [82, 260] width 64 height 33
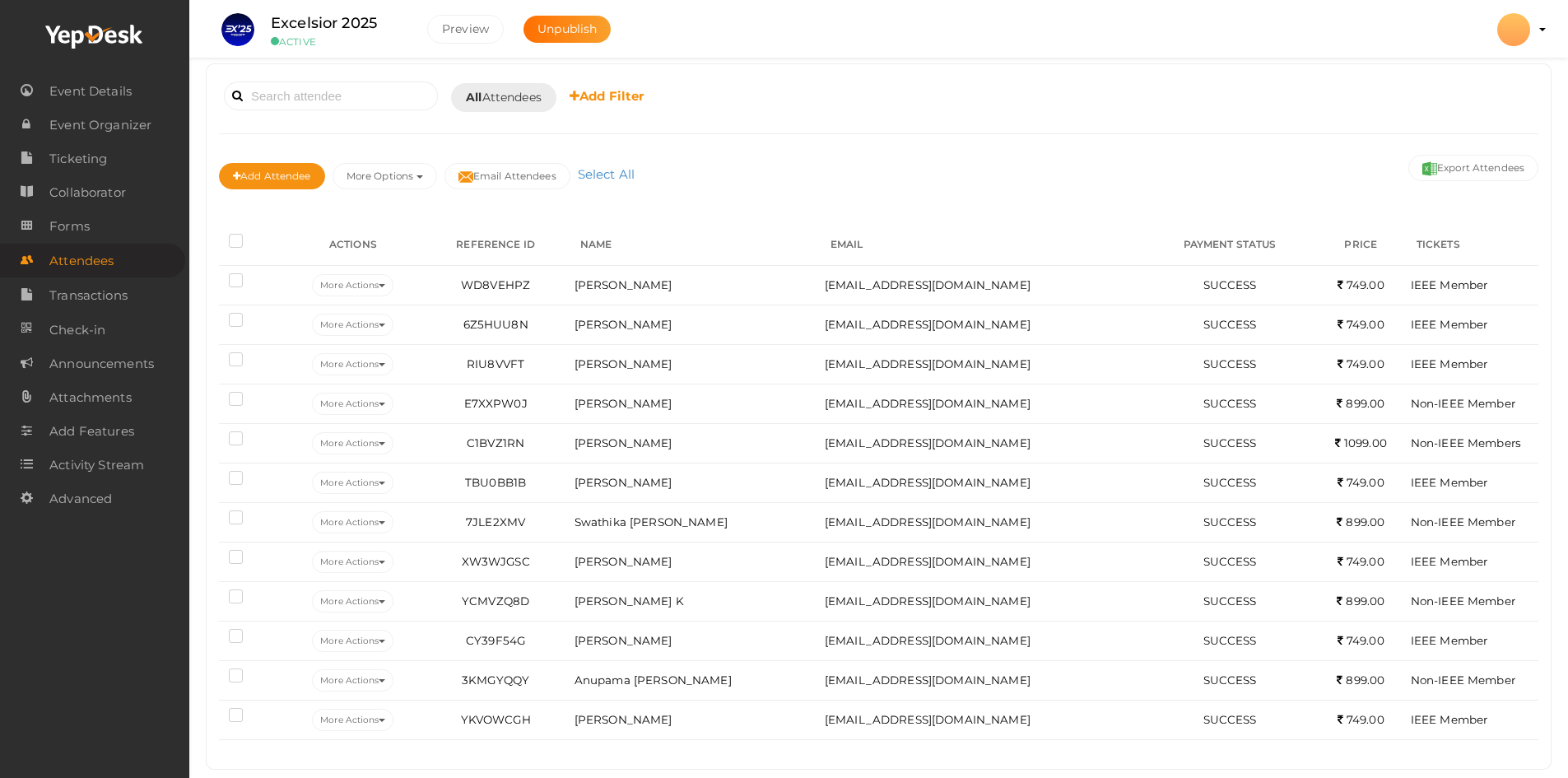
scroll to position [130, 0]
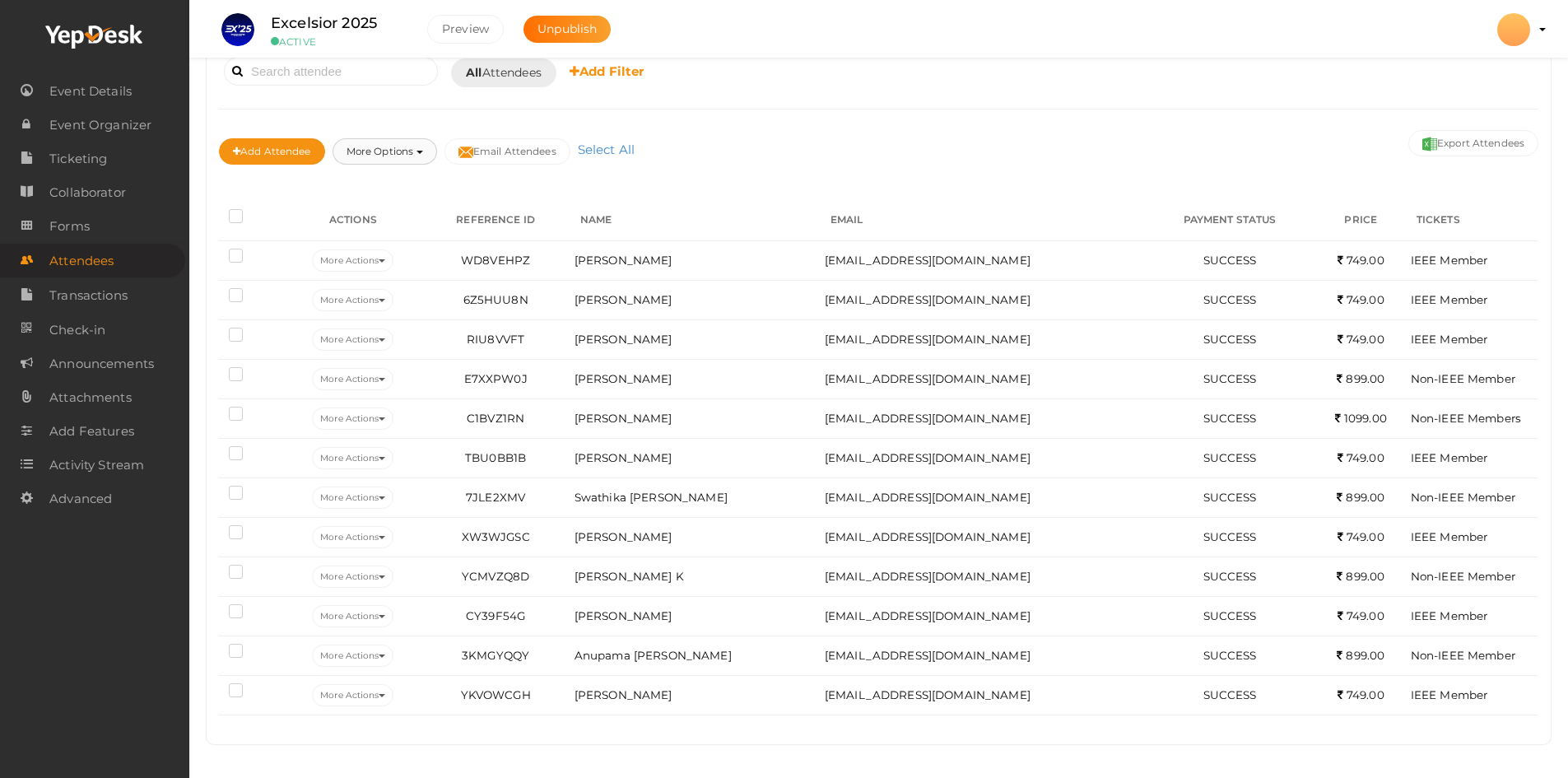
click at [404, 160] on button "More Options" at bounding box center [384, 151] width 104 height 26
click at [1435, 132] on button "Export Attendees" at bounding box center [1473, 143] width 130 height 26
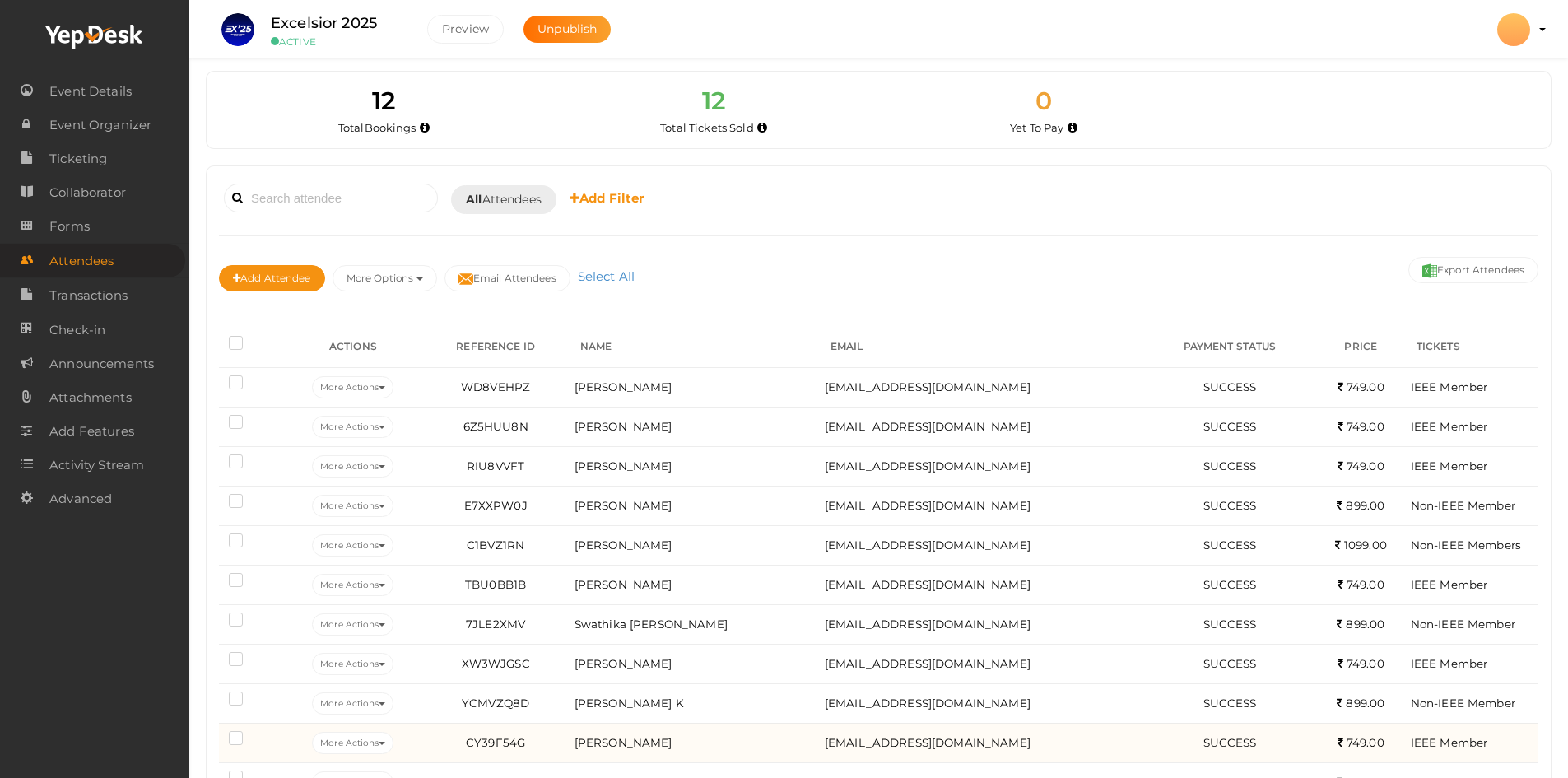
scroll to position [0, 0]
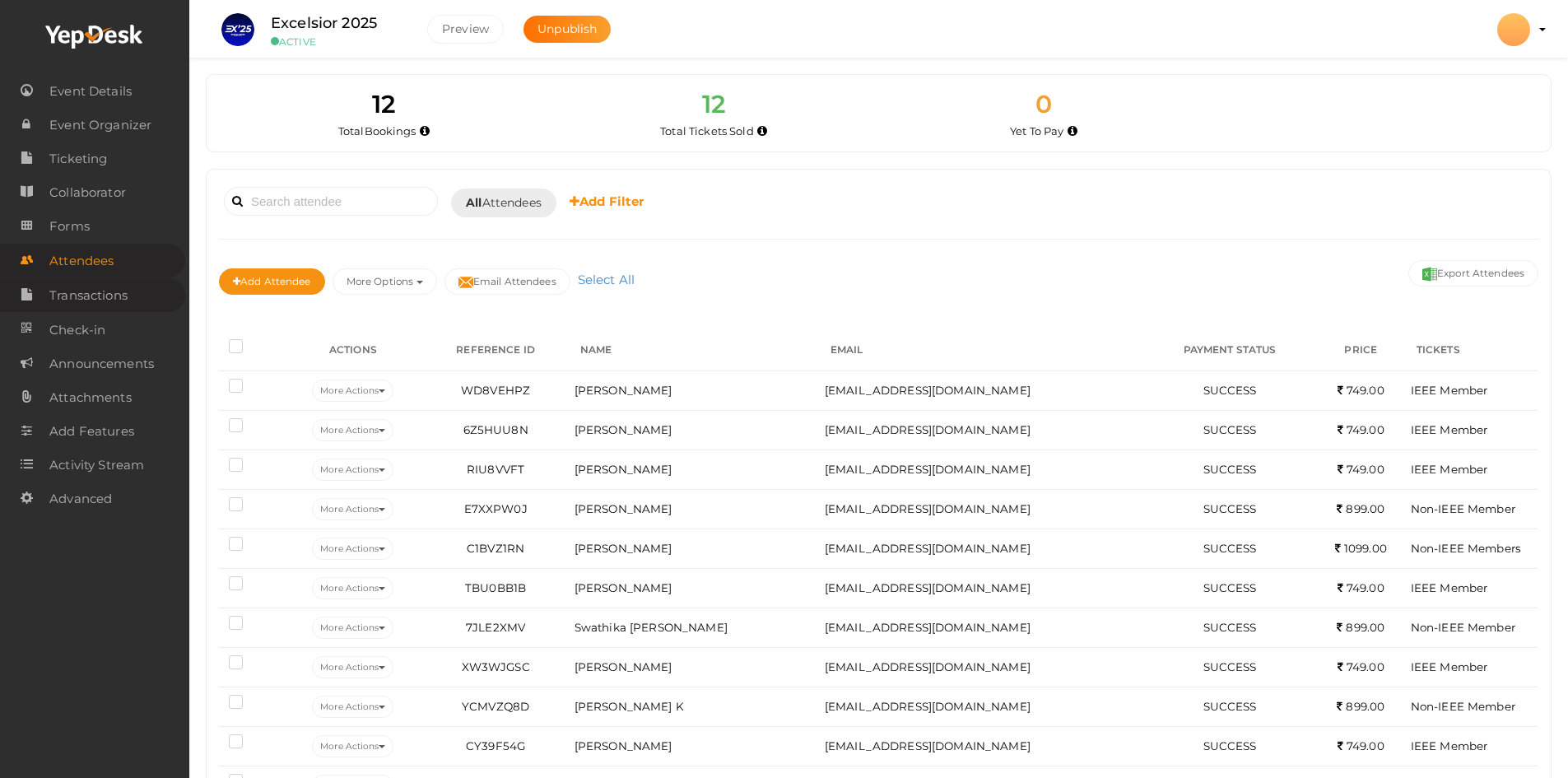
click at [104, 291] on span "Transactions" at bounding box center [88, 296] width 79 height 33
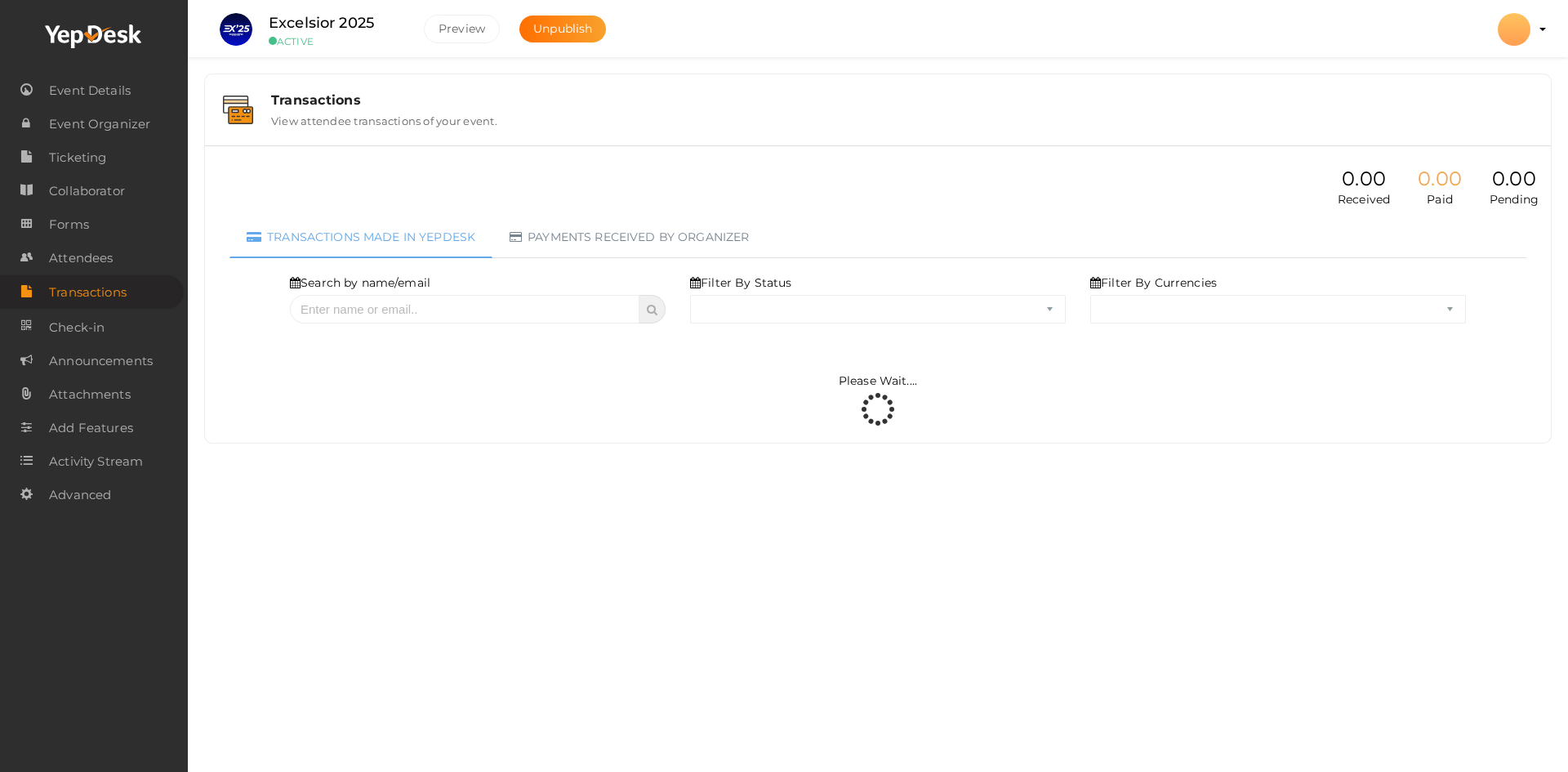
select select "ALL"
